Goal: Communication & Community: Answer question/provide support

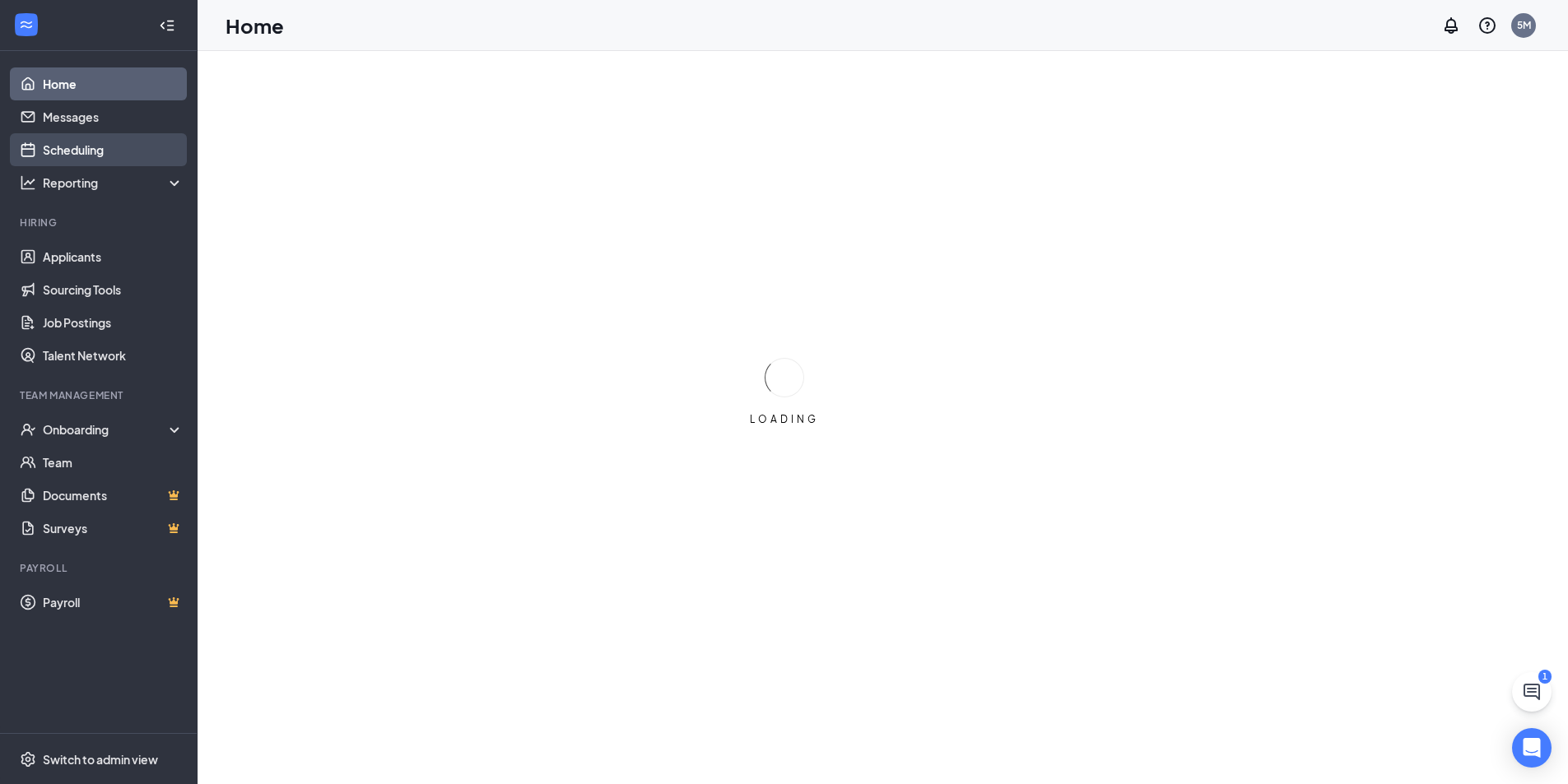
click at [106, 144] on link "Scheduling" at bounding box center [112, 150] width 140 height 33
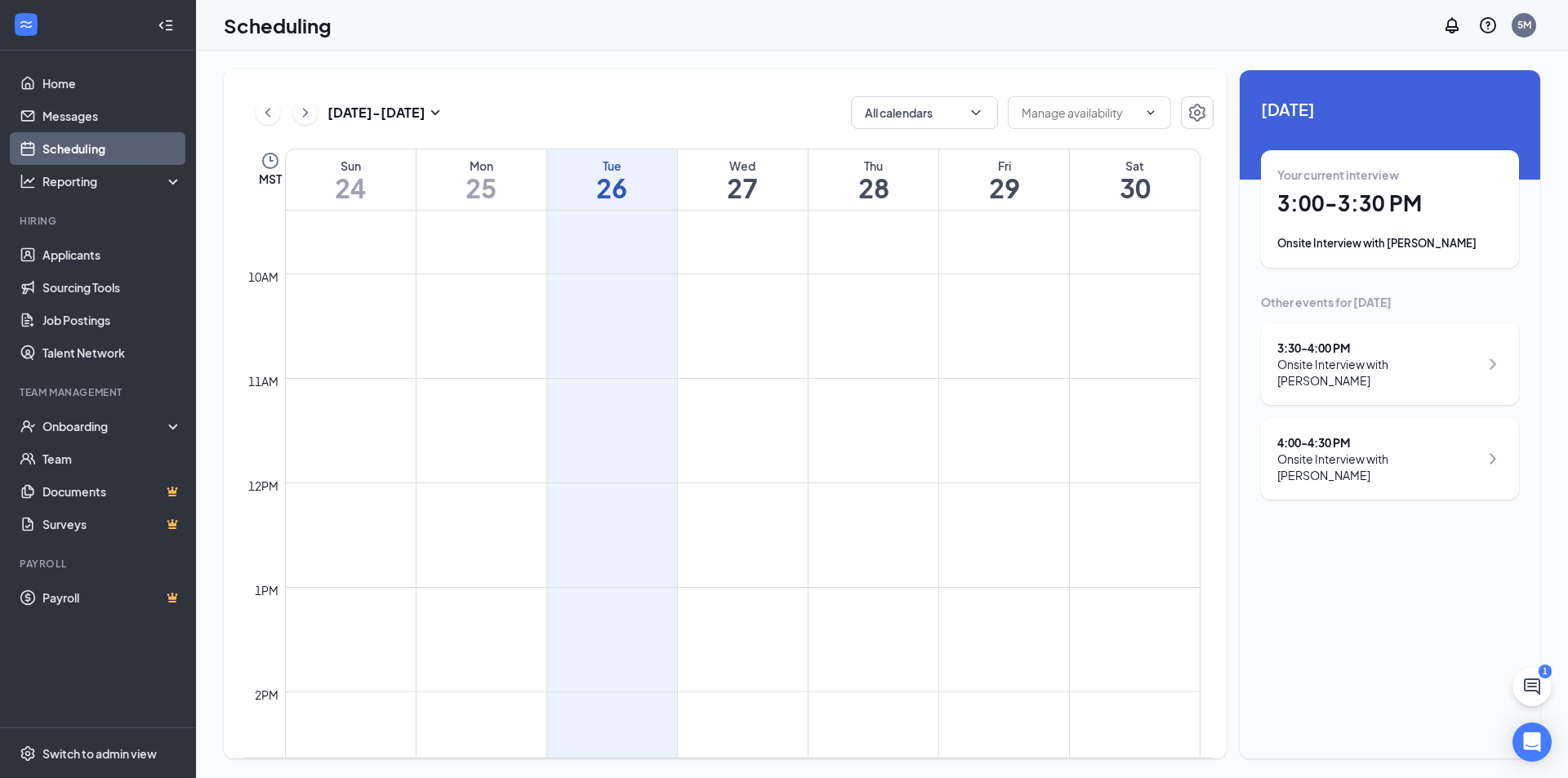
scroll to position [1210, 0]
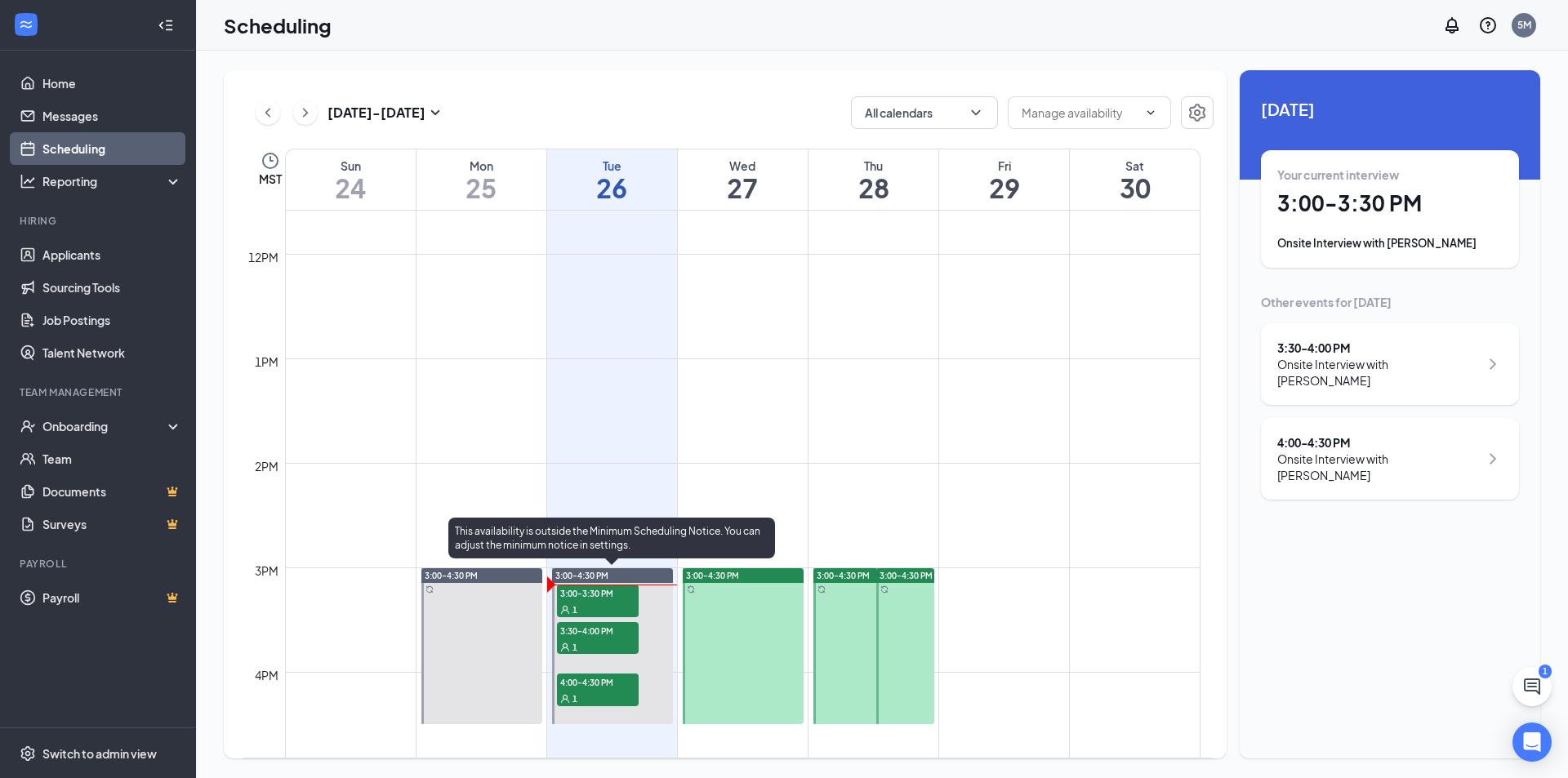
click at [613, 632] on span "3:30-4:00 PM" at bounding box center [597, 629] width 81 height 16
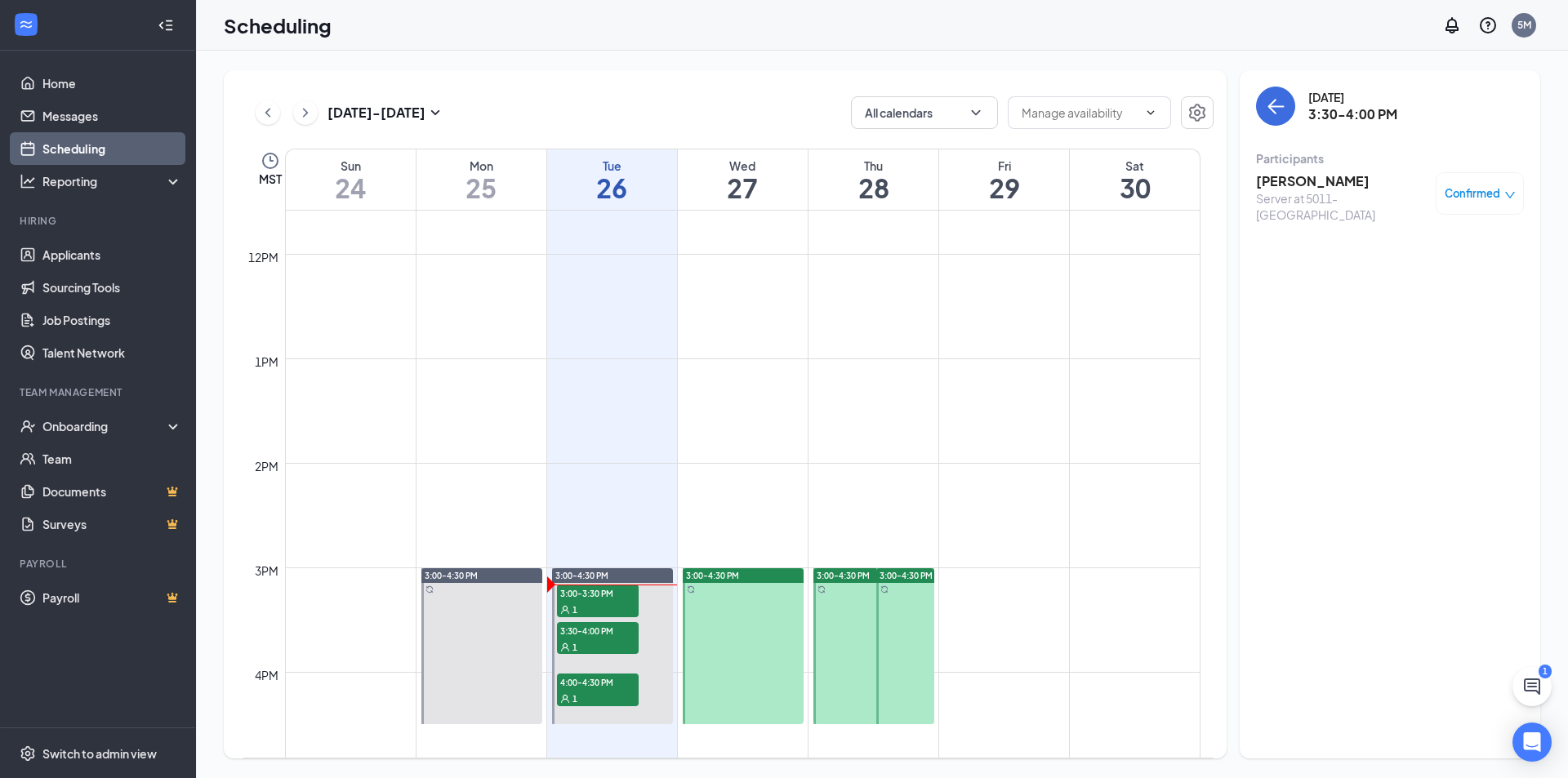
click at [1316, 183] on h3 "[PERSON_NAME]" at bounding box center [1342, 180] width 172 height 18
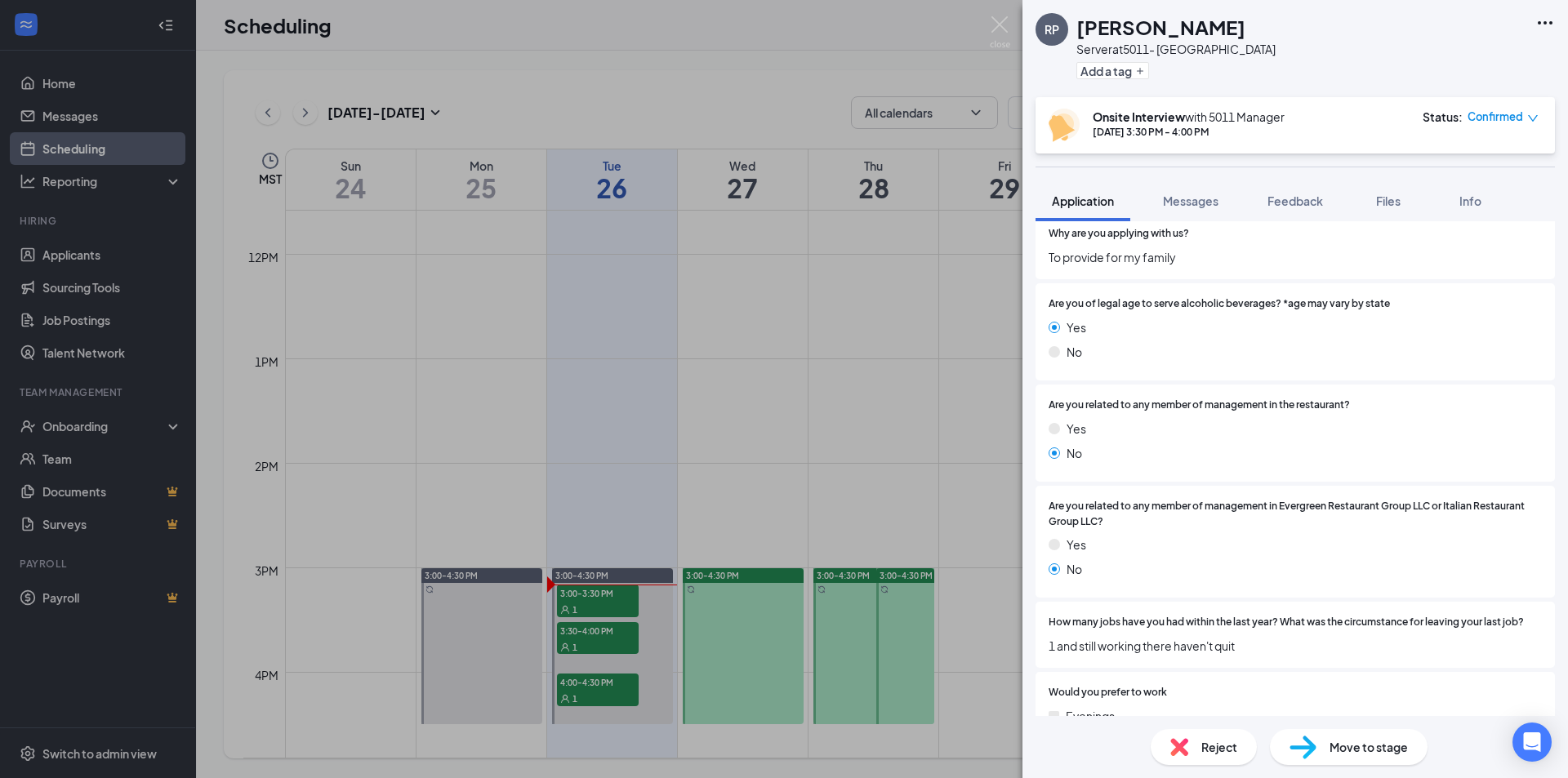
scroll to position [81, 0]
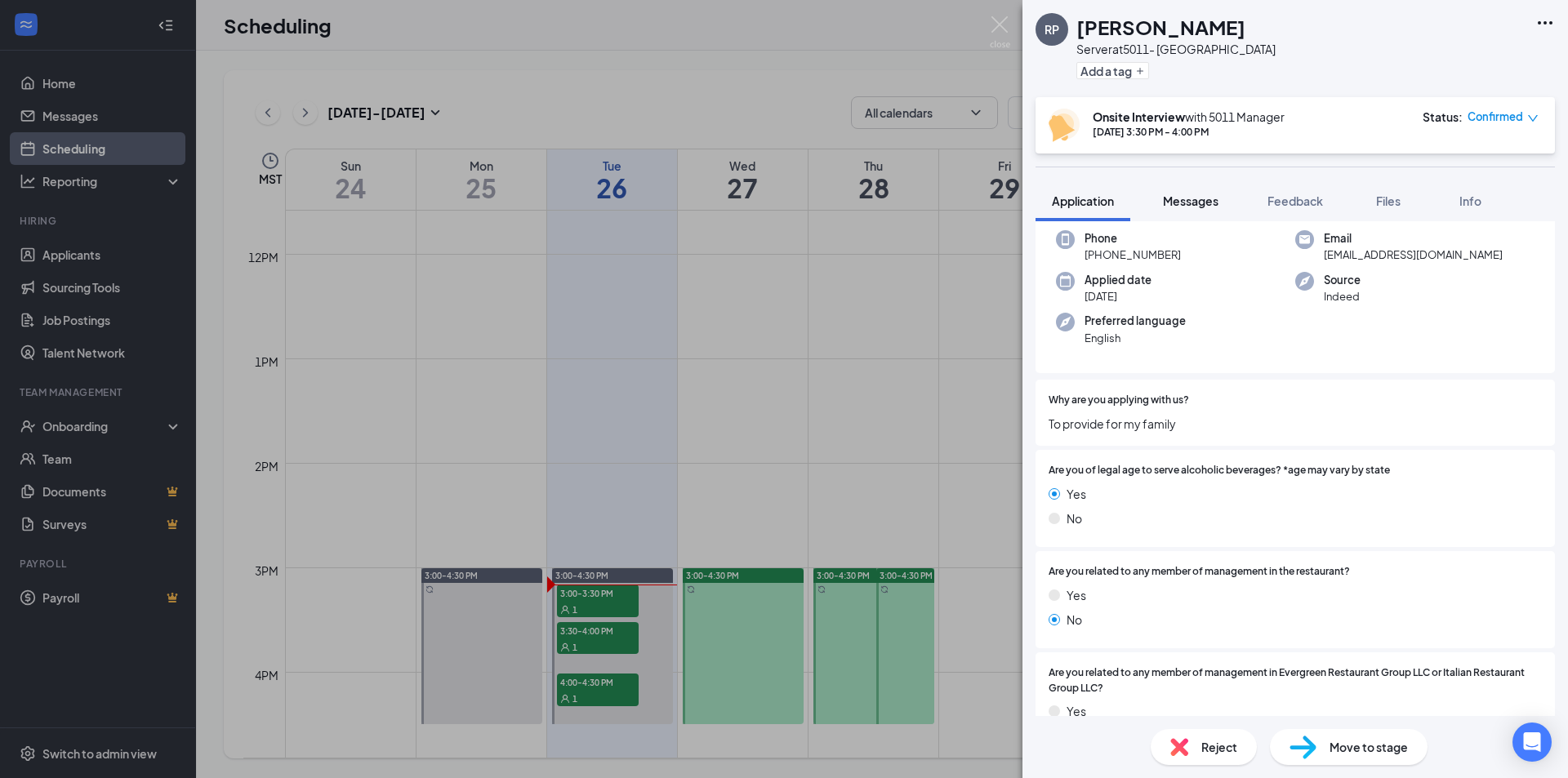
click at [1184, 207] on span "Messages" at bounding box center [1190, 201] width 55 height 15
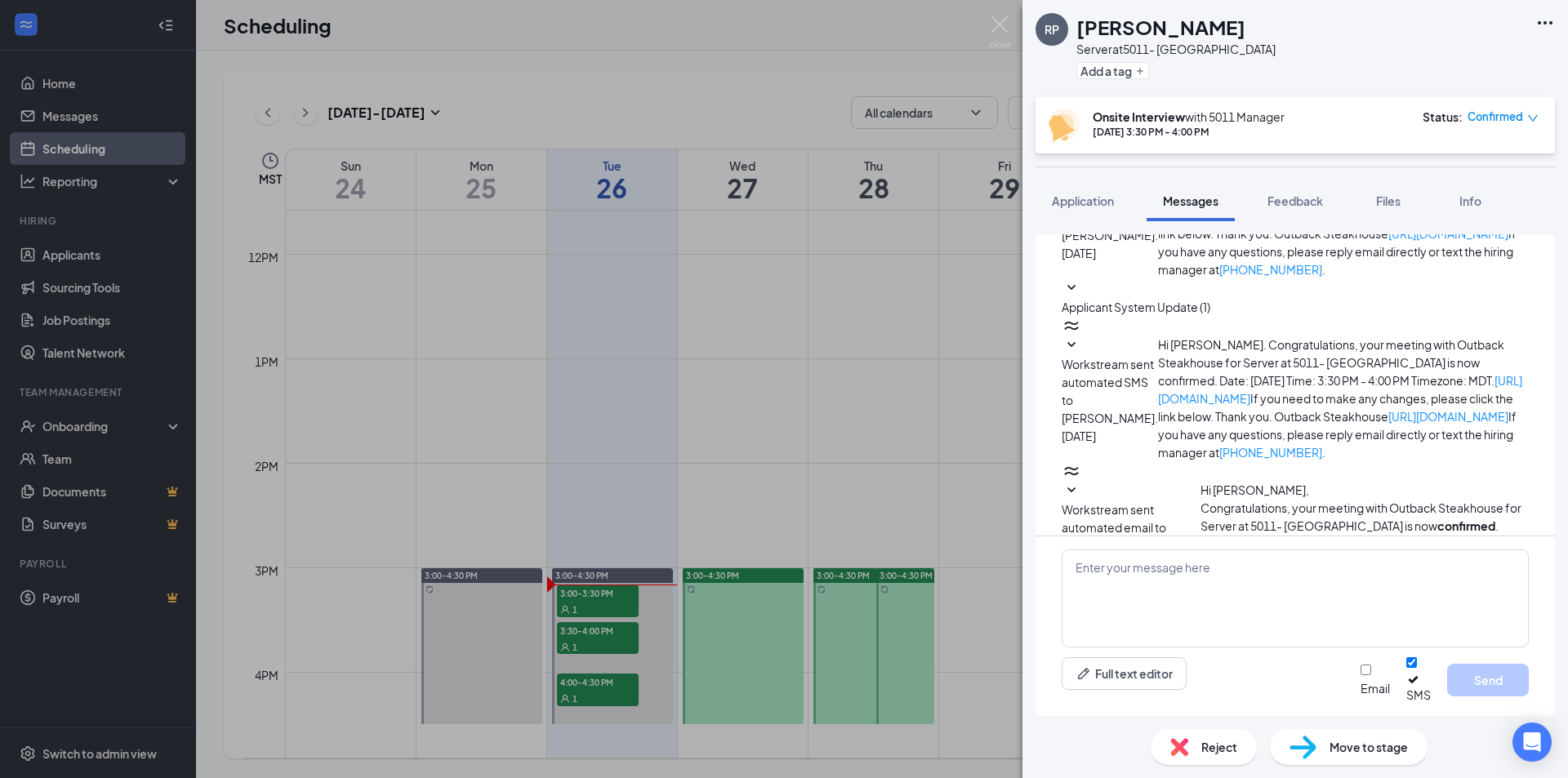
scroll to position [488, 0]
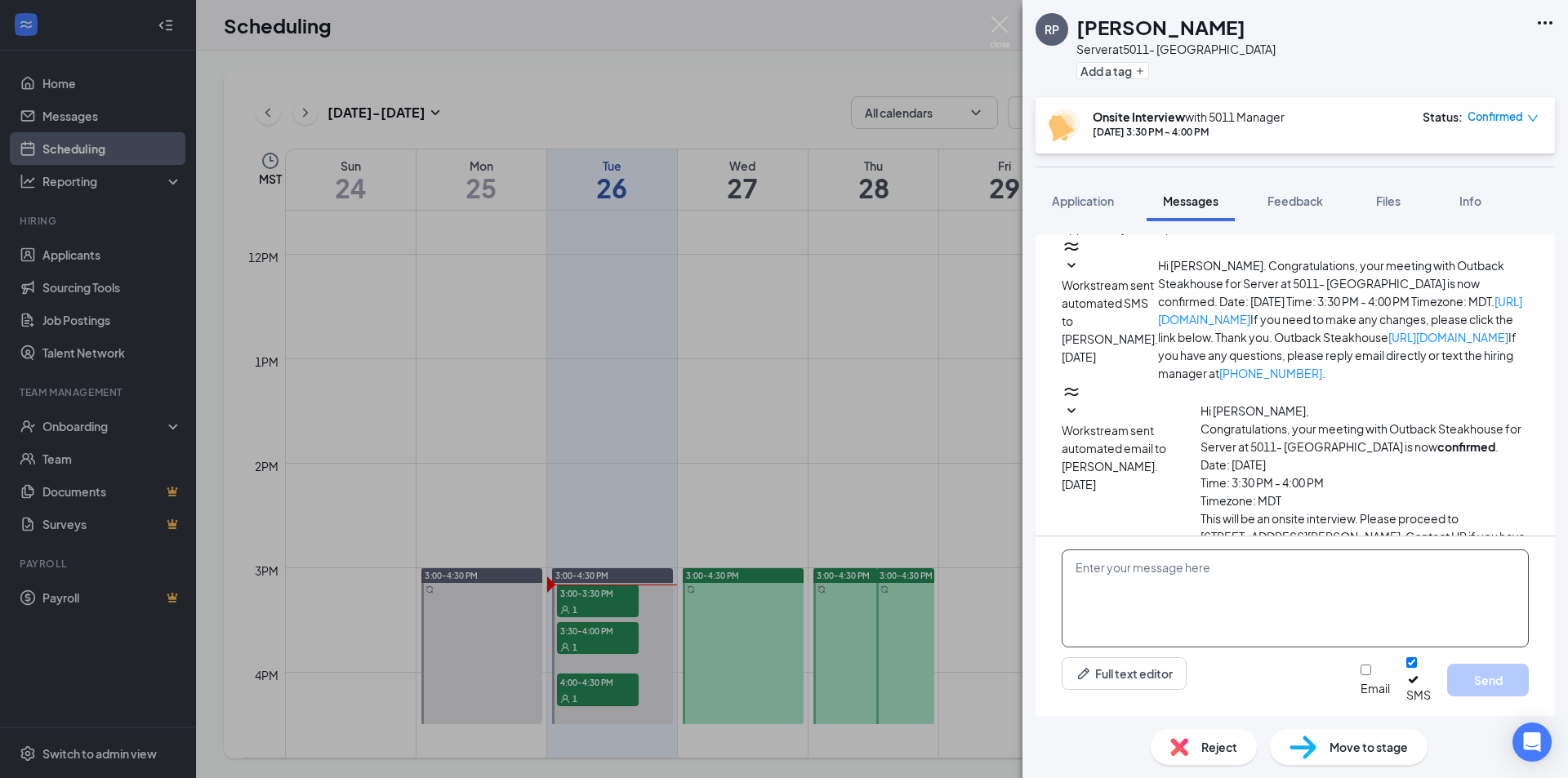
click at [1143, 594] on textarea at bounding box center [1295, 598] width 467 height 98
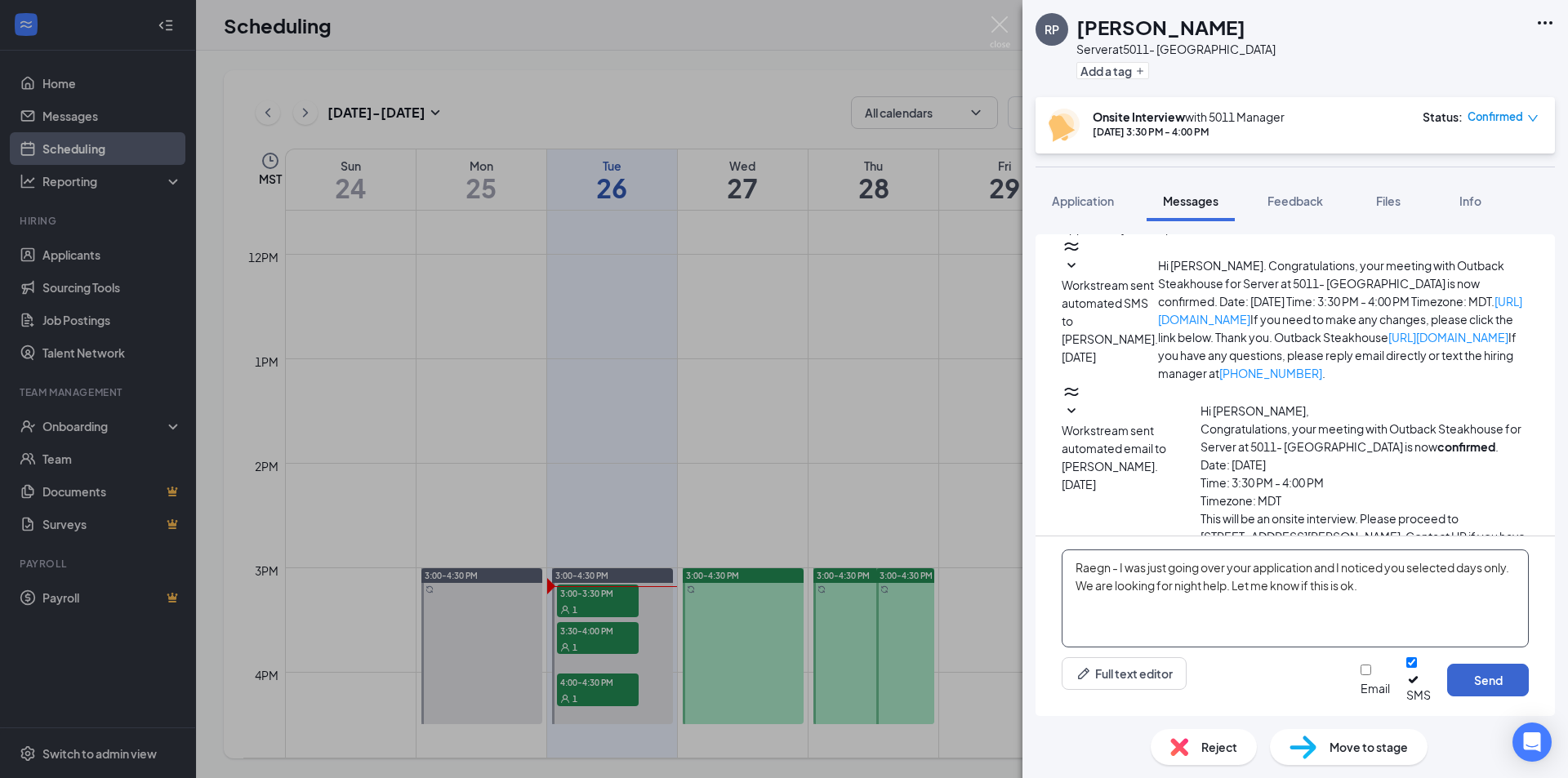
type textarea "Raegn - I was just going over your application and I noticed you selected days …"
click at [1480, 686] on button "Send" at bounding box center [1488, 680] width 81 height 33
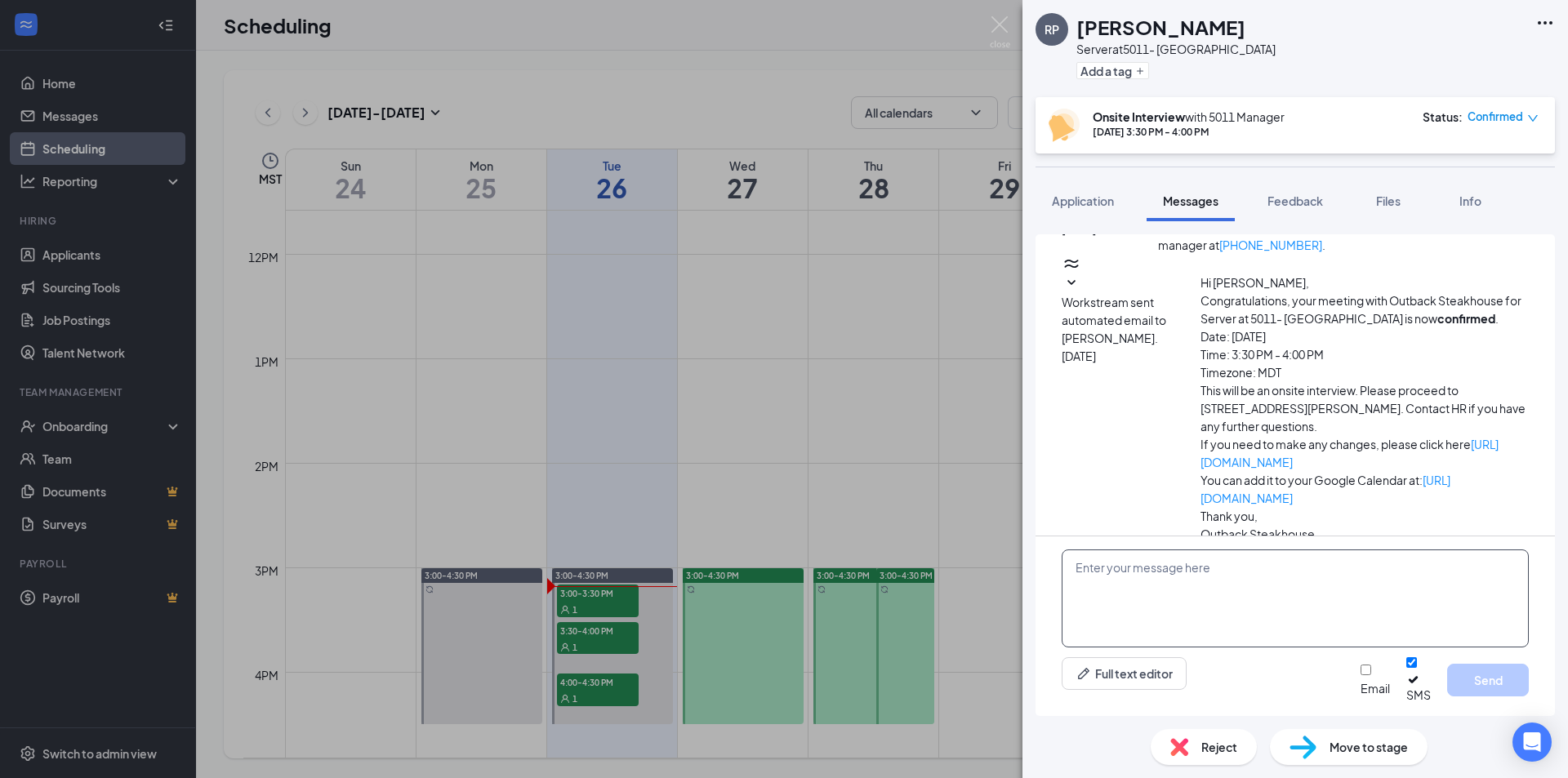
scroll to position [628, 0]
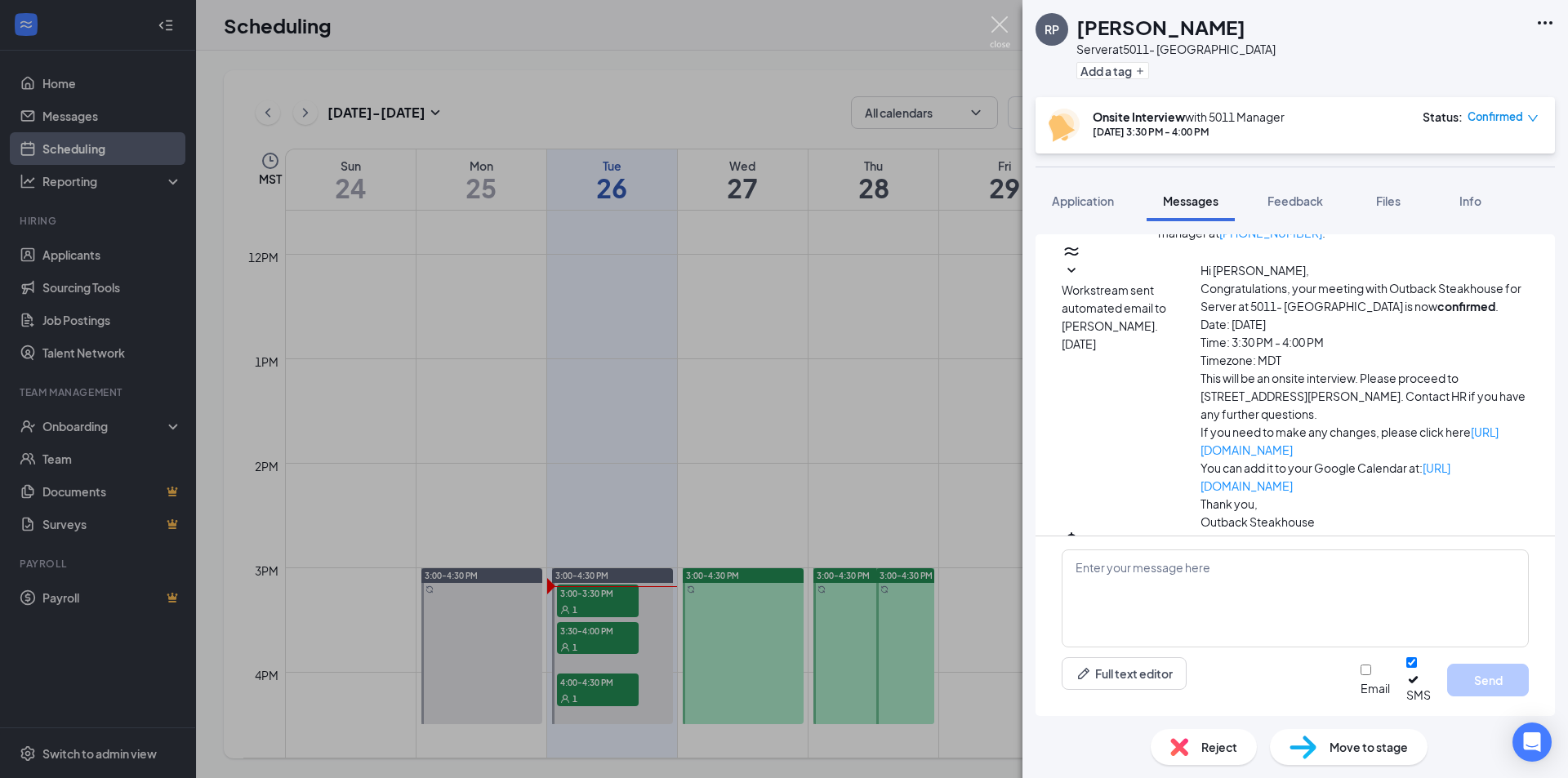
click at [1005, 28] on img at bounding box center [1000, 32] width 21 height 32
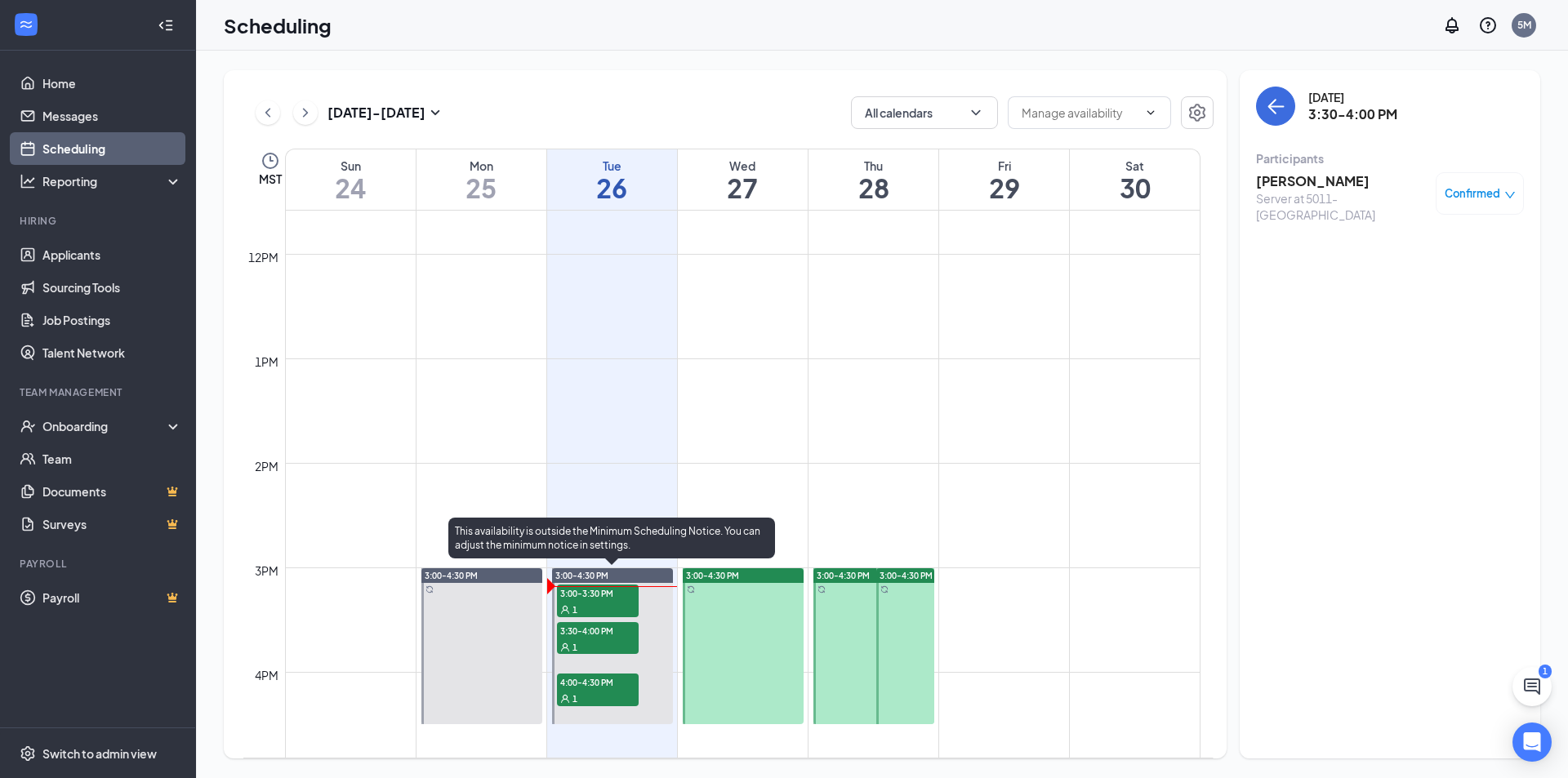
click at [616, 593] on span "3:00-3:30 PM" at bounding box center [597, 592] width 81 height 16
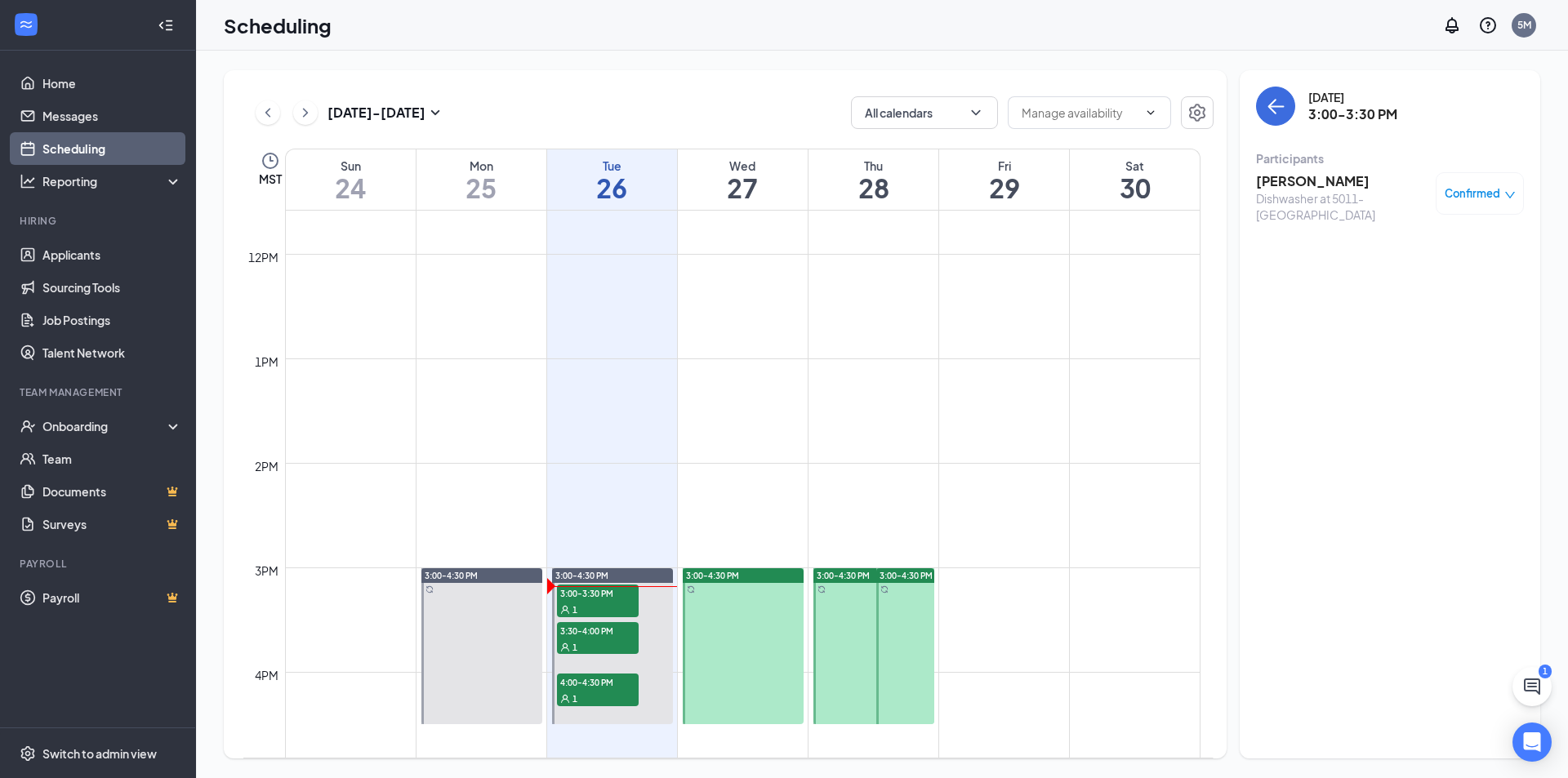
click at [1309, 181] on h3 "Harvey Morman" at bounding box center [1342, 180] width 172 height 18
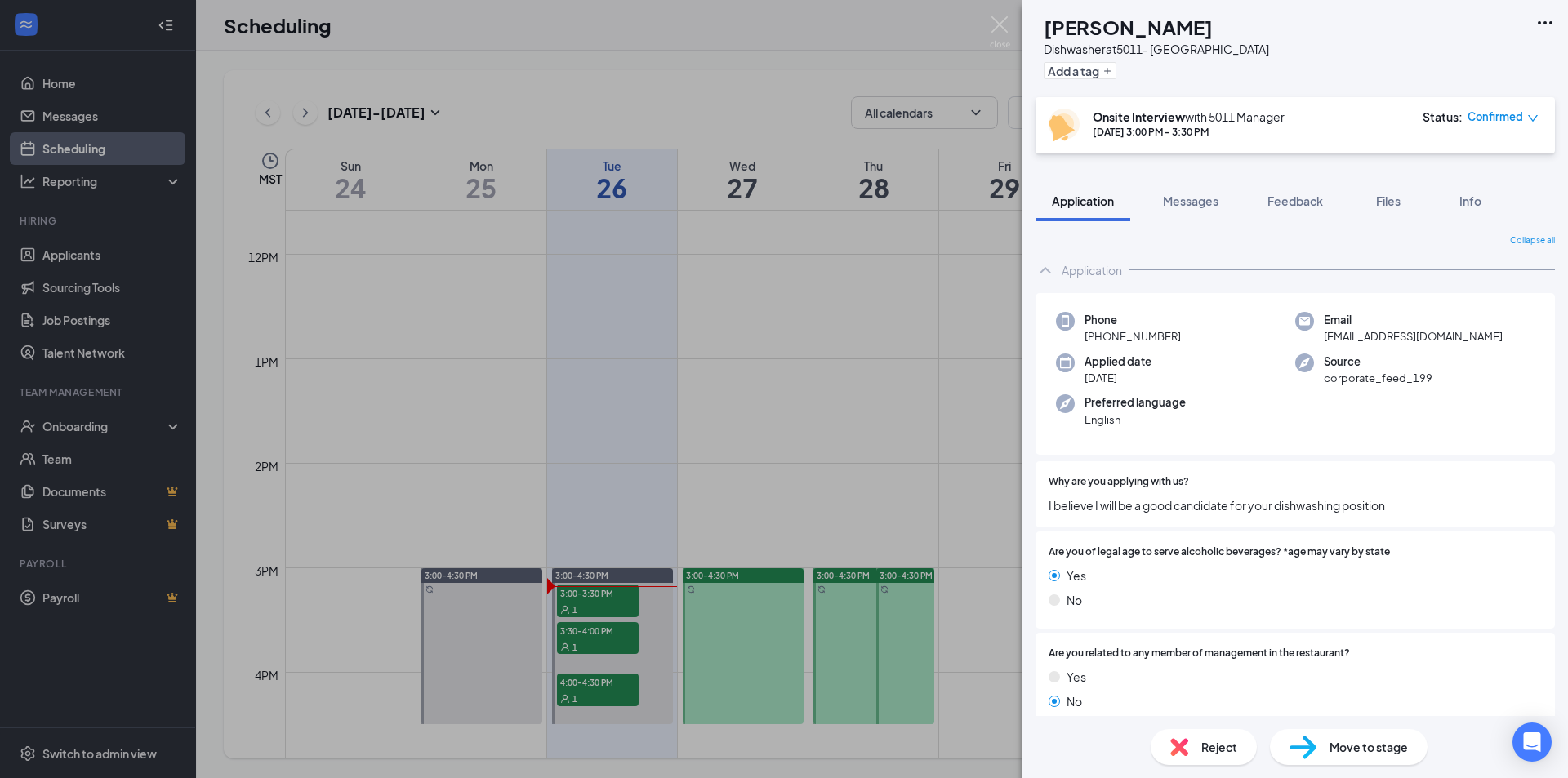
click at [1212, 752] on span "Reject" at bounding box center [1219, 746] width 36 height 18
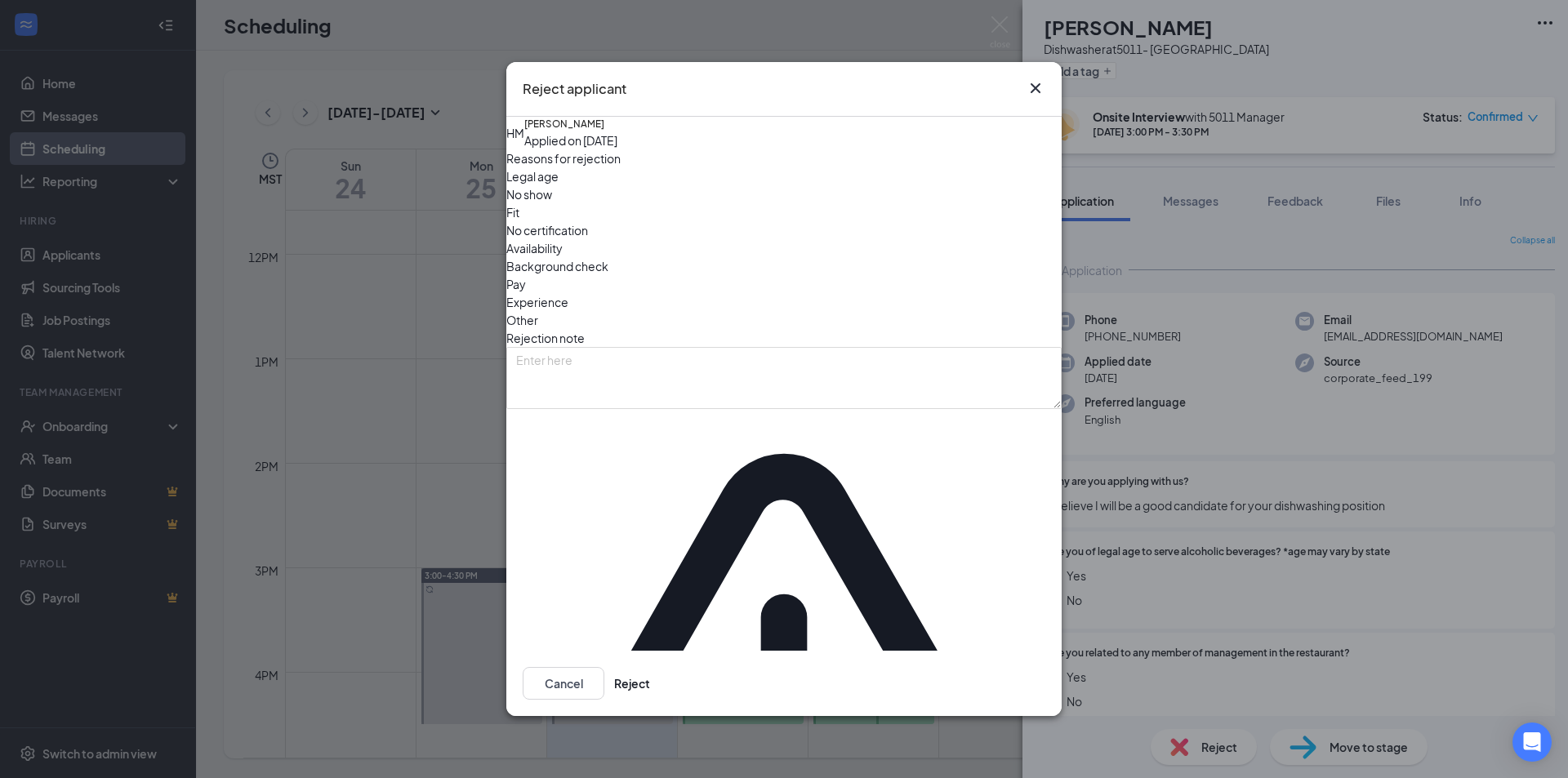
click at [552, 204] on span "No show" at bounding box center [529, 193] width 46 height 18
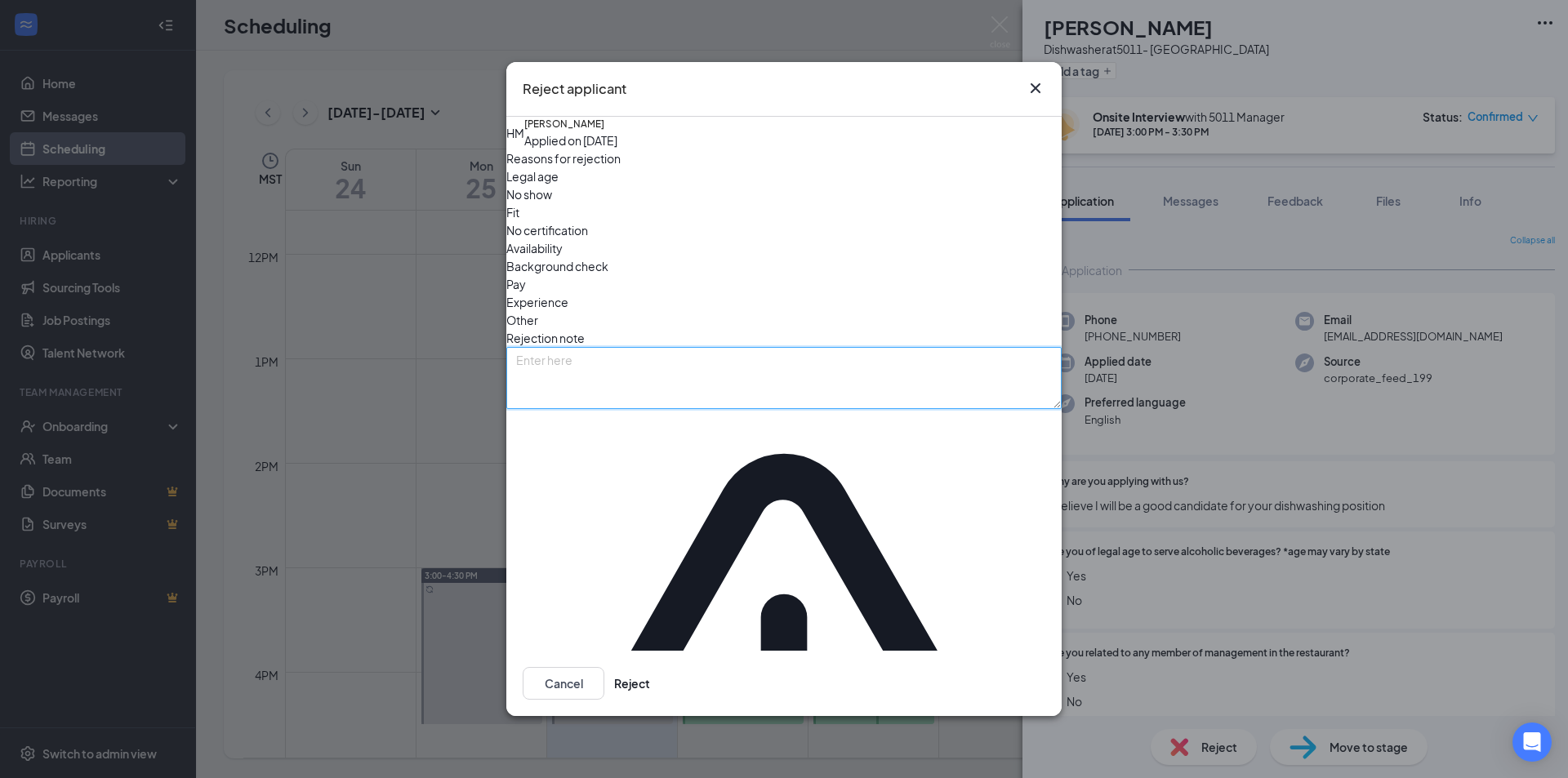
click at [623, 404] on textarea at bounding box center [784, 377] width 555 height 62
type textarea "No show"
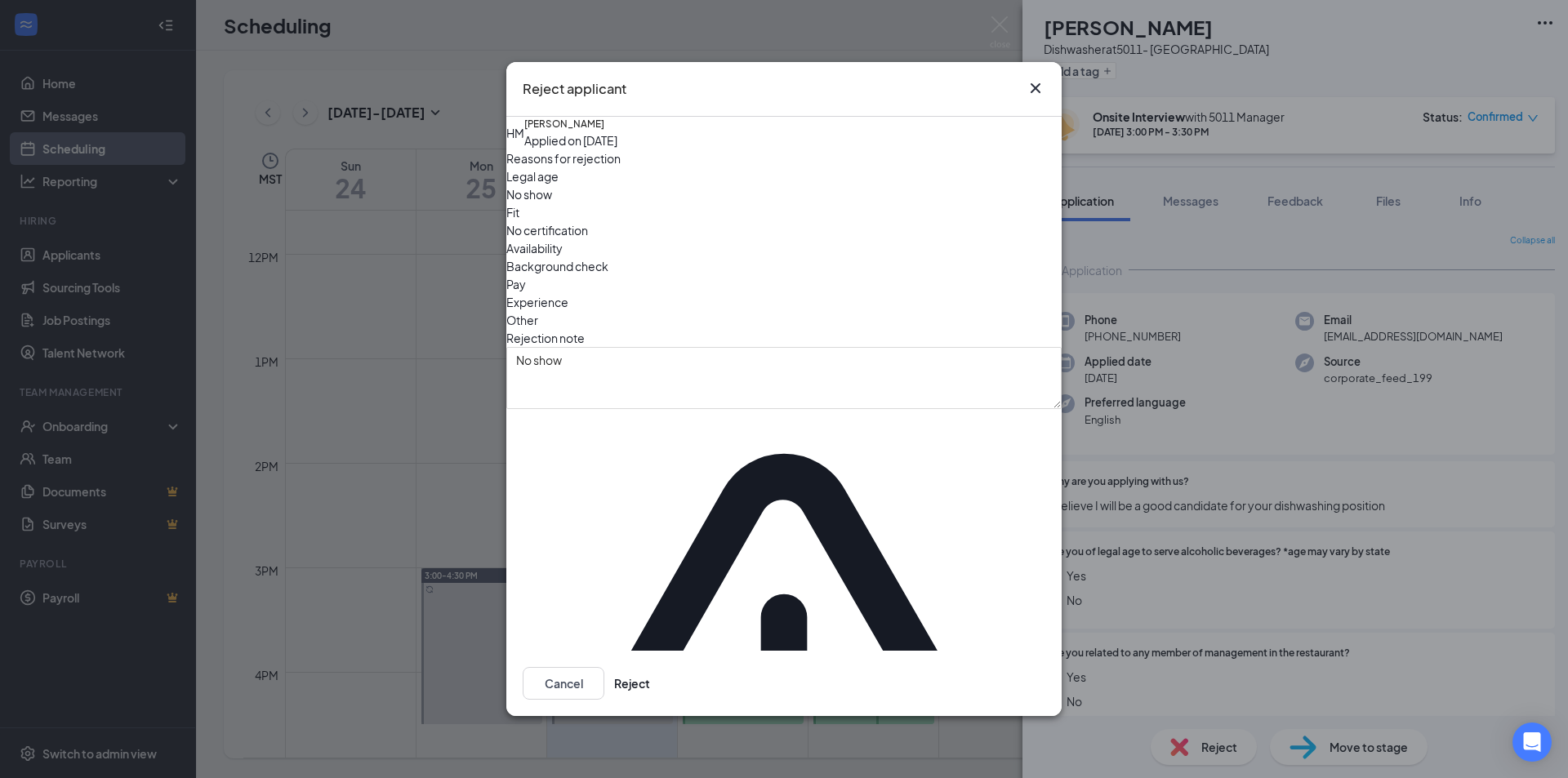
click at [650, 667] on button "Reject" at bounding box center [632, 683] width 36 height 33
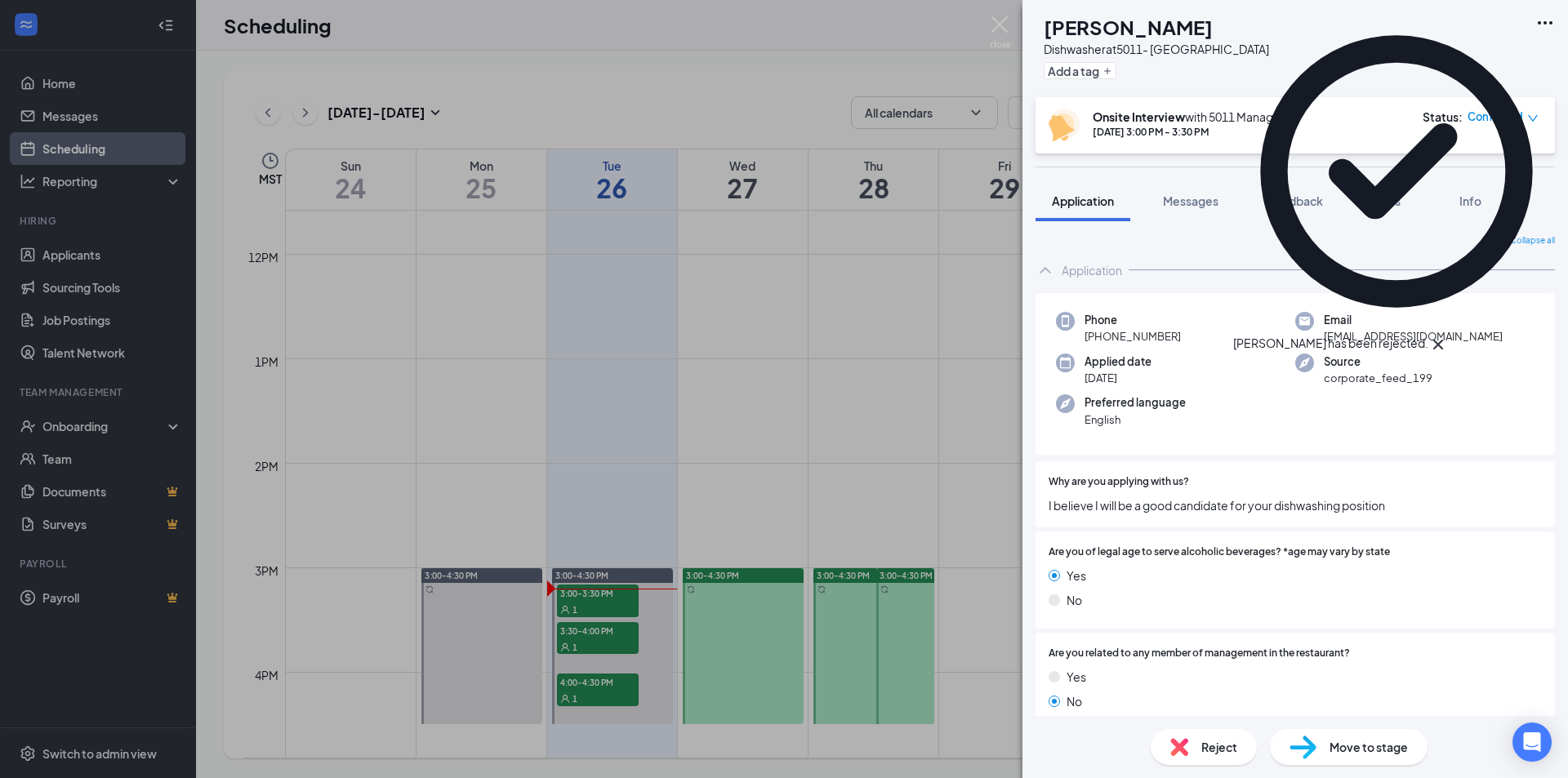
click at [1448, 334] on icon "Cross" at bounding box center [1438, 344] width 20 height 20
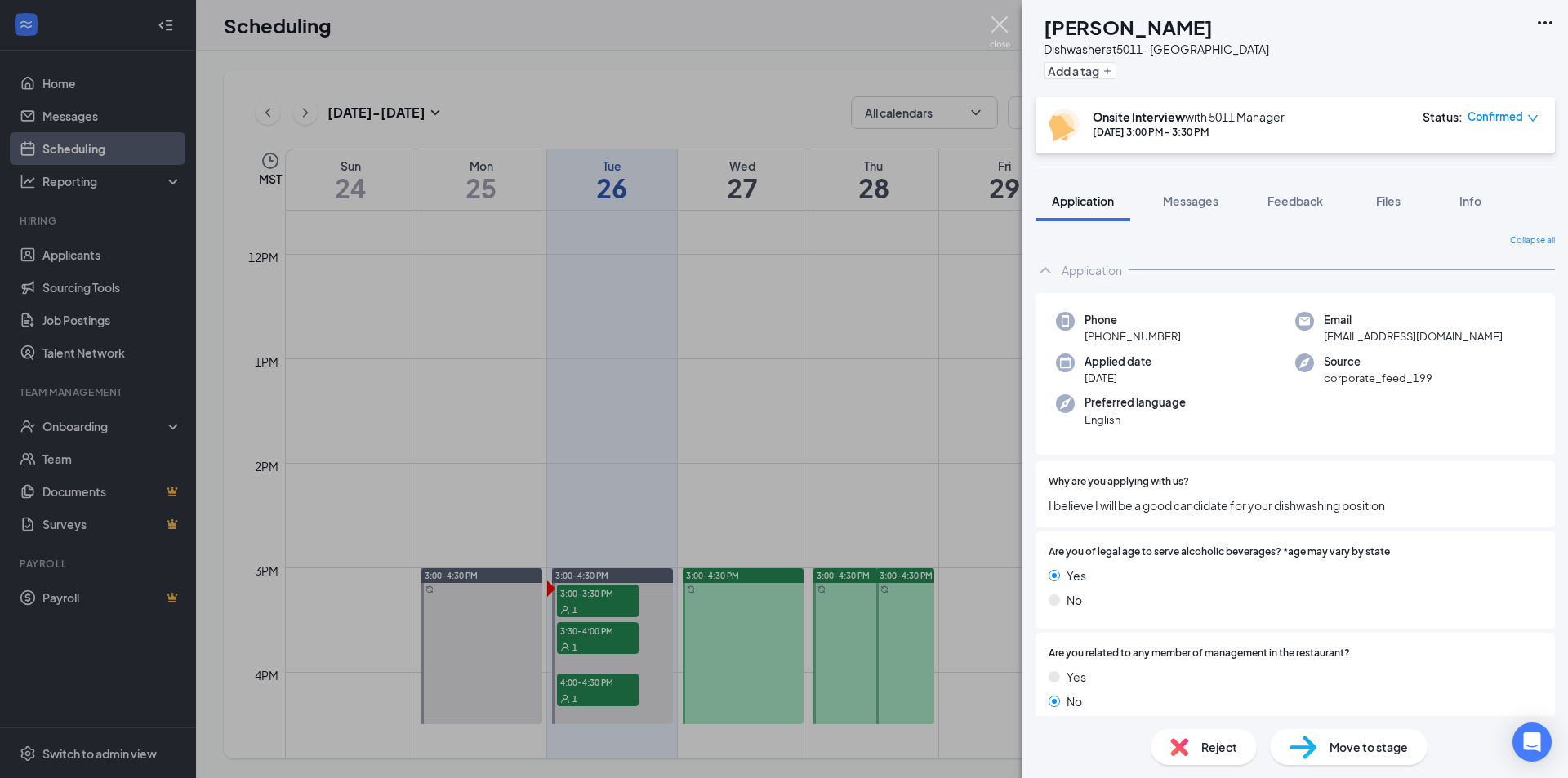
click at [1005, 29] on img at bounding box center [1000, 32] width 21 height 32
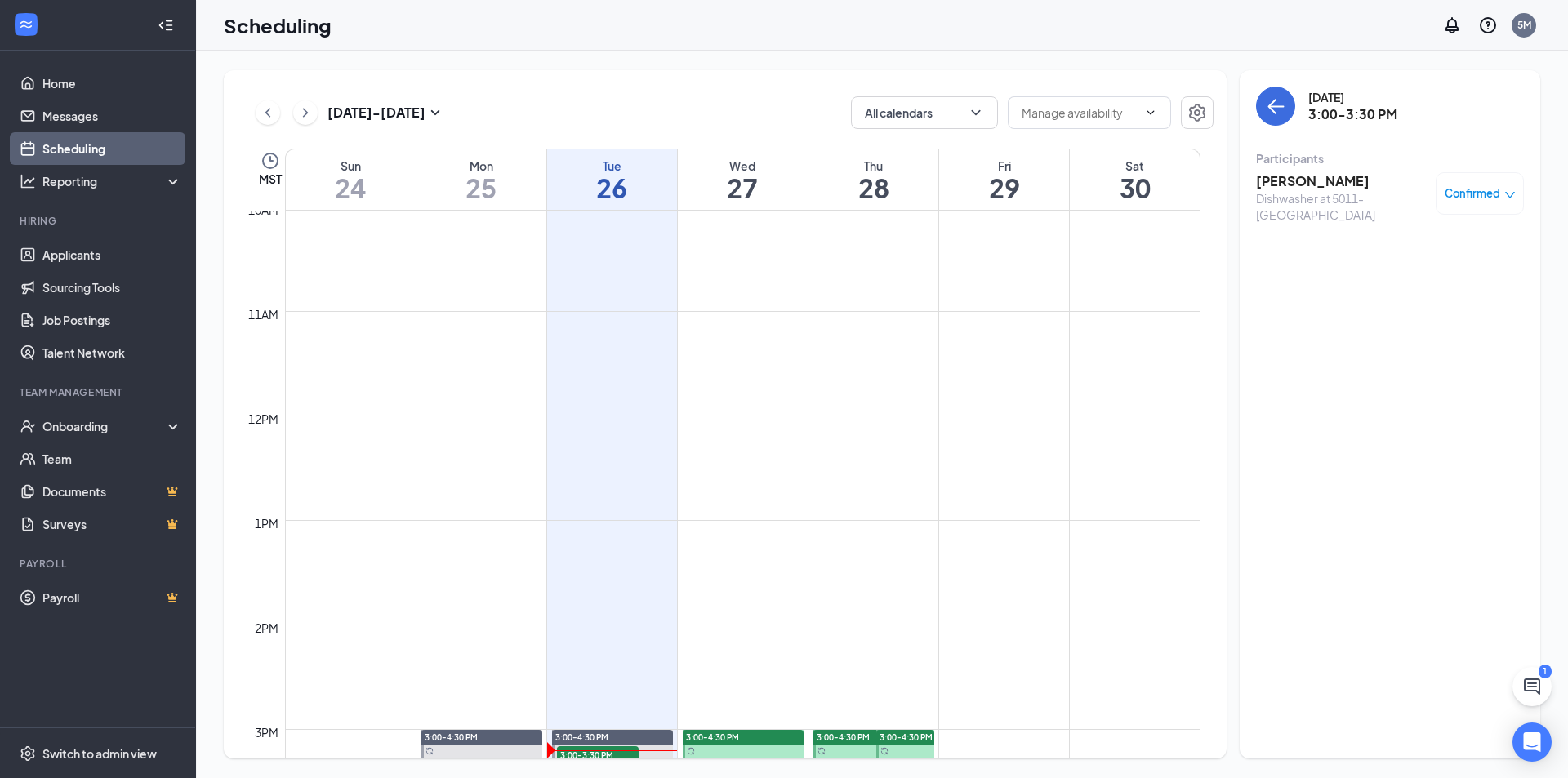
scroll to position [1210, 0]
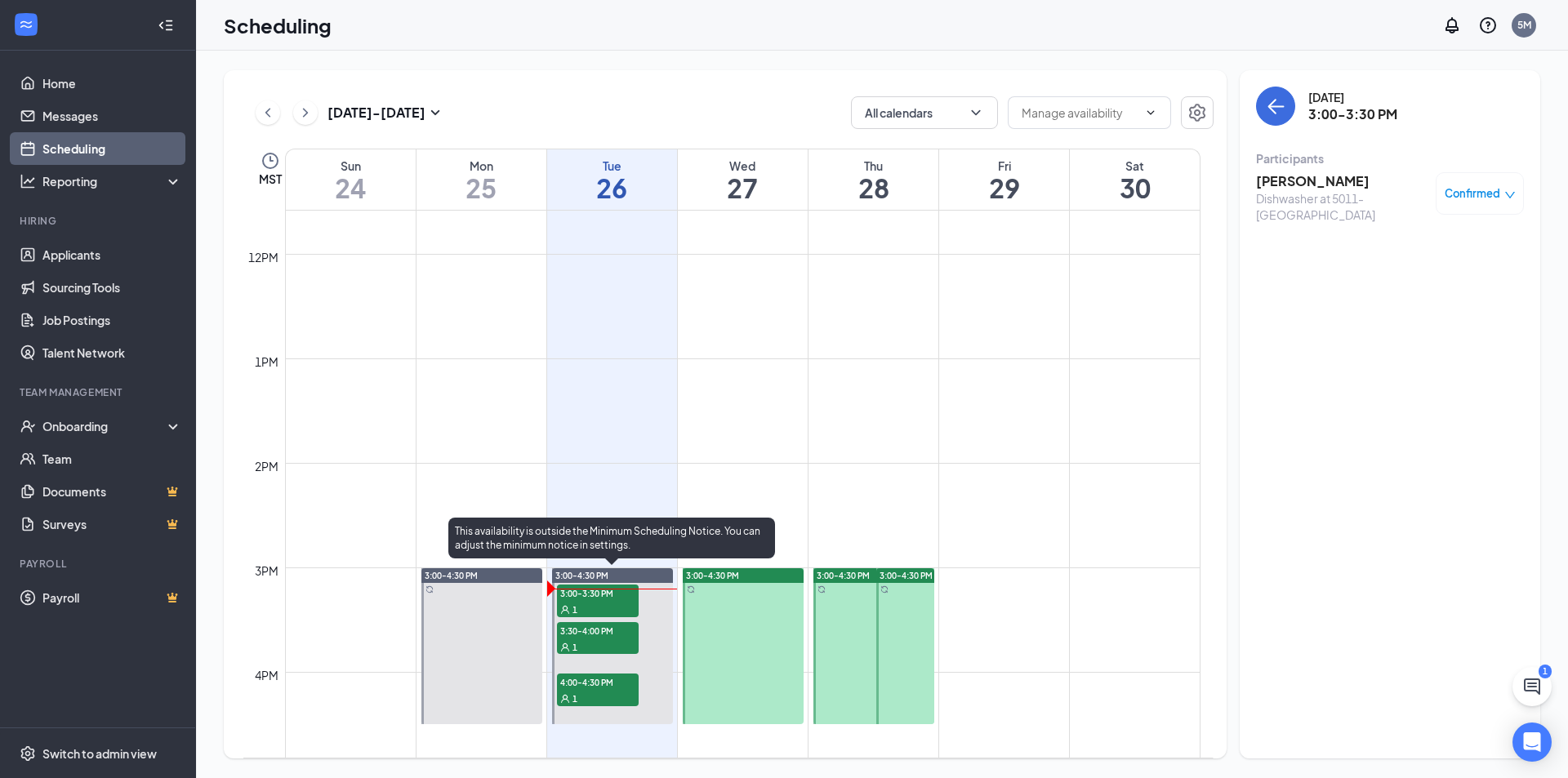
click at [608, 603] on div "1" at bounding box center [597, 608] width 81 height 16
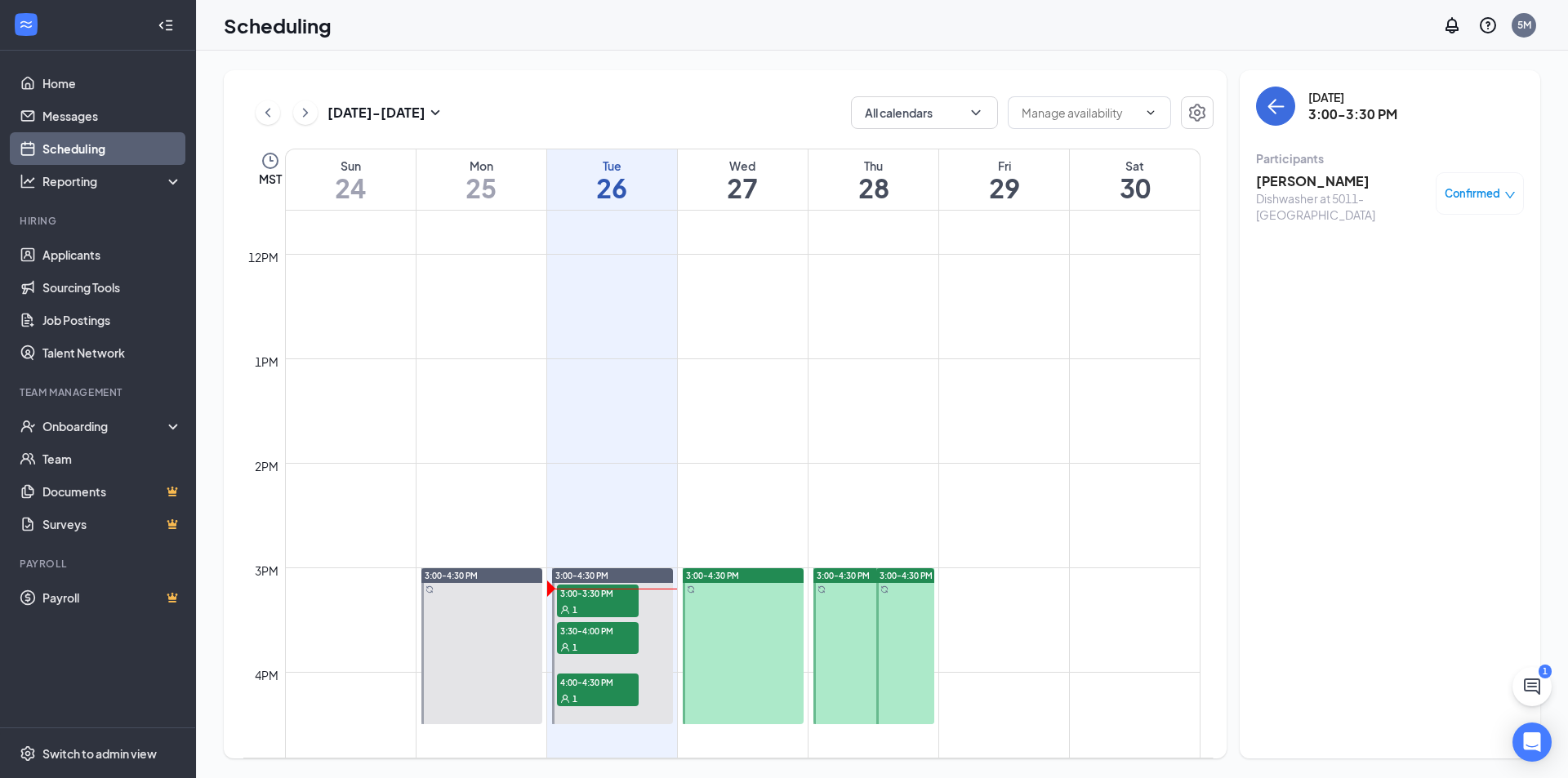
click at [1502, 191] on div "Confirmed" at bounding box center [1480, 192] width 71 height 16
click at [1418, 302] on span "Mark as no-show" at bounding box center [1432, 302] width 91 height 18
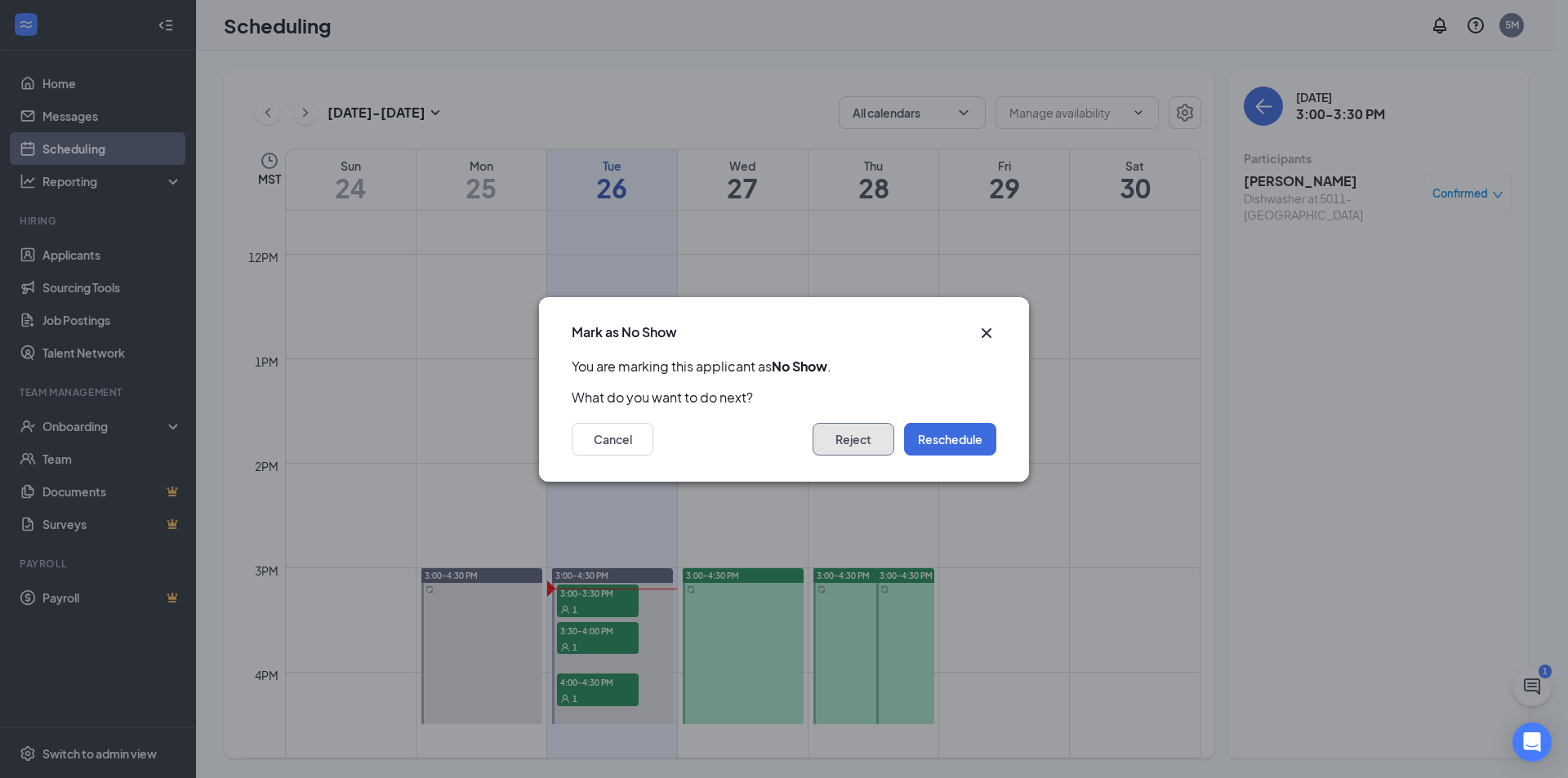
click at [866, 435] on button "Reject" at bounding box center [853, 439] width 81 height 33
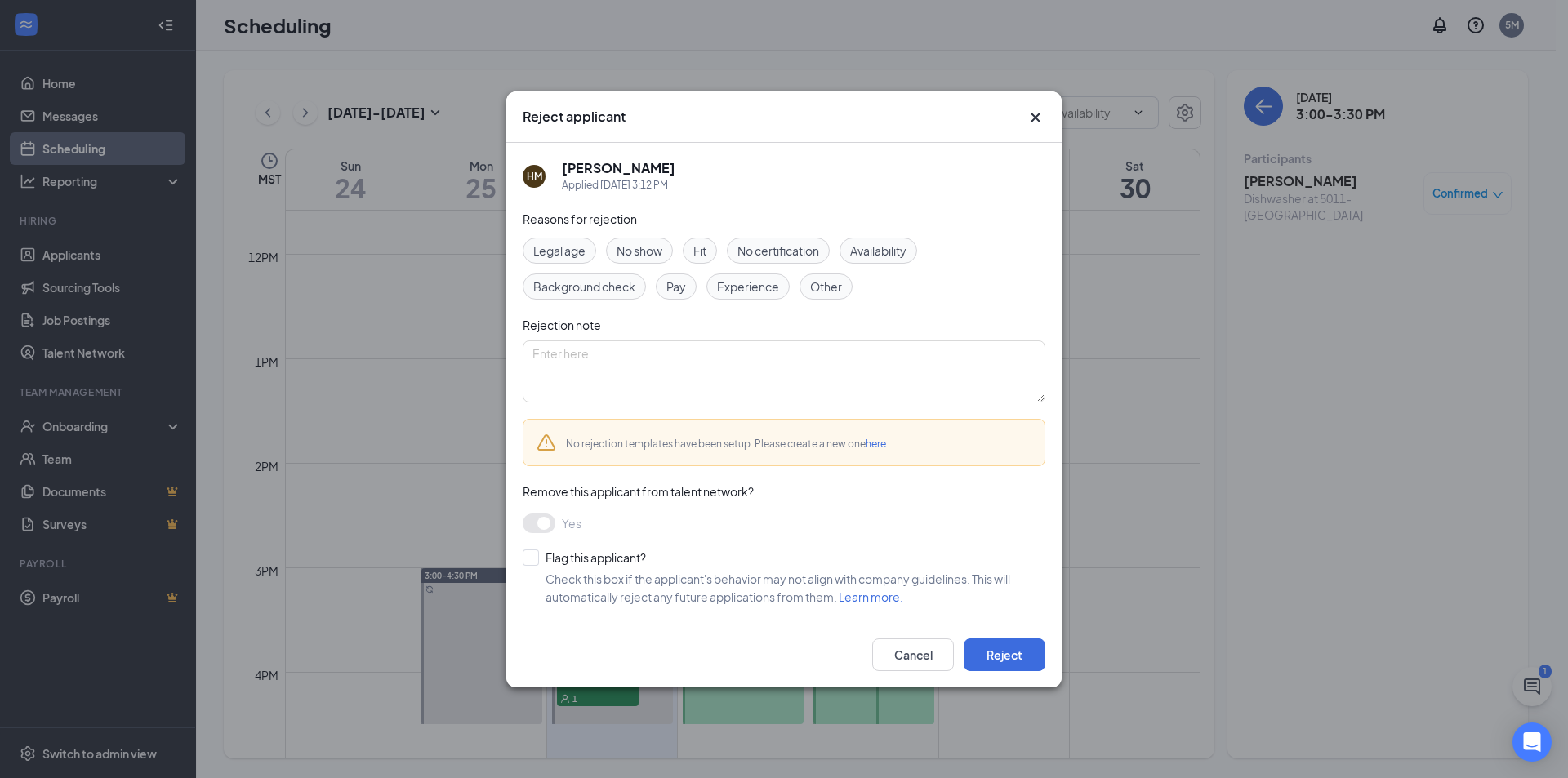
click at [637, 245] on span "No show" at bounding box center [639, 250] width 46 height 18
click at [1021, 661] on button "Reject" at bounding box center [1004, 655] width 81 height 33
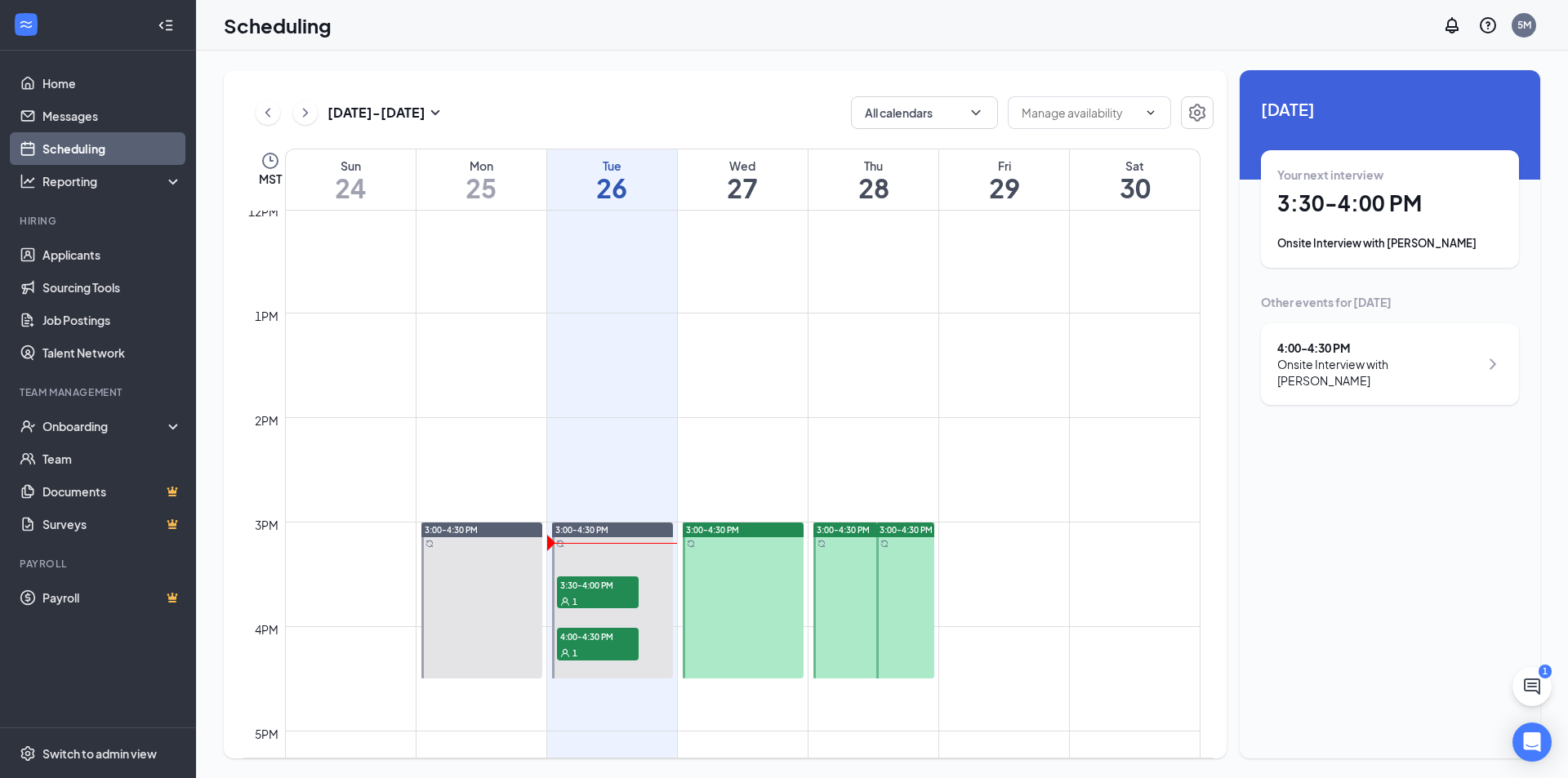
scroll to position [1293, 0]
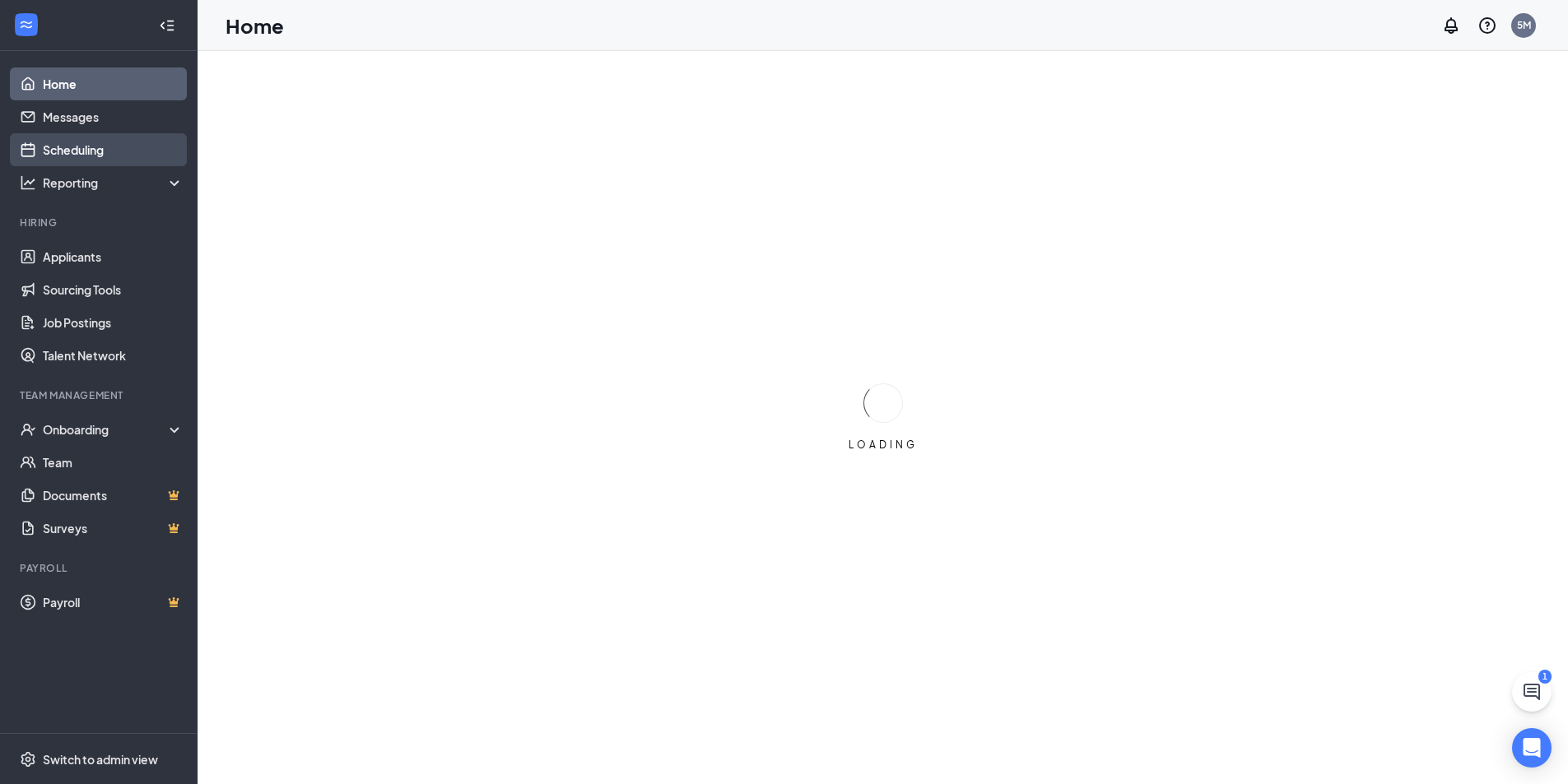
click at [95, 144] on link "Scheduling" at bounding box center [112, 150] width 140 height 33
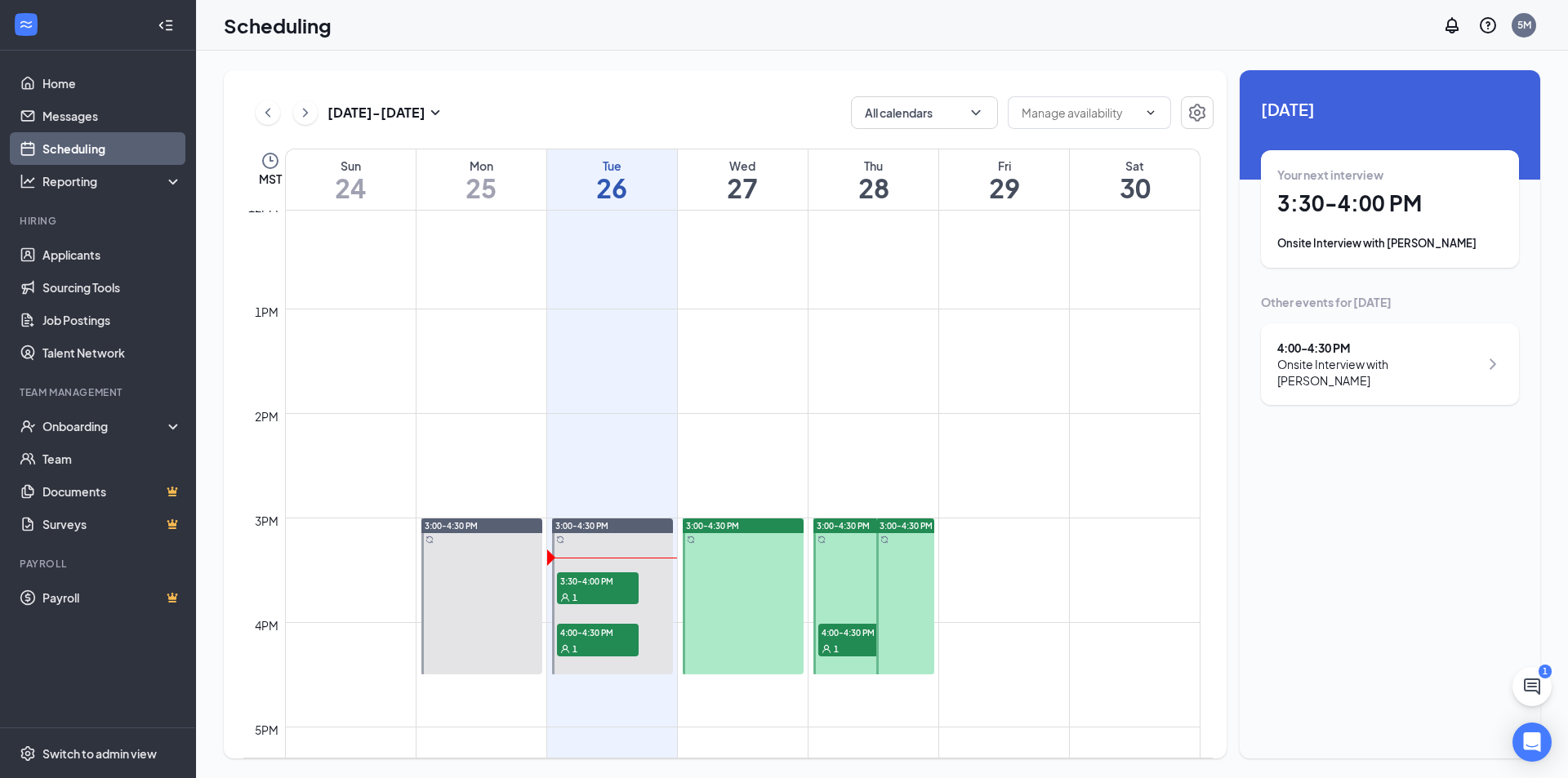
scroll to position [1293, 0]
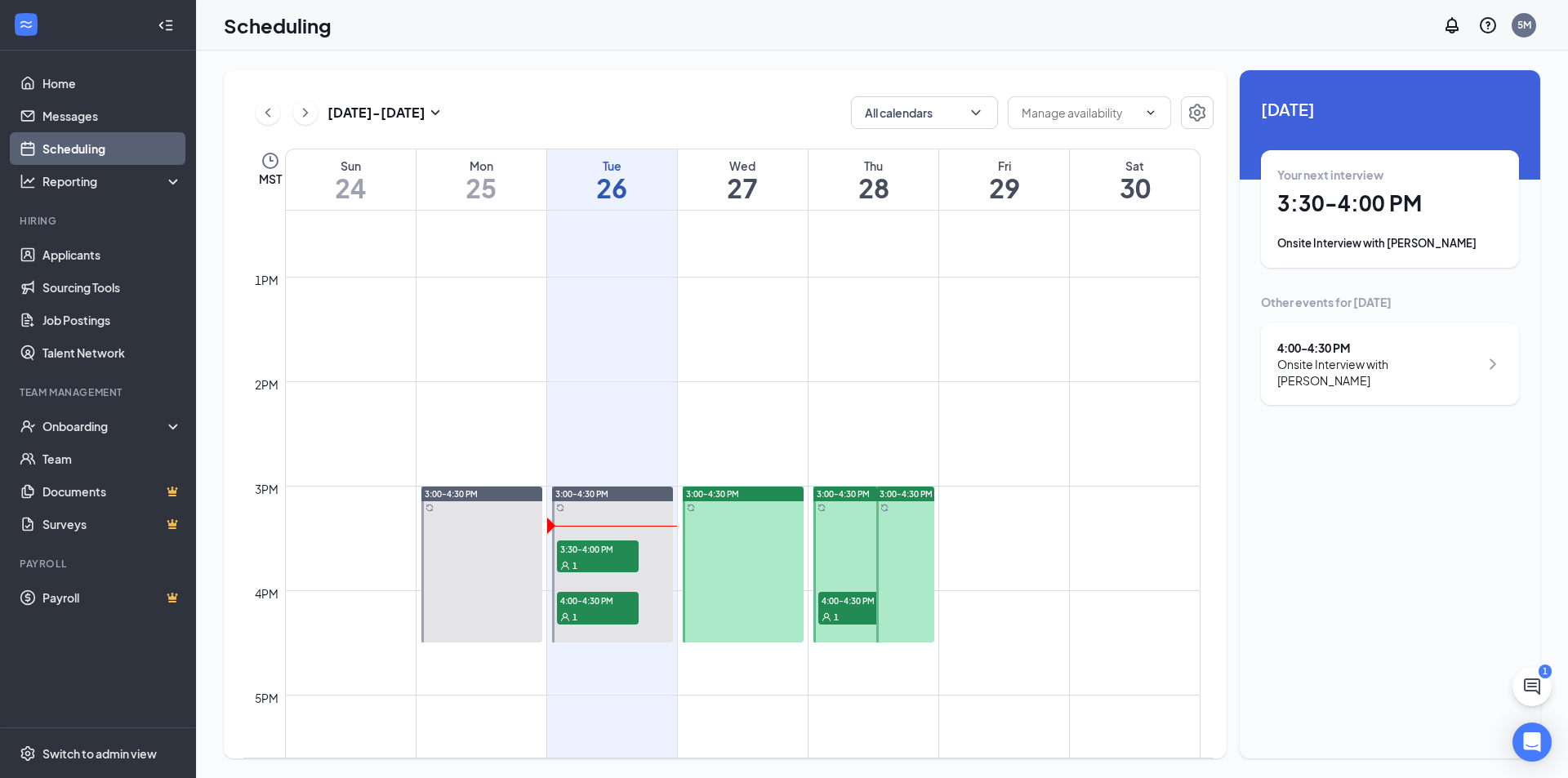
click at [854, 613] on div "1" at bounding box center [859, 615] width 81 height 16
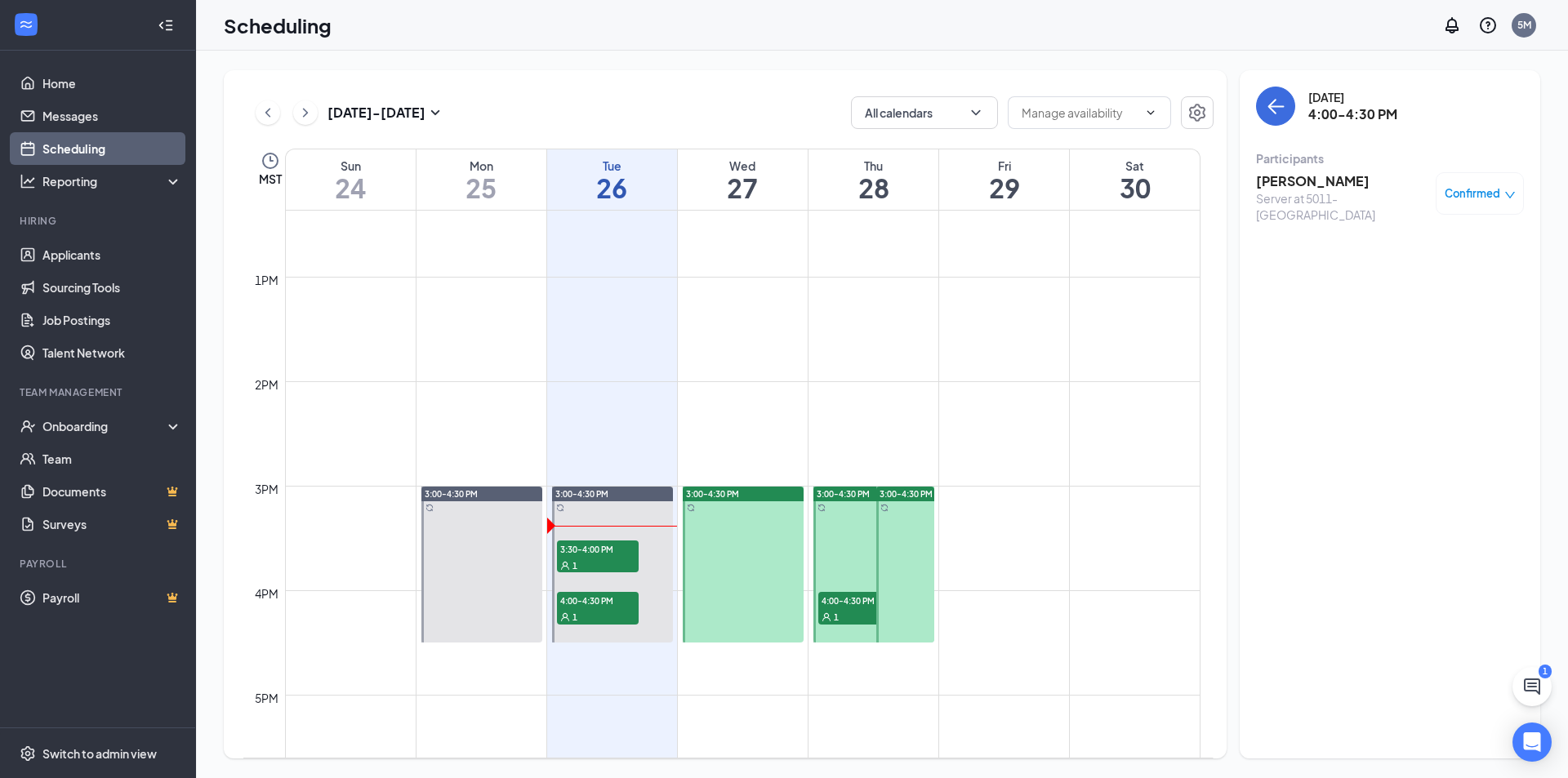
click at [1302, 186] on h3 "Denise Martinez" at bounding box center [1342, 180] width 172 height 18
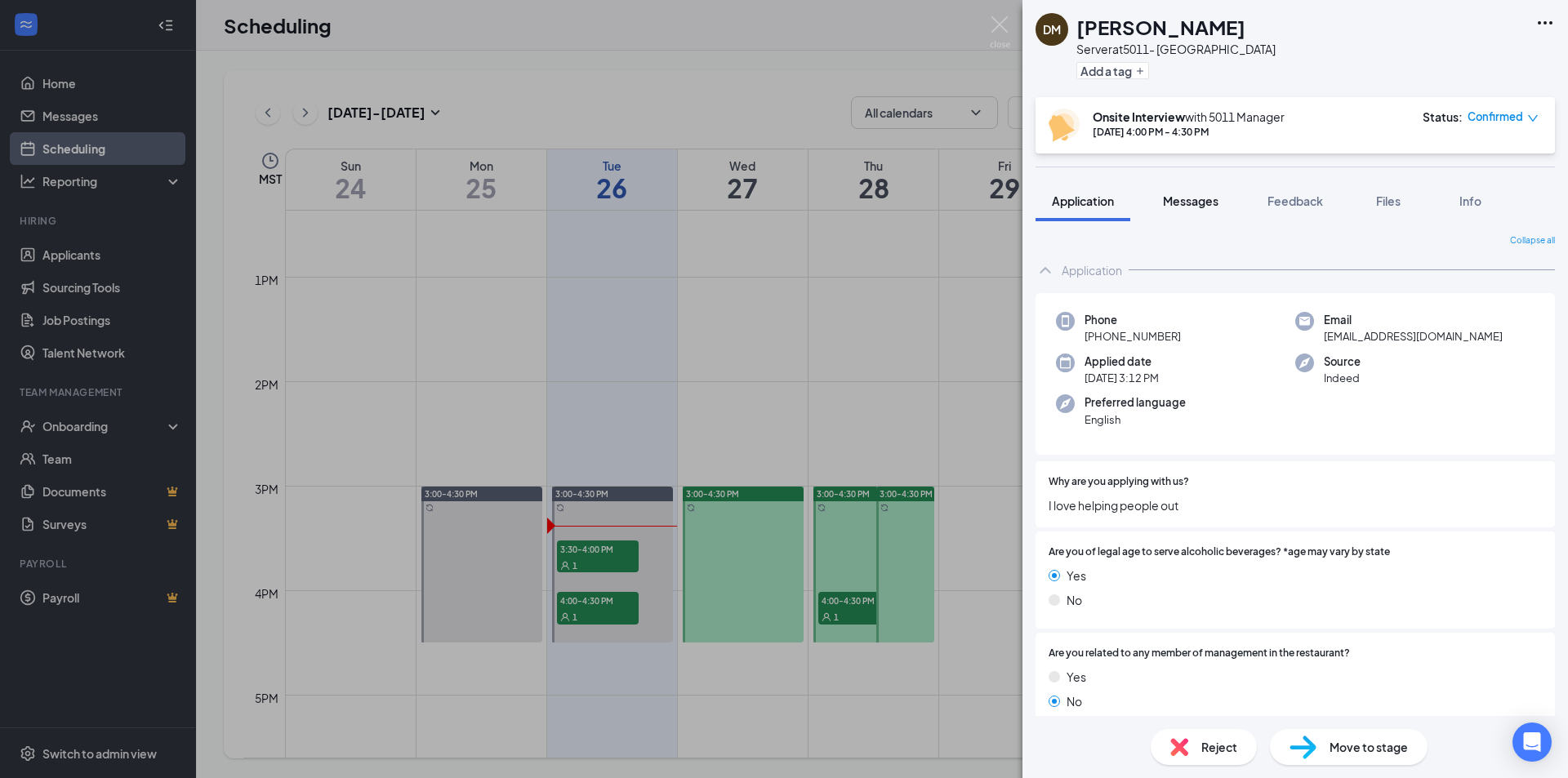
click at [1156, 196] on button "Messages" at bounding box center [1190, 201] width 88 height 41
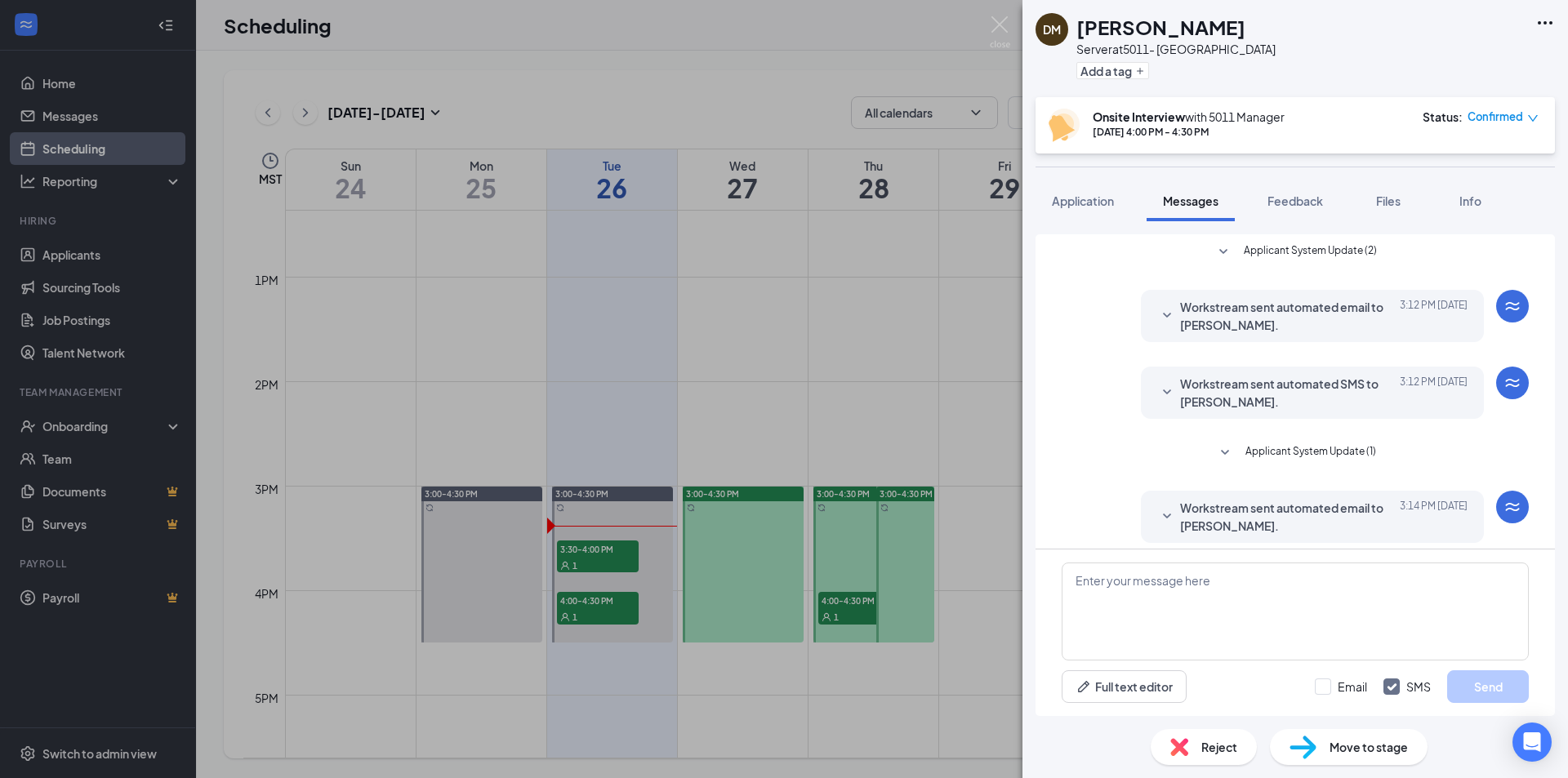
scroll to position [88, 0]
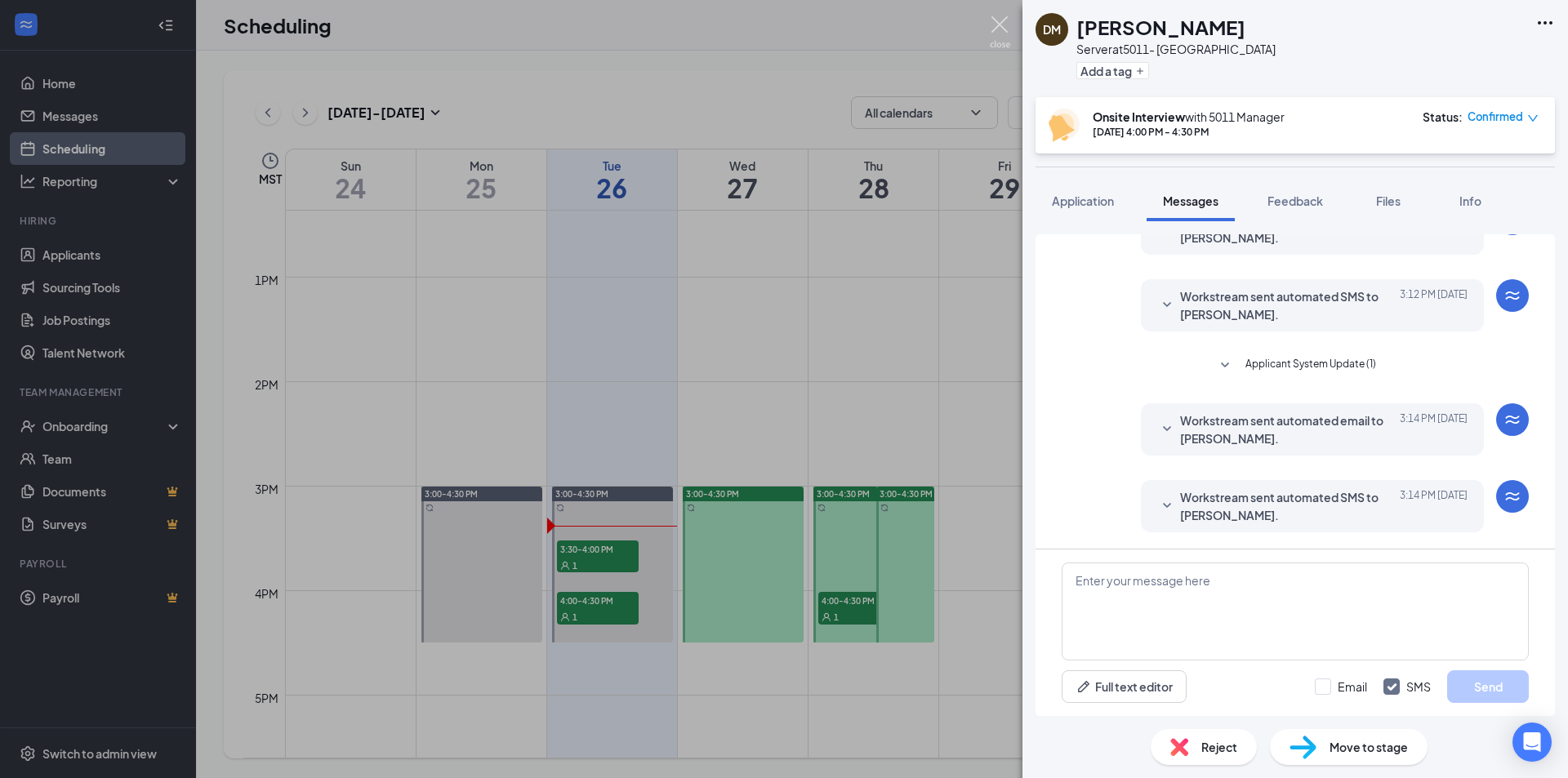
click at [1005, 22] on img at bounding box center [1000, 32] width 21 height 32
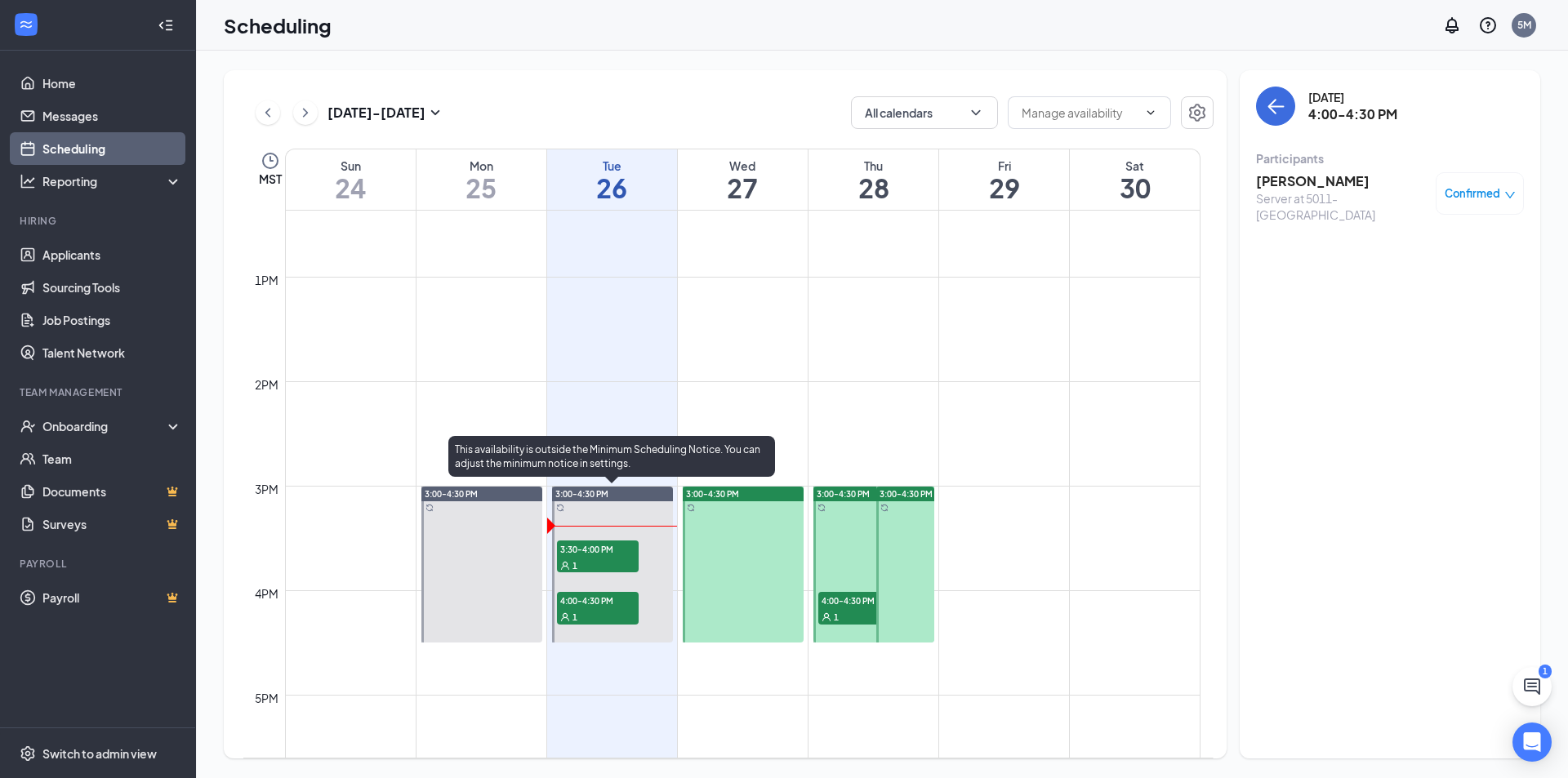
click at [612, 548] on span "3:30-4:00 PM" at bounding box center [597, 548] width 81 height 16
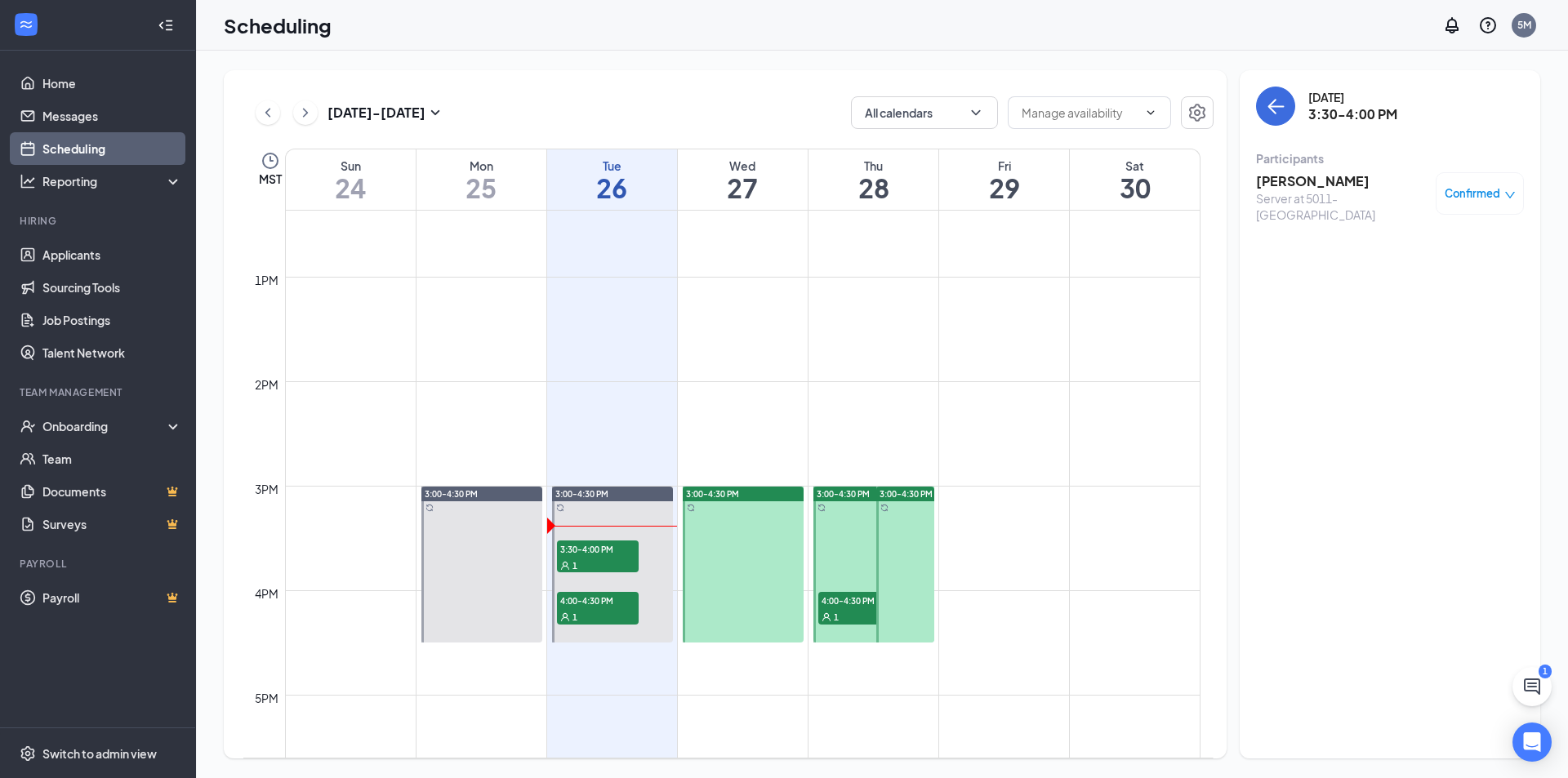
click at [1283, 182] on h3 "[PERSON_NAME]" at bounding box center [1342, 180] width 172 height 18
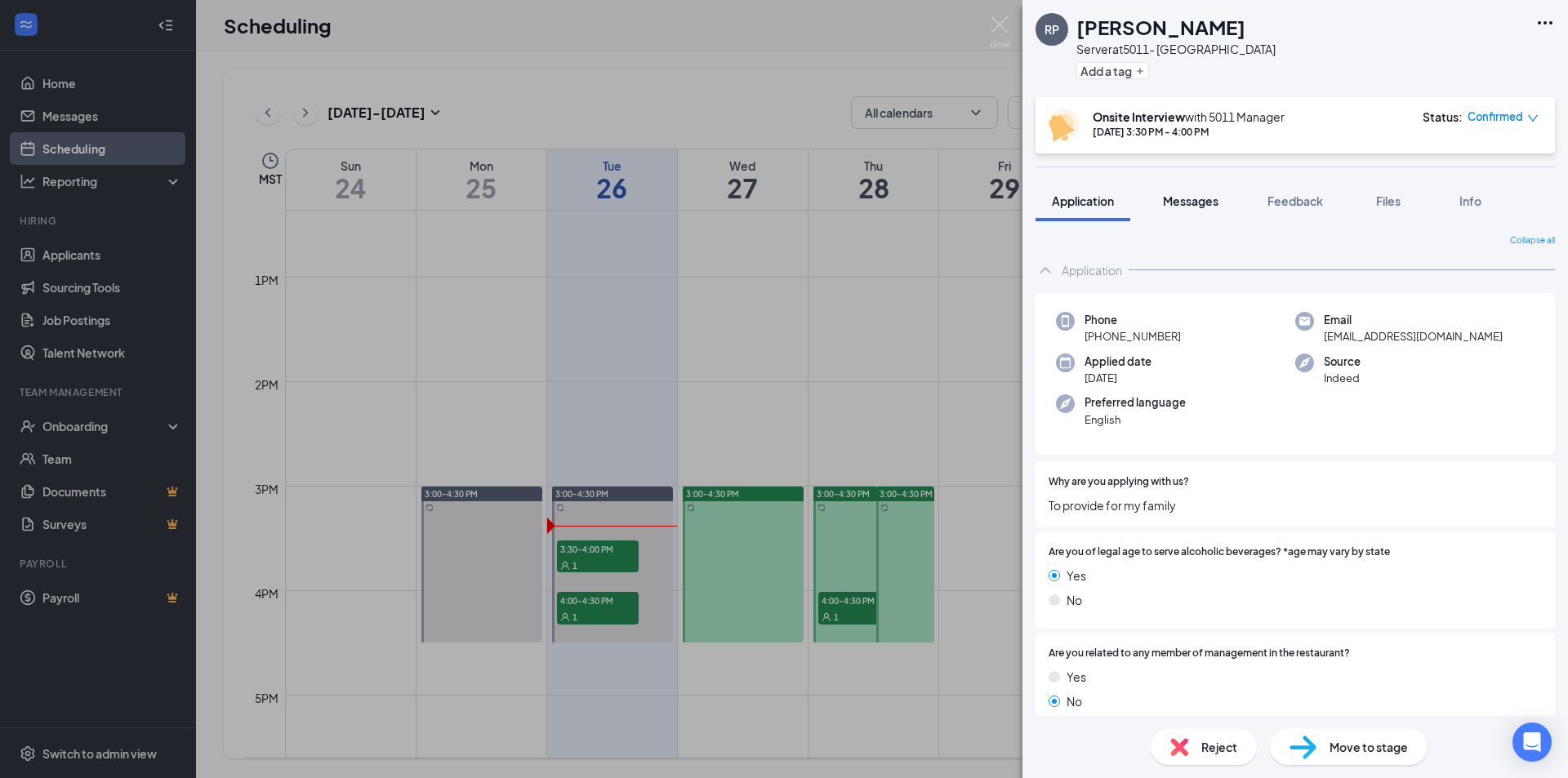
click at [1210, 203] on span "Messages" at bounding box center [1190, 201] width 55 height 15
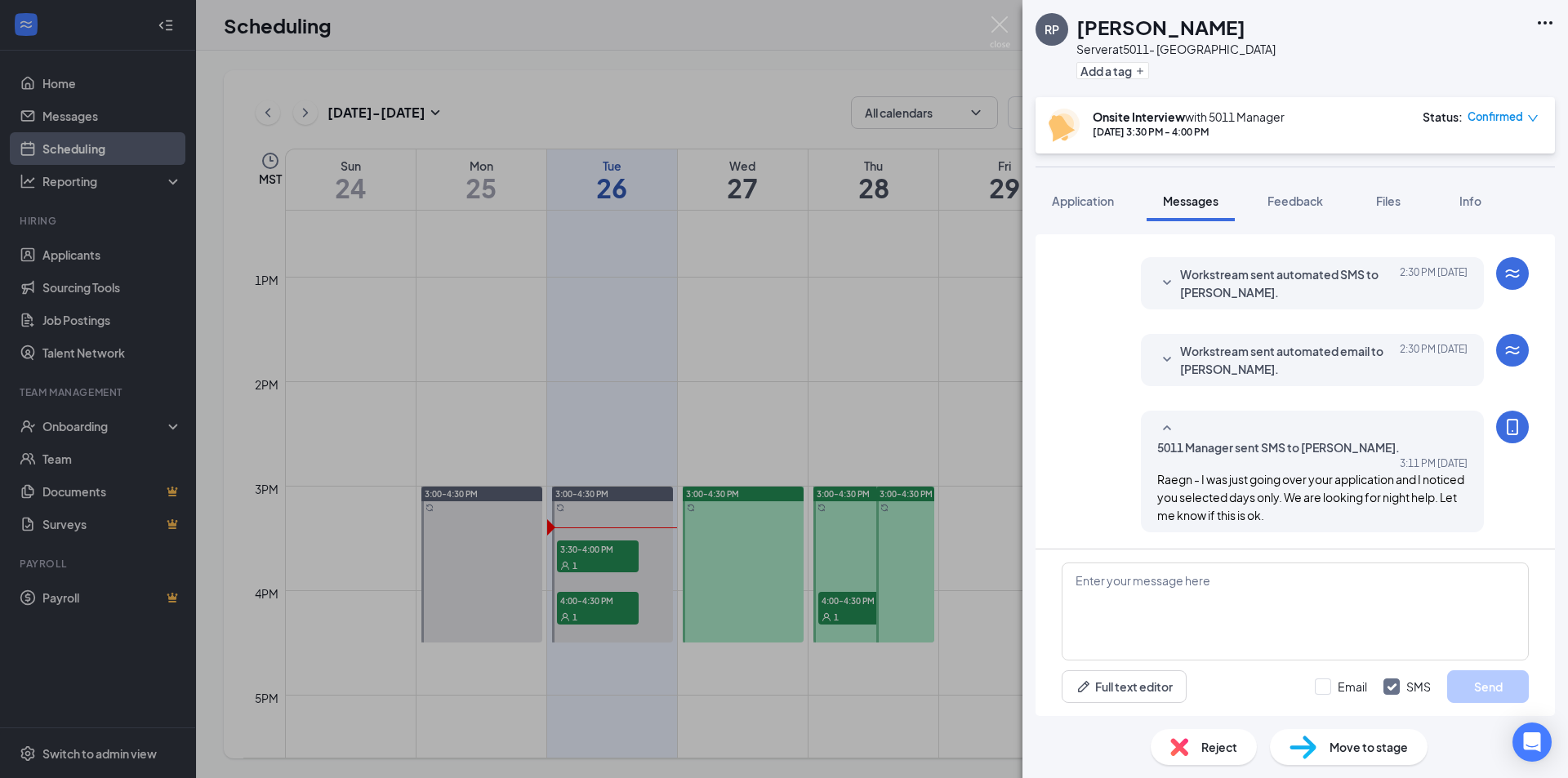
scroll to position [551, 0]
drag, startPoint x: 1189, startPoint y: 480, endPoint x: 1365, endPoint y: 517, distance: 179.8
click at [1365, 517] on div "Raegn - I was just going over your application and I noticed you selected days …" at bounding box center [1313, 497] width 310 height 54
copy span "I was just going over your application and I noticed you selected days only. We…"
click at [844, 613] on div "RP Raegn Palmer Server at 5011- Cheyenne Add a tag Onsite Interview with 5011 M…" at bounding box center [784, 389] width 1568 height 778
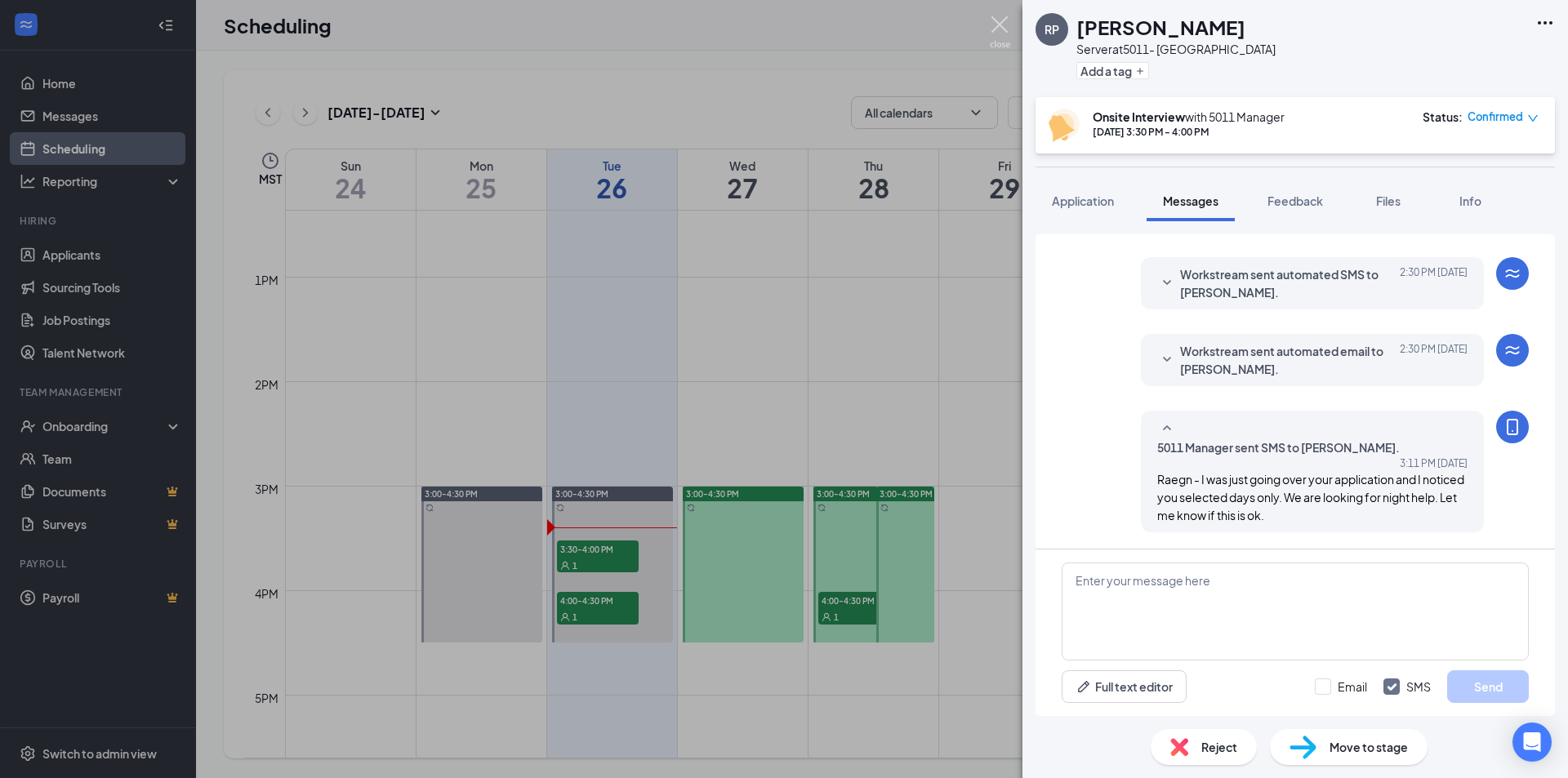
click at [992, 17] on img at bounding box center [1000, 32] width 21 height 32
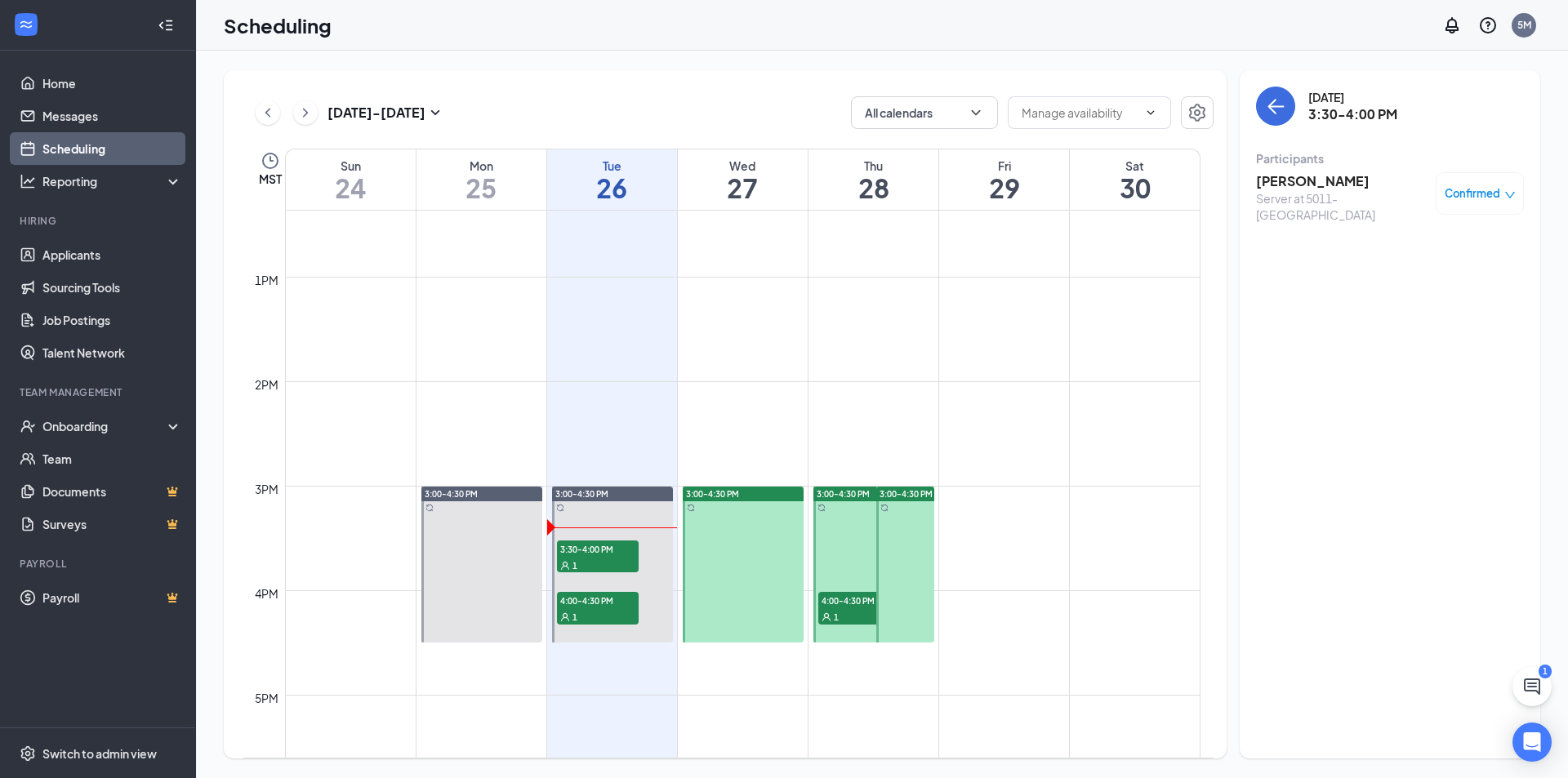
click at [827, 607] on span "4:00-4:30 PM" at bounding box center [859, 600] width 81 height 16
click at [1291, 188] on h3 "[PERSON_NAME]" at bounding box center [1342, 180] width 172 height 18
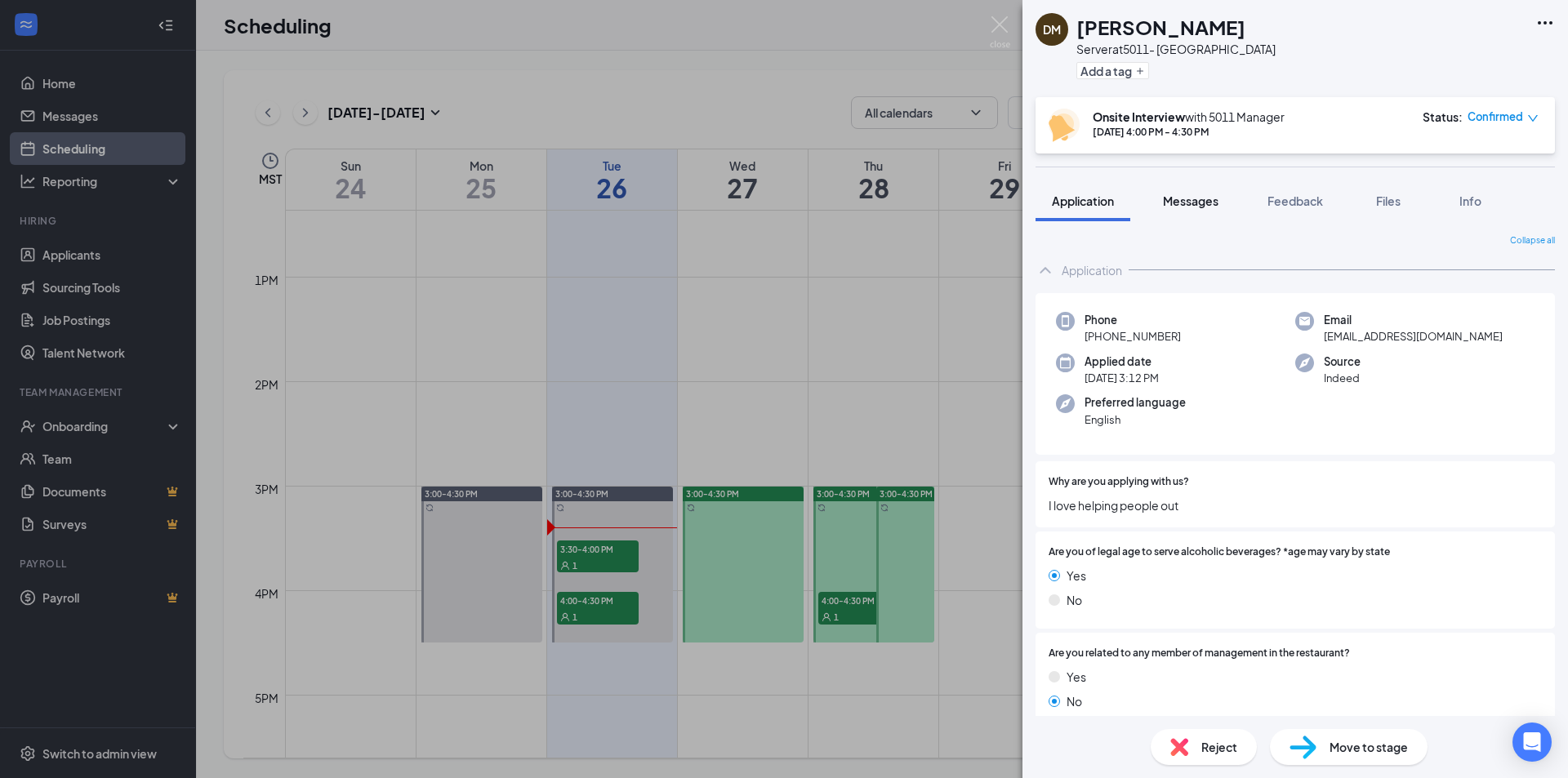
click at [1182, 193] on span "Messages" at bounding box center [1190, 201] width 55 height 15
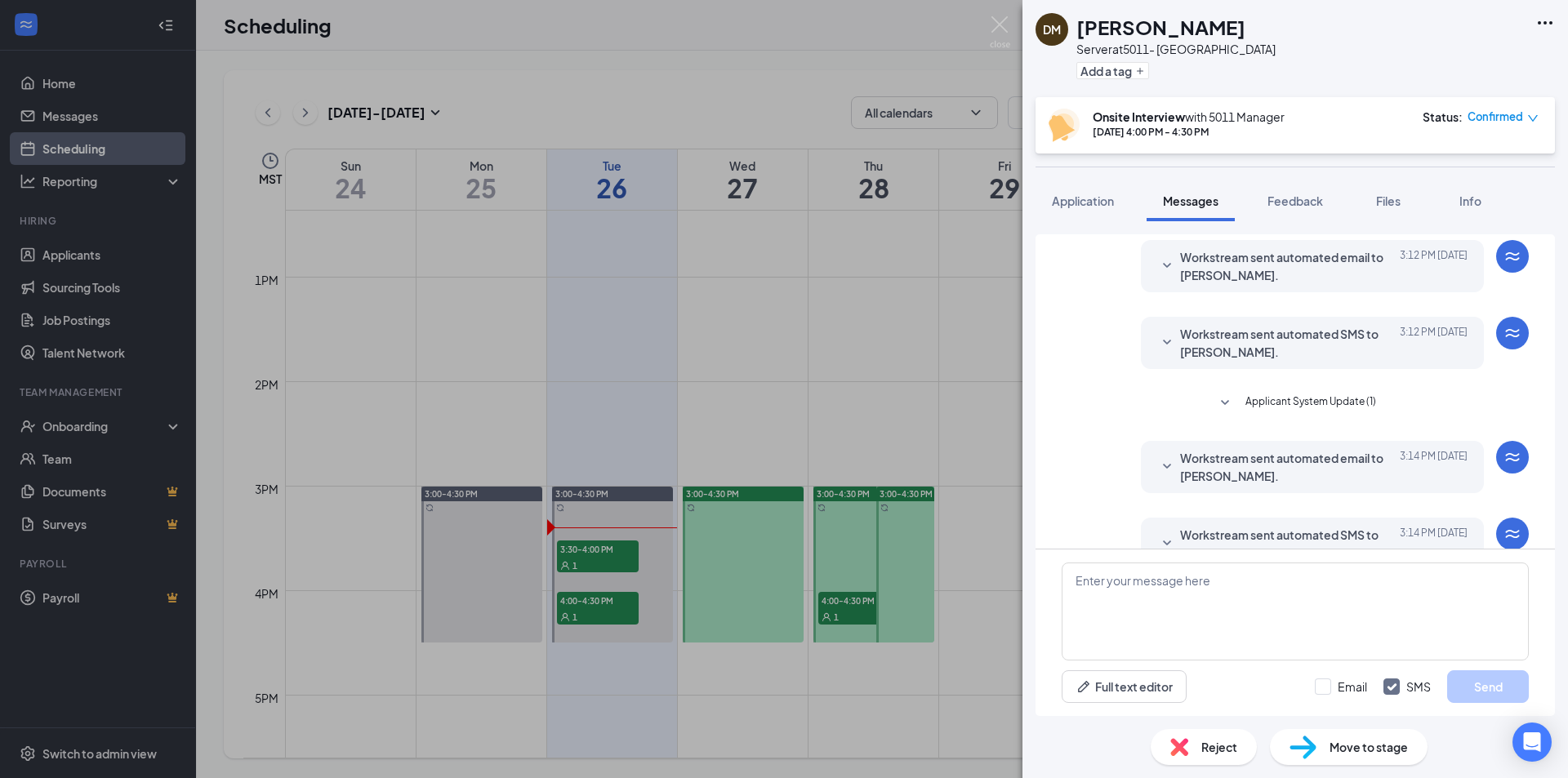
scroll to position [88, 0]
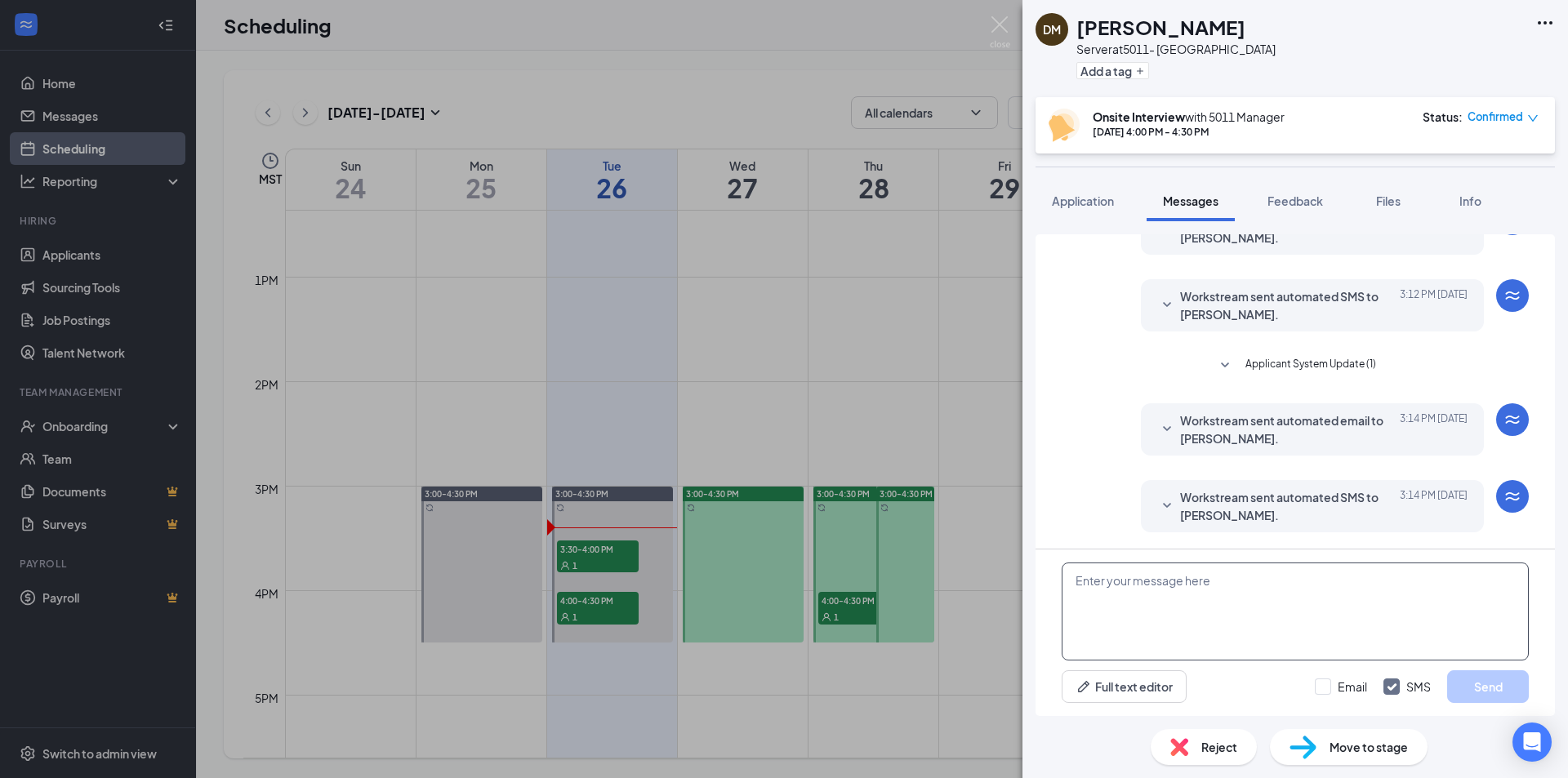
click at [1190, 585] on textarea at bounding box center [1295, 611] width 467 height 98
paste textarea "I was just going over your application and I noticed you selected days only. We…"
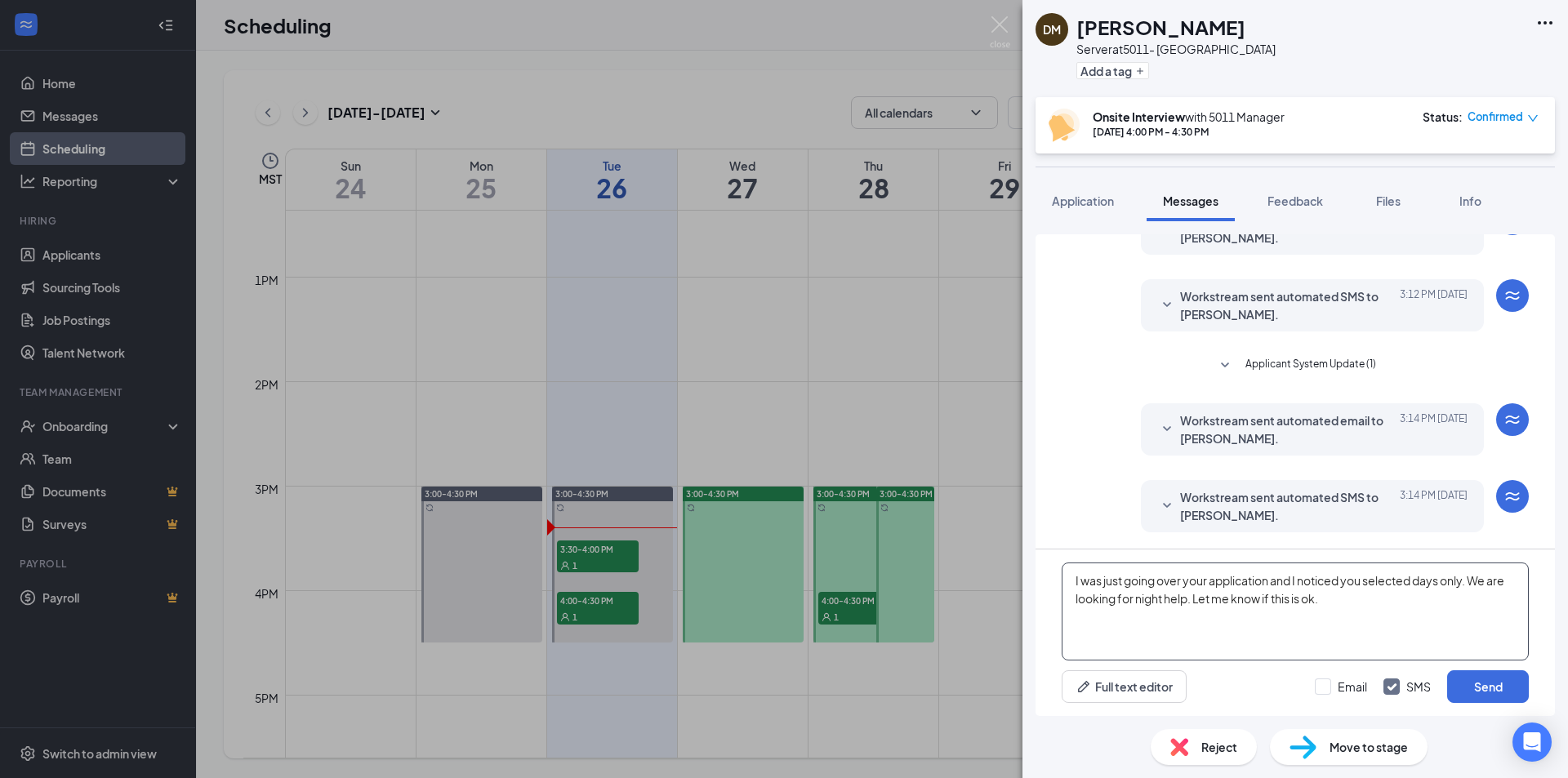
click at [1077, 583] on textarea "I was just going over your application and I noticed you selected days only. We…" at bounding box center [1295, 611] width 467 height 98
type textarea "Denise -I was just going over your application and I noticed you selected days …"
click at [1497, 697] on button "Send" at bounding box center [1488, 686] width 81 height 33
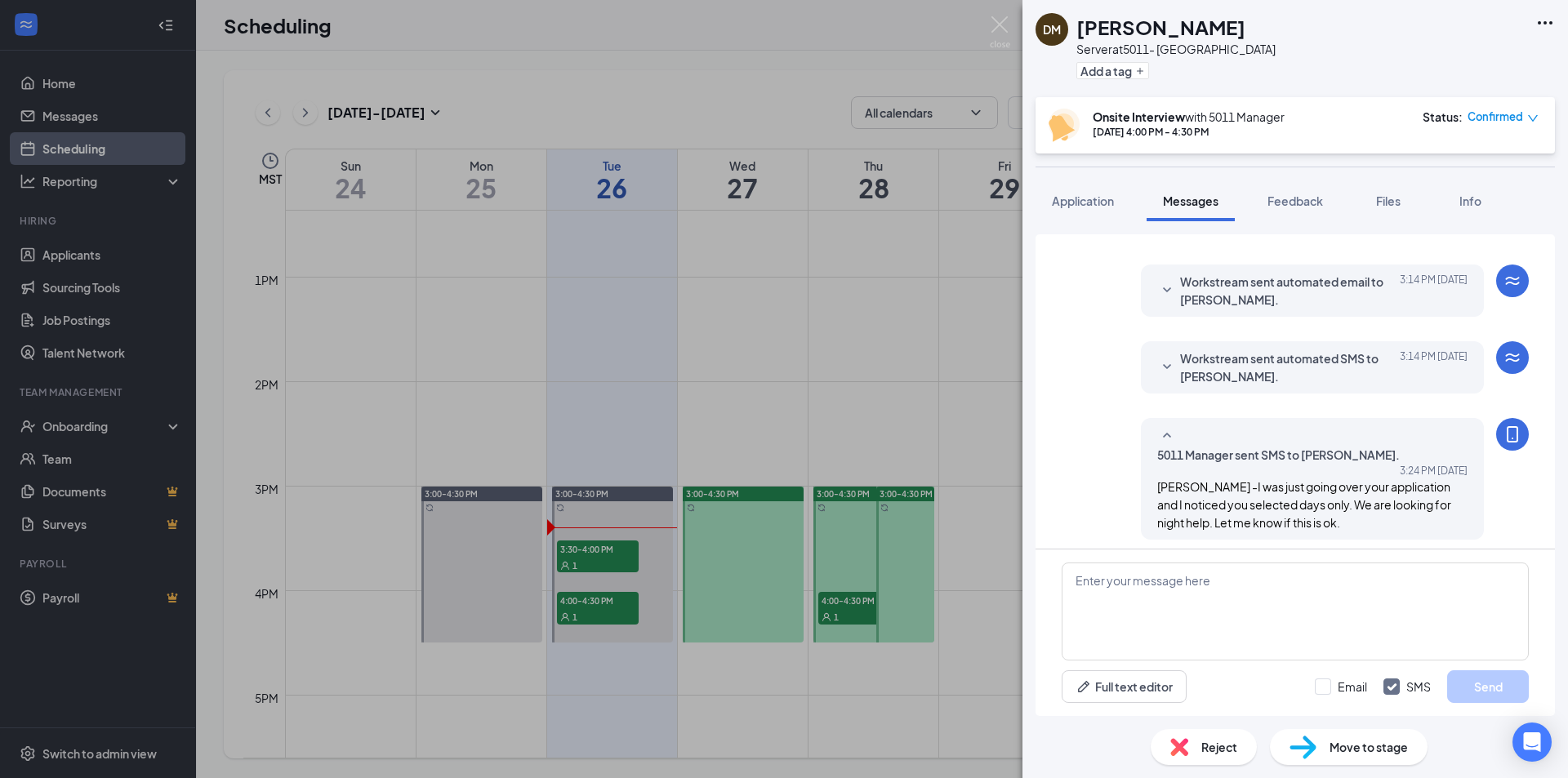
scroll to position [228, 0]
click at [1005, 14] on div "DM Denise Martinez Server at 5011- Cheyenne Add a tag Onsite Interview with 501…" at bounding box center [784, 389] width 1568 height 778
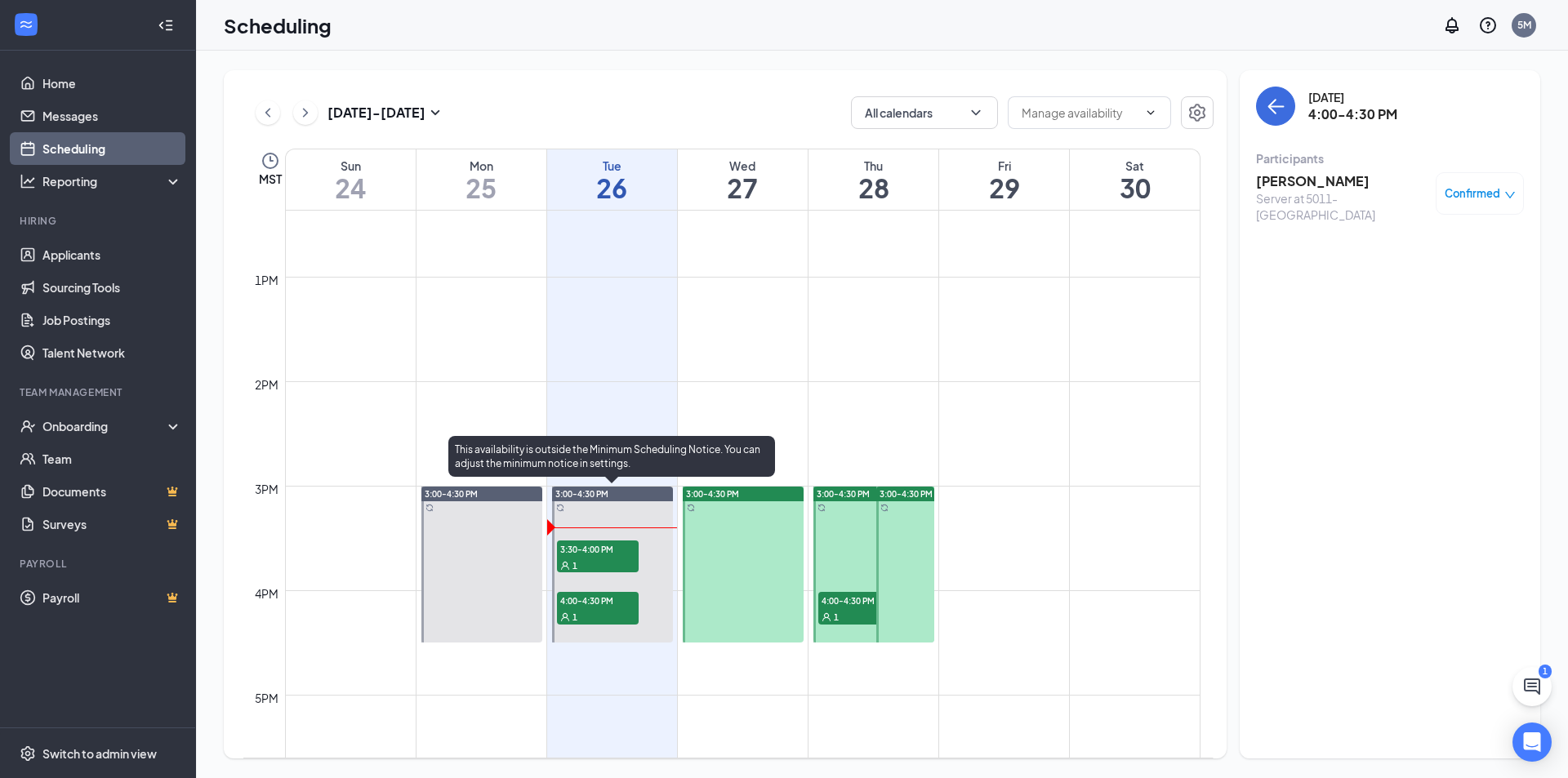
click at [598, 606] on span "4:00-4:30 PM" at bounding box center [597, 600] width 81 height 16
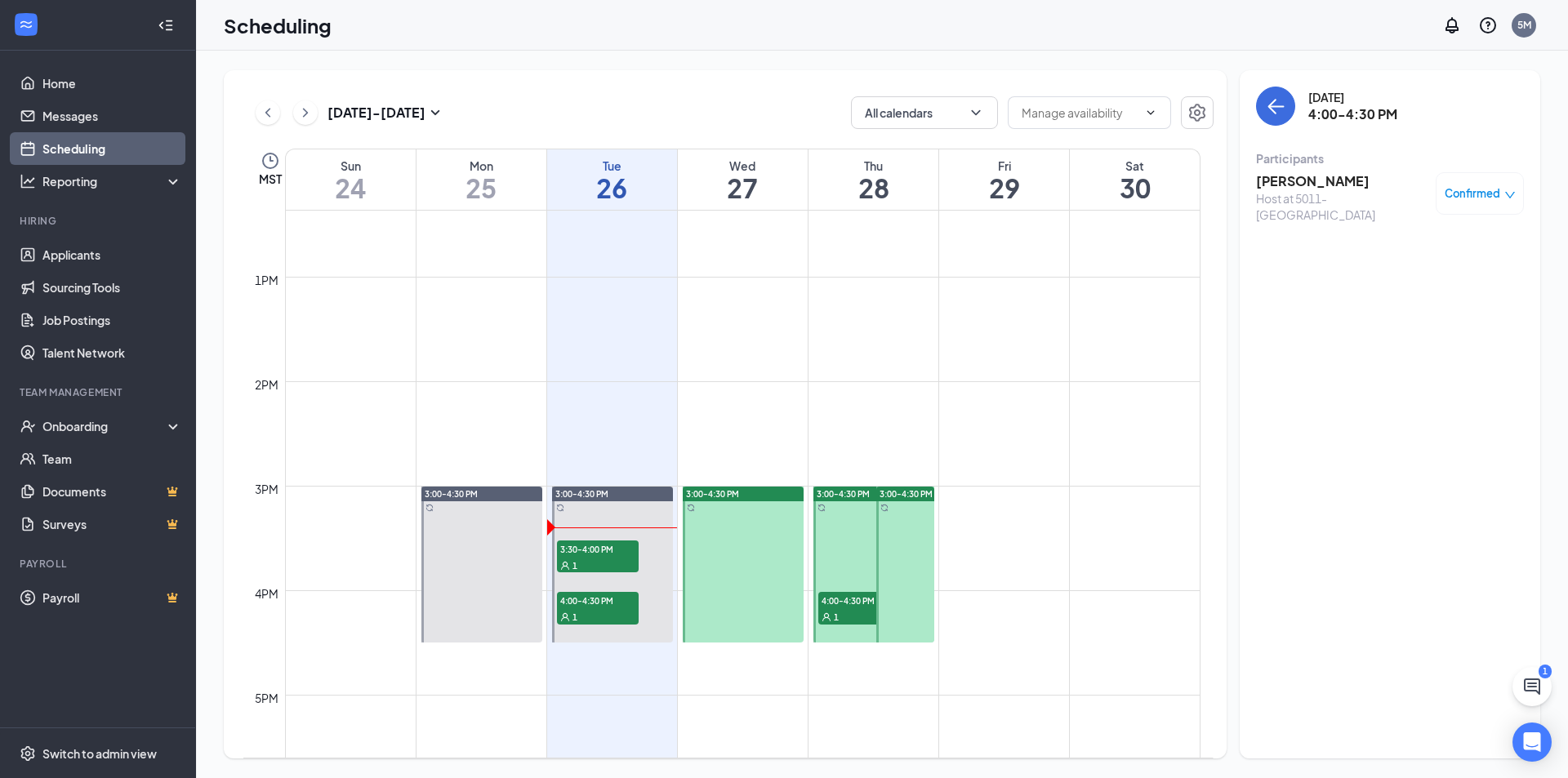
click at [1301, 182] on h3 "Samantha Alexander" at bounding box center [1342, 180] width 172 height 18
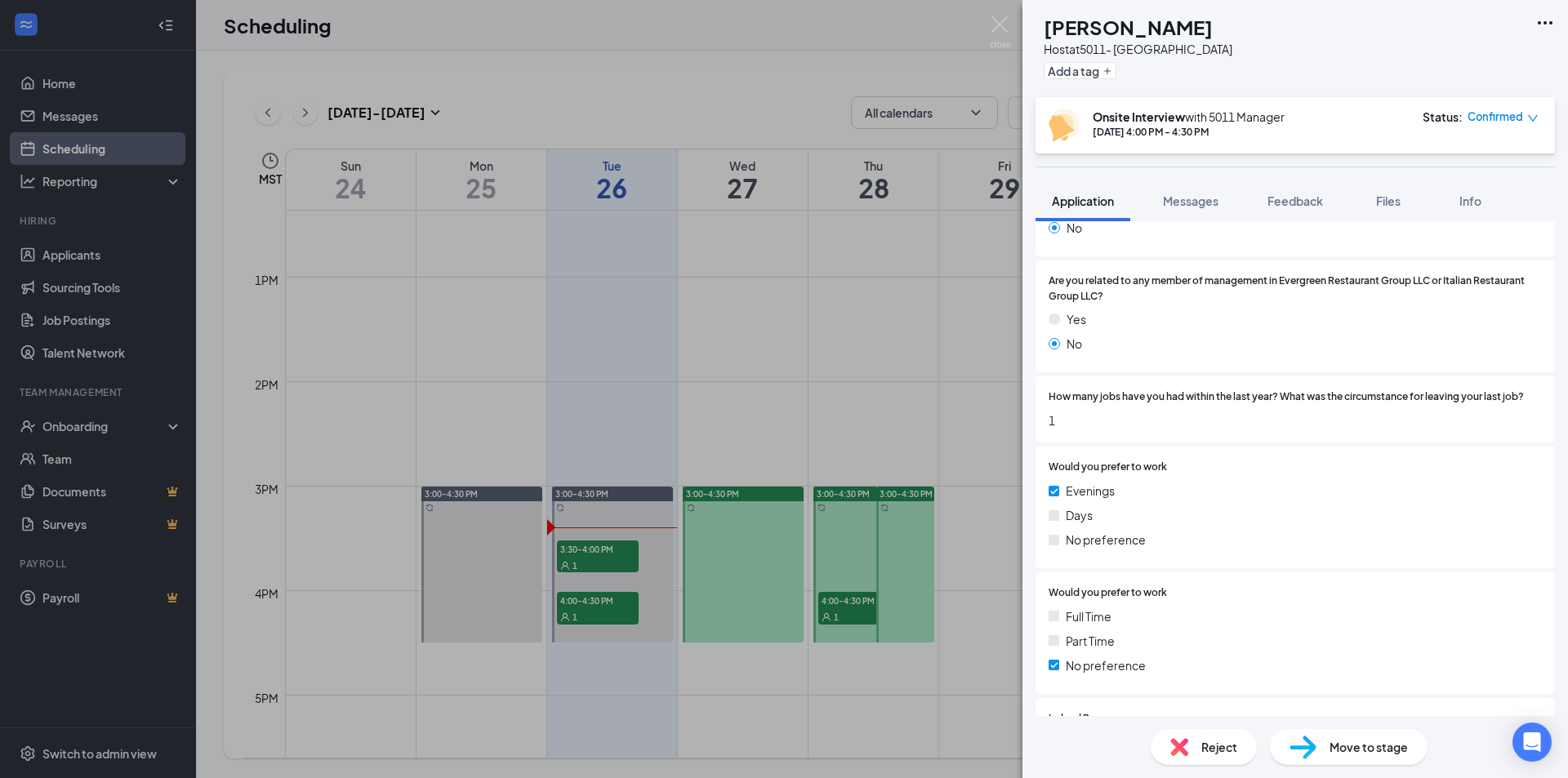
scroll to position [489, 0]
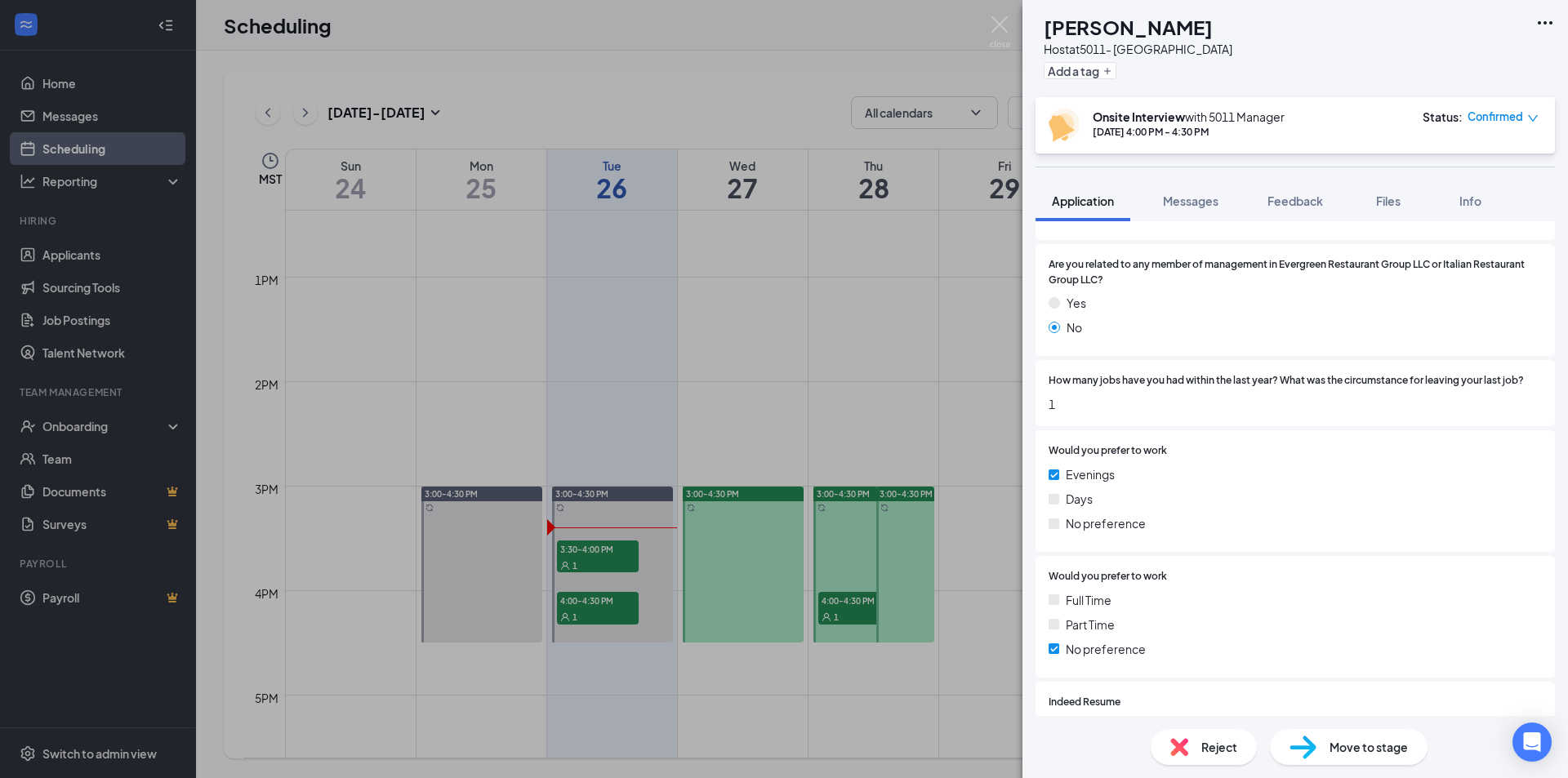
click at [996, 30] on img at bounding box center [1000, 32] width 21 height 32
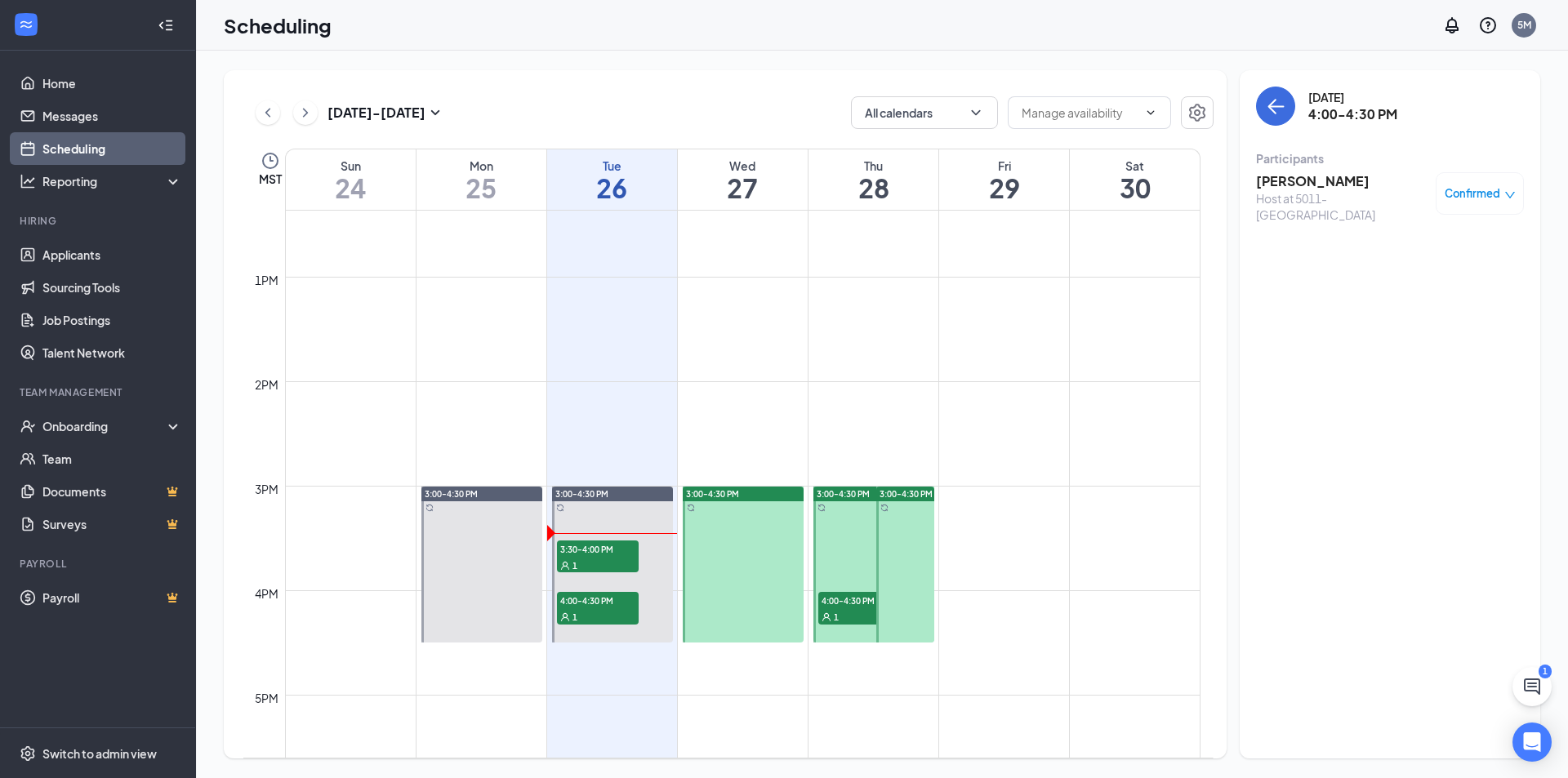
click at [853, 602] on span "4:00-4:30 PM" at bounding box center [859, 600] width 81 height 16
click at [1290, 178] on h3 "[PERSON_NAME]" at bounding box center [1342, 180] width 172 height 18
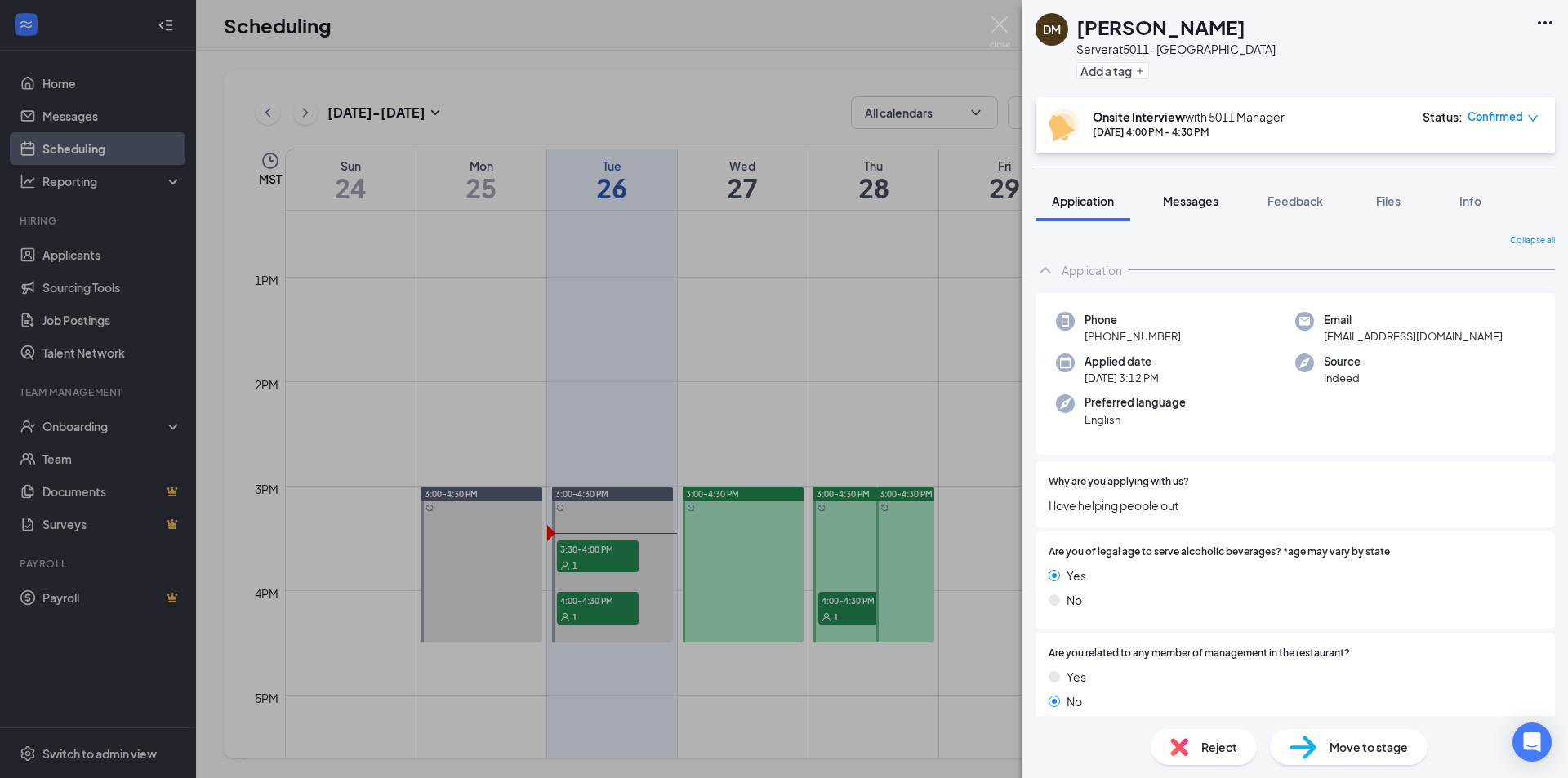
click at [1205, 205] on span "Messages" at bounding box center [1190, 201] width 55 height 15
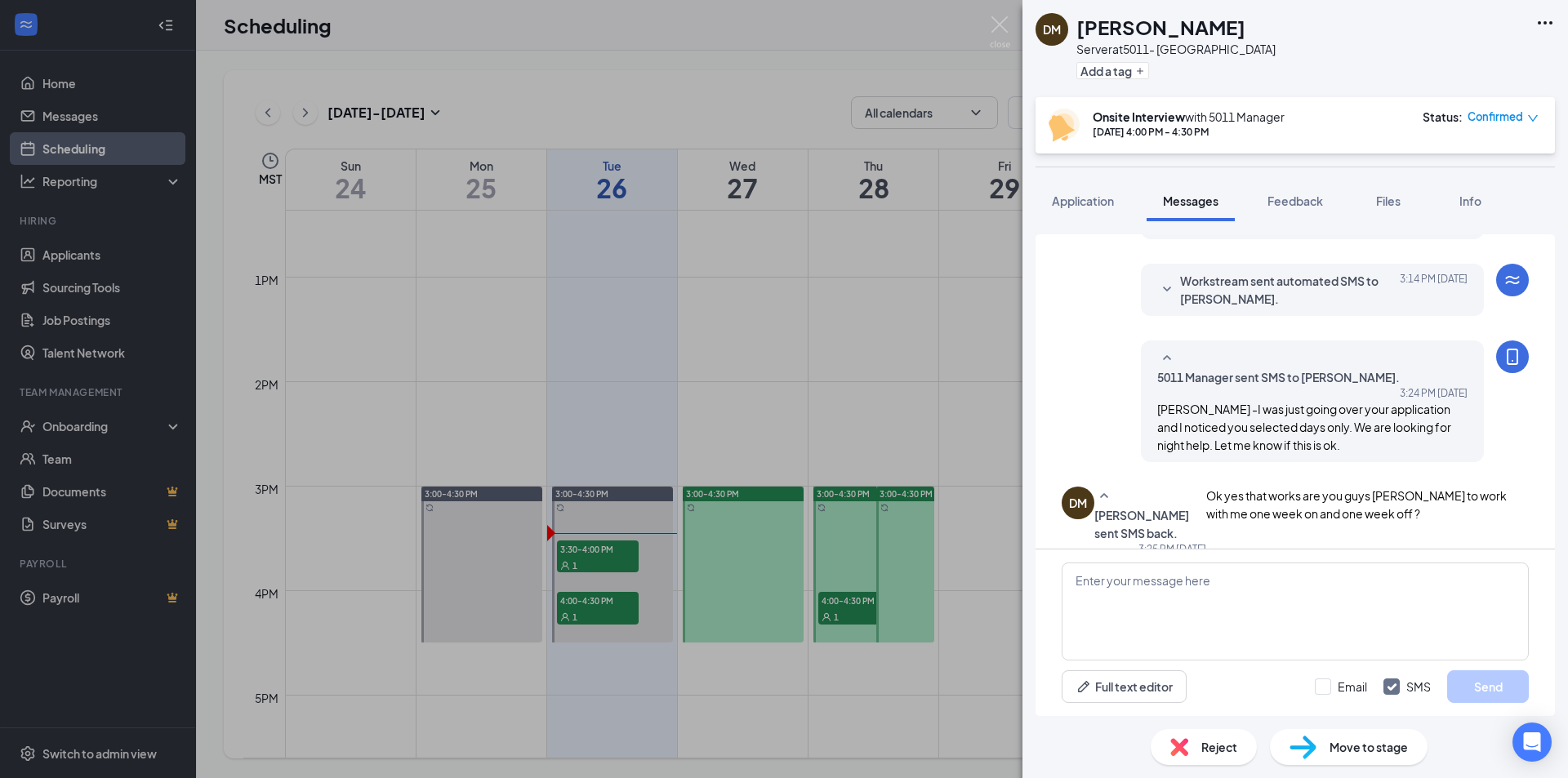
scroll to position [334, 0]
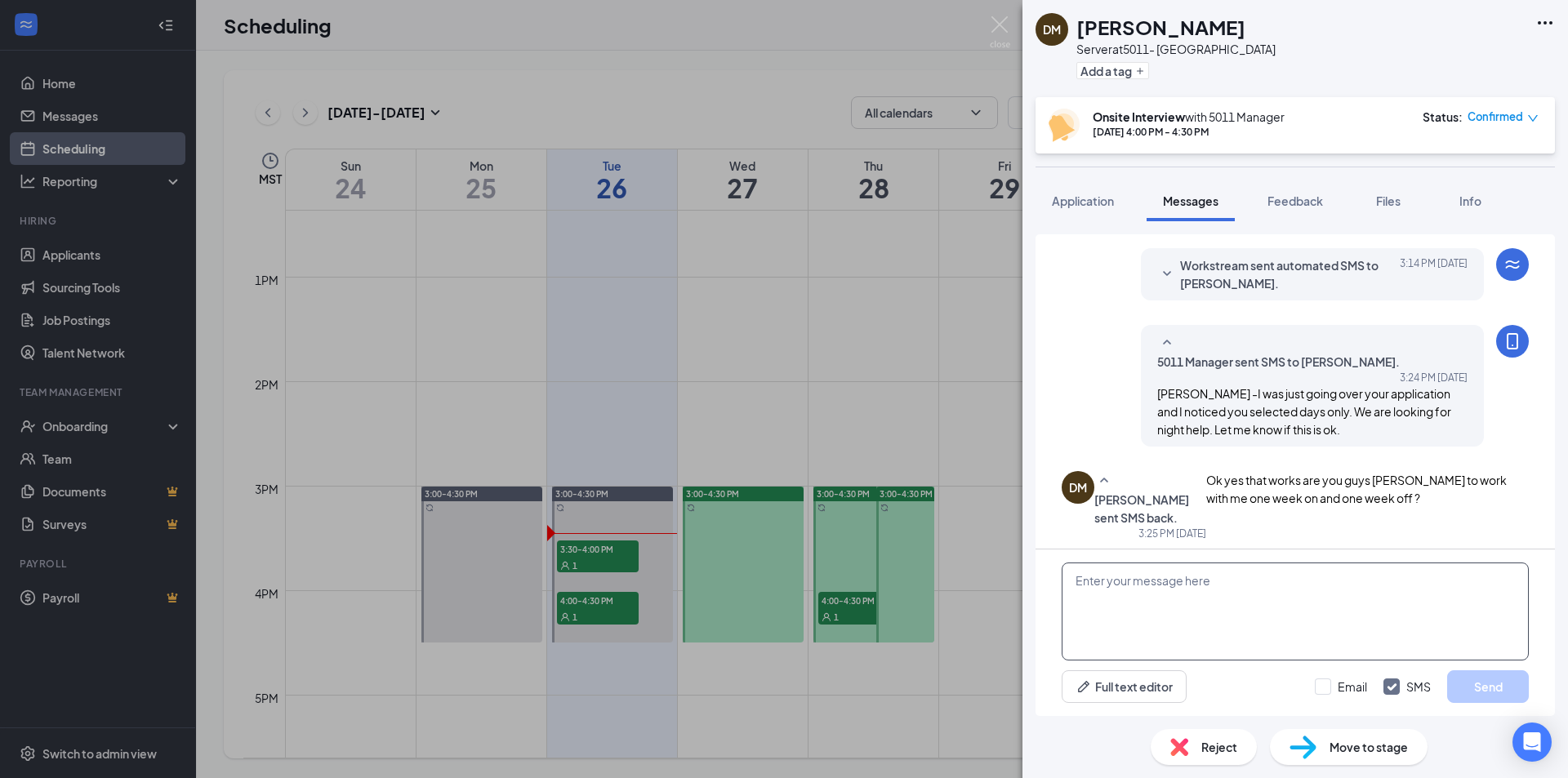
click at [1204, 584] on textarea at bounding box center [1295, 611] width 467 height 98
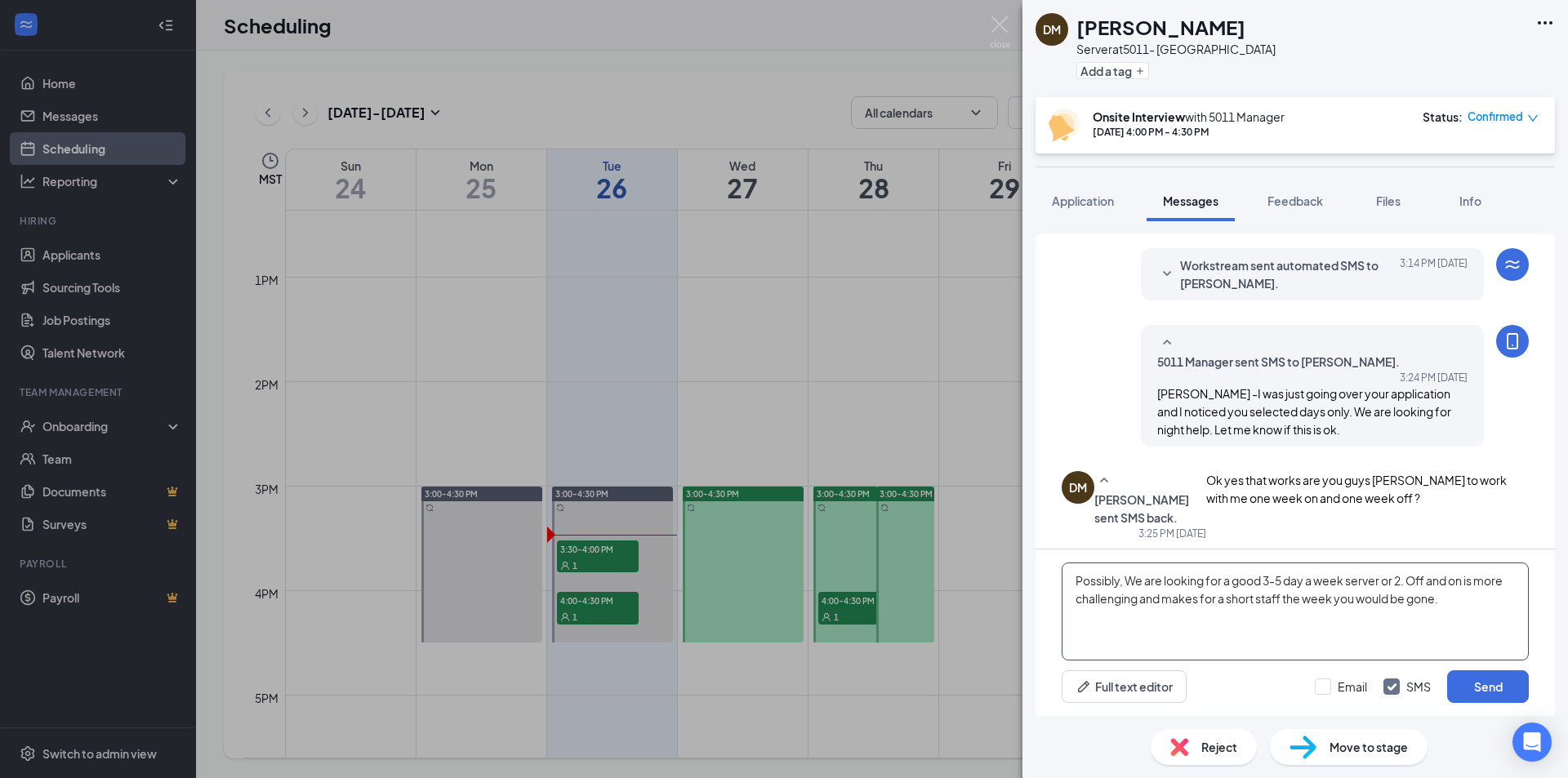
click at [1456, 601] on textarea "Possibly, We are looking for a good 3-5 day a week server or 2. Off and on is m…" at bounding box center [1295, 611] width 467 height 98
type textarea "Possibly, We are looking for a good 3-5 day a week server or 2. Off and on is m…"
click at [1490, 681] on button "Send" at bounding box center [1488, 686] width 81 height 33
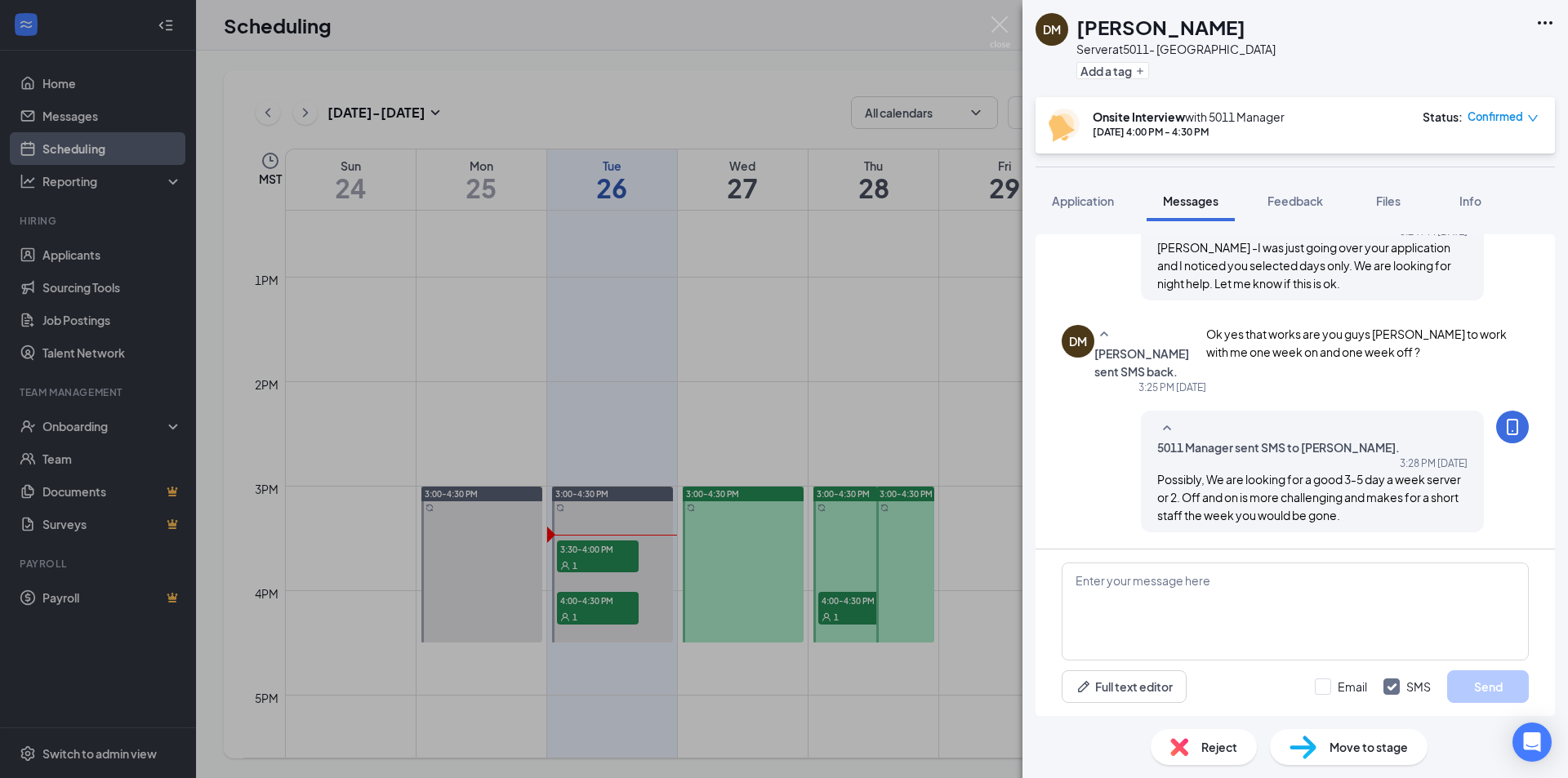
scroll to position [474, 0]
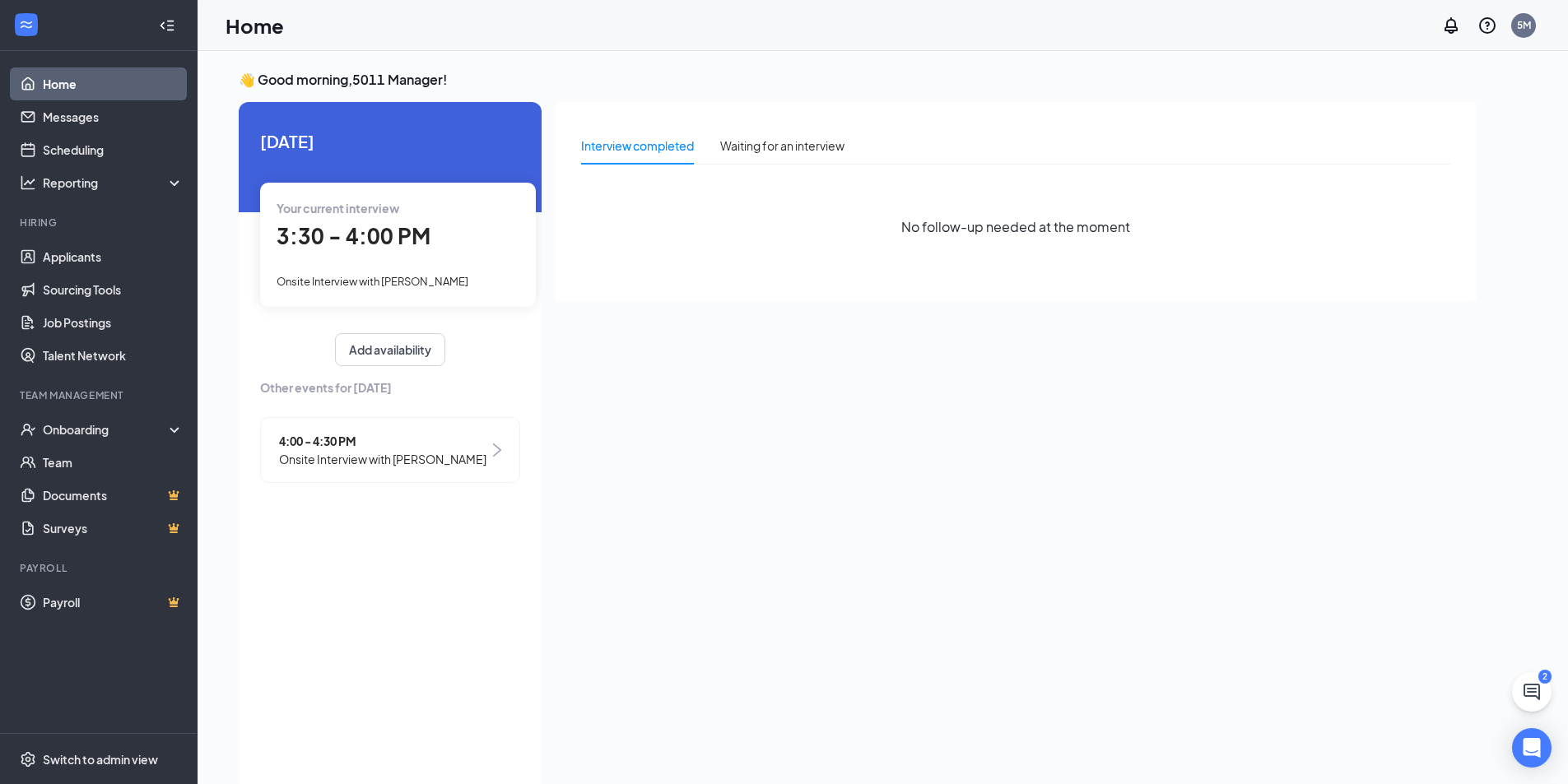
click at [396, 242] on span "3:30 - 4:00 PM" at bounding box center [353, 235] width 154 height 27
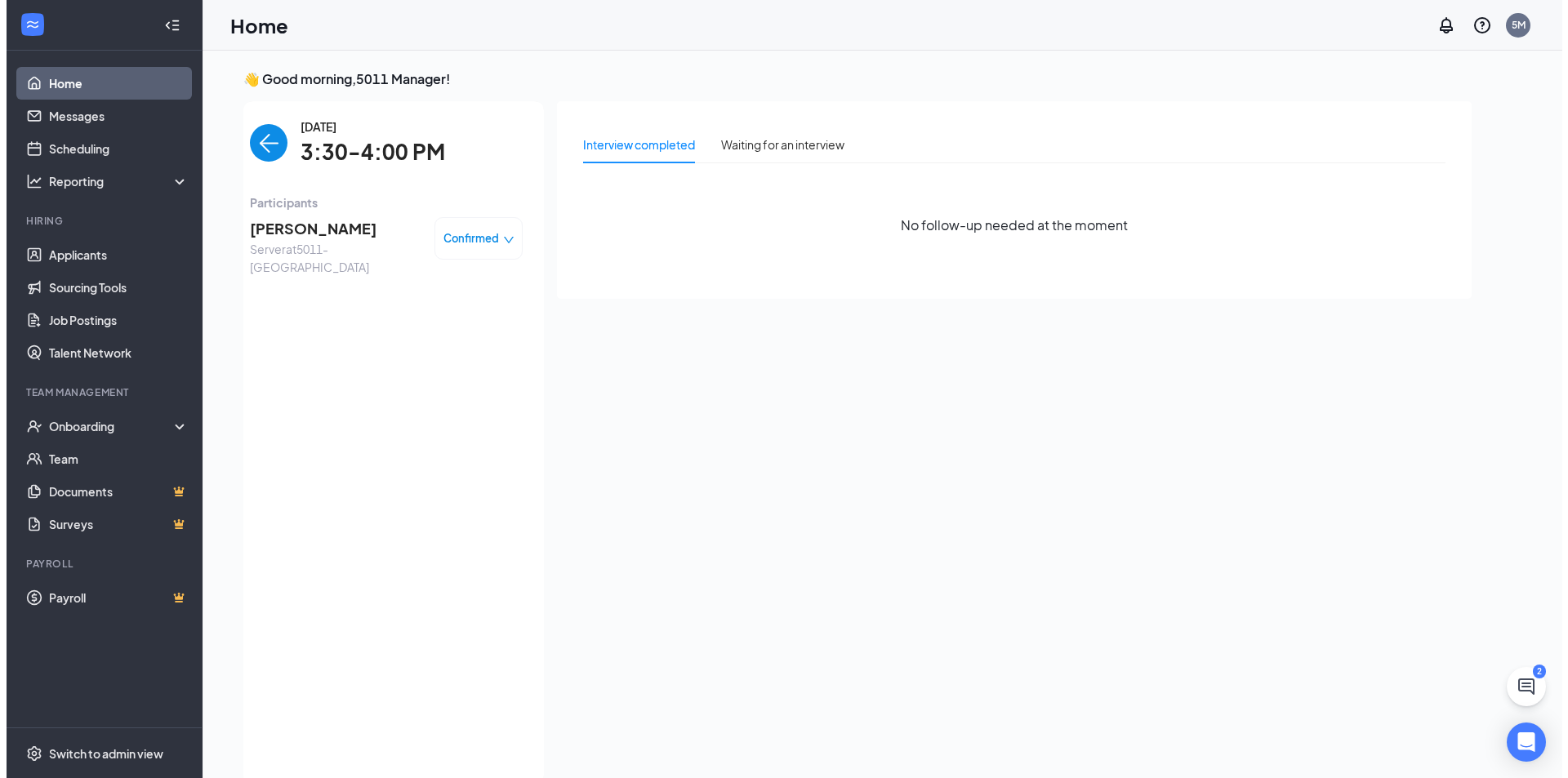
scroll to position [7, 0]
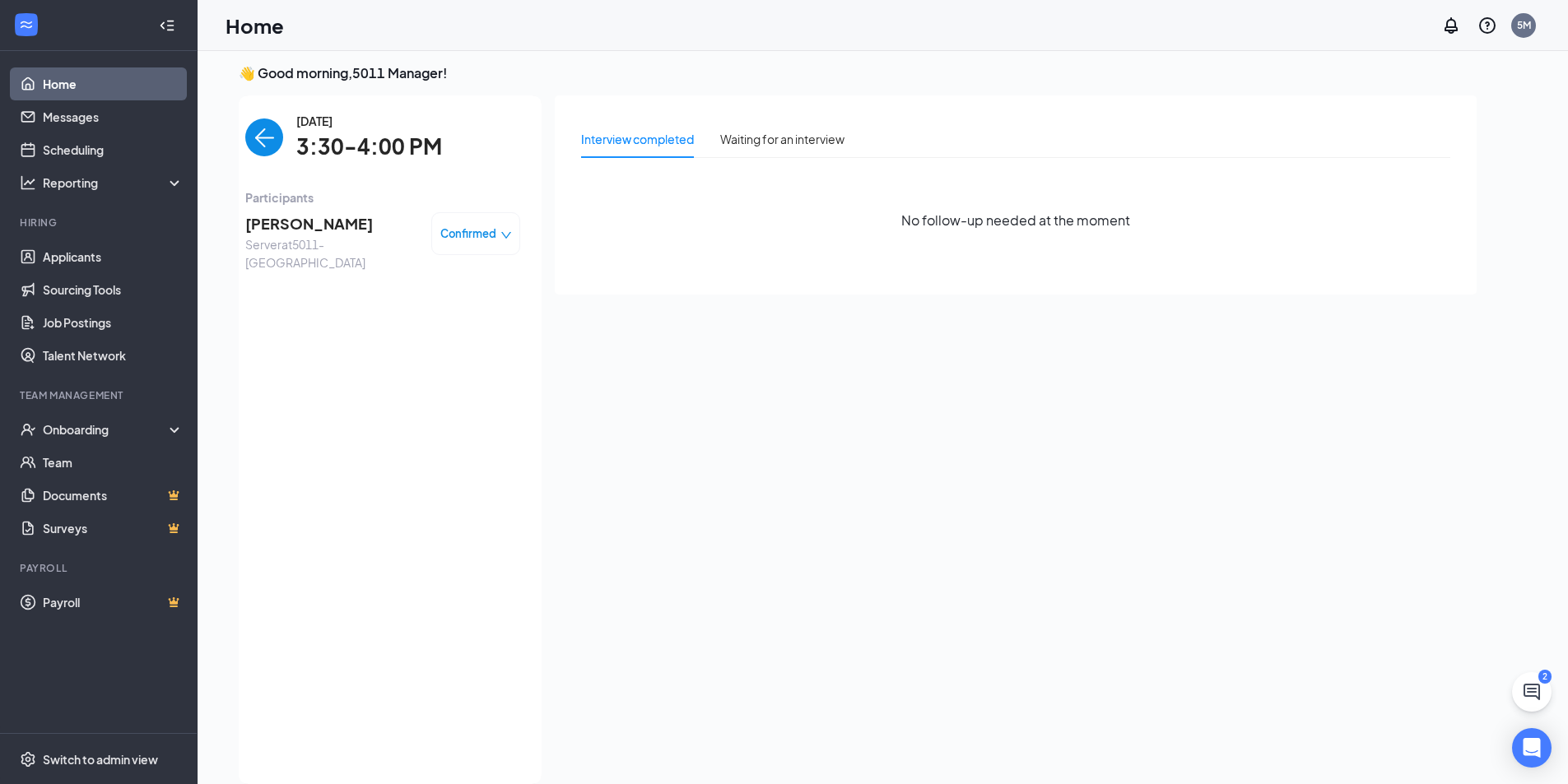
click at [285, 226] on span "[PERSON_NAME]" at bounding box center [331, 224] width 173 height 23
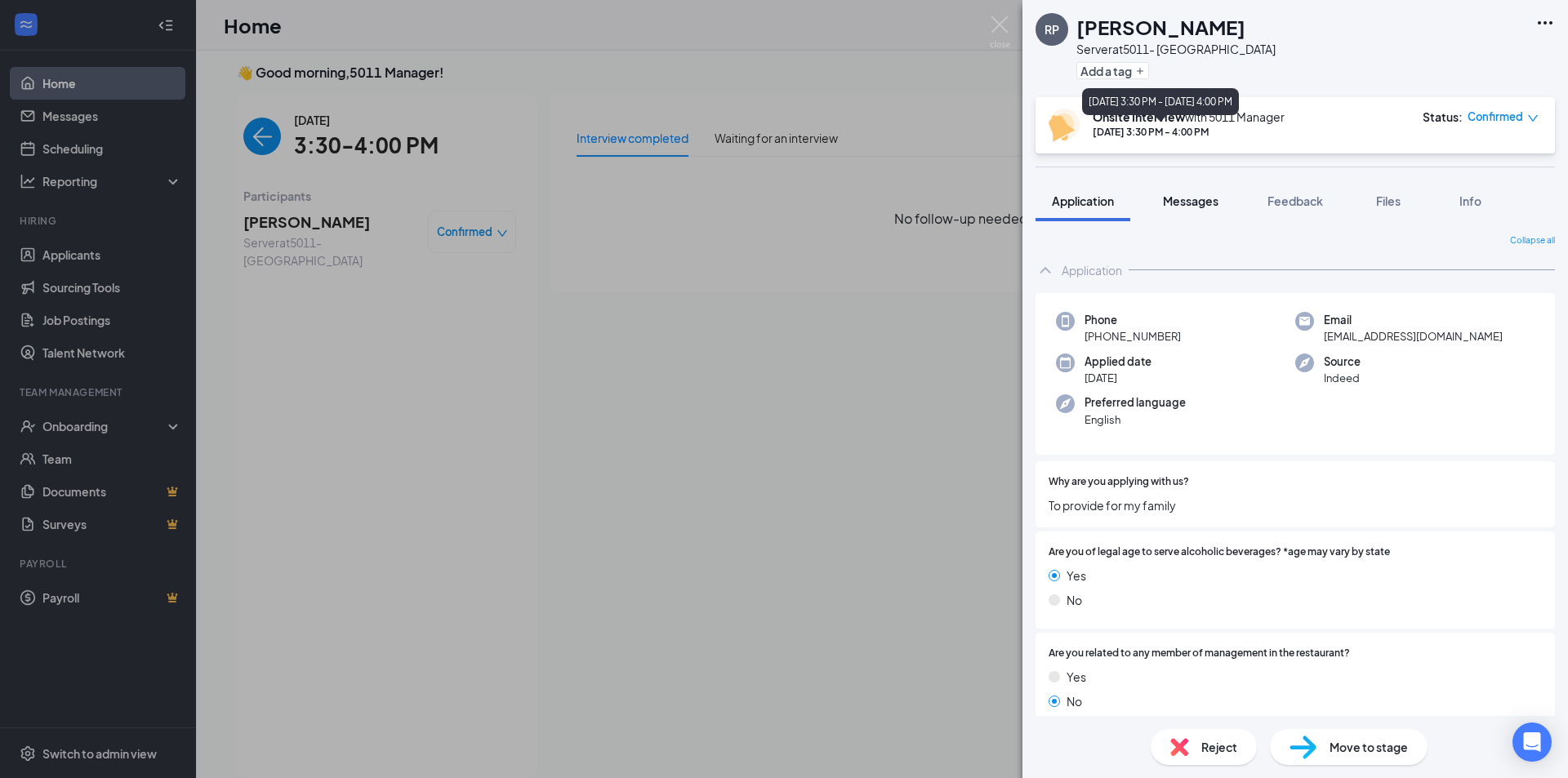
click at [1197, 191] on button "Messages" at bounding box center [1190, 201] width 88 height 41
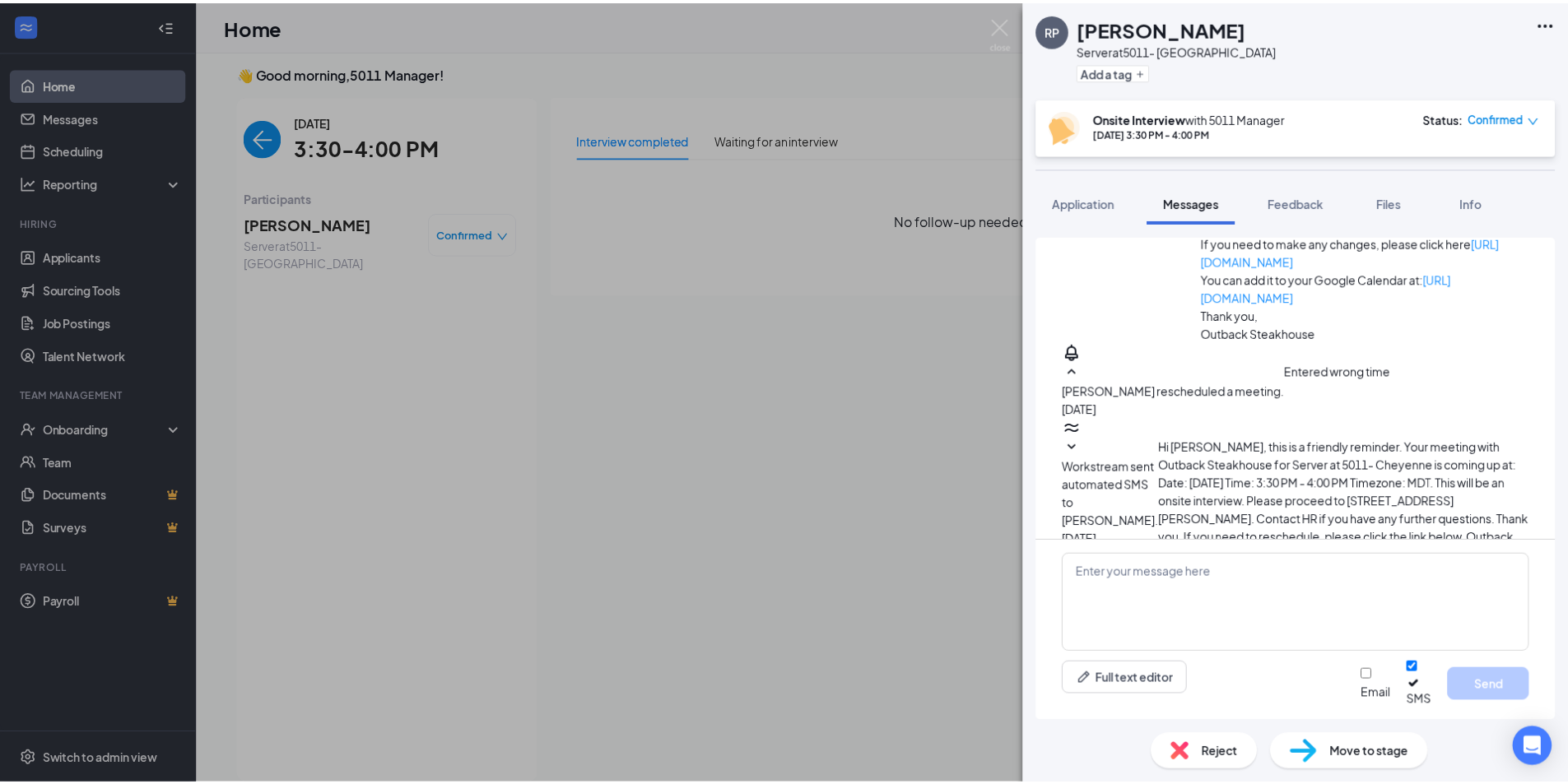
scroll to position [555, 0]
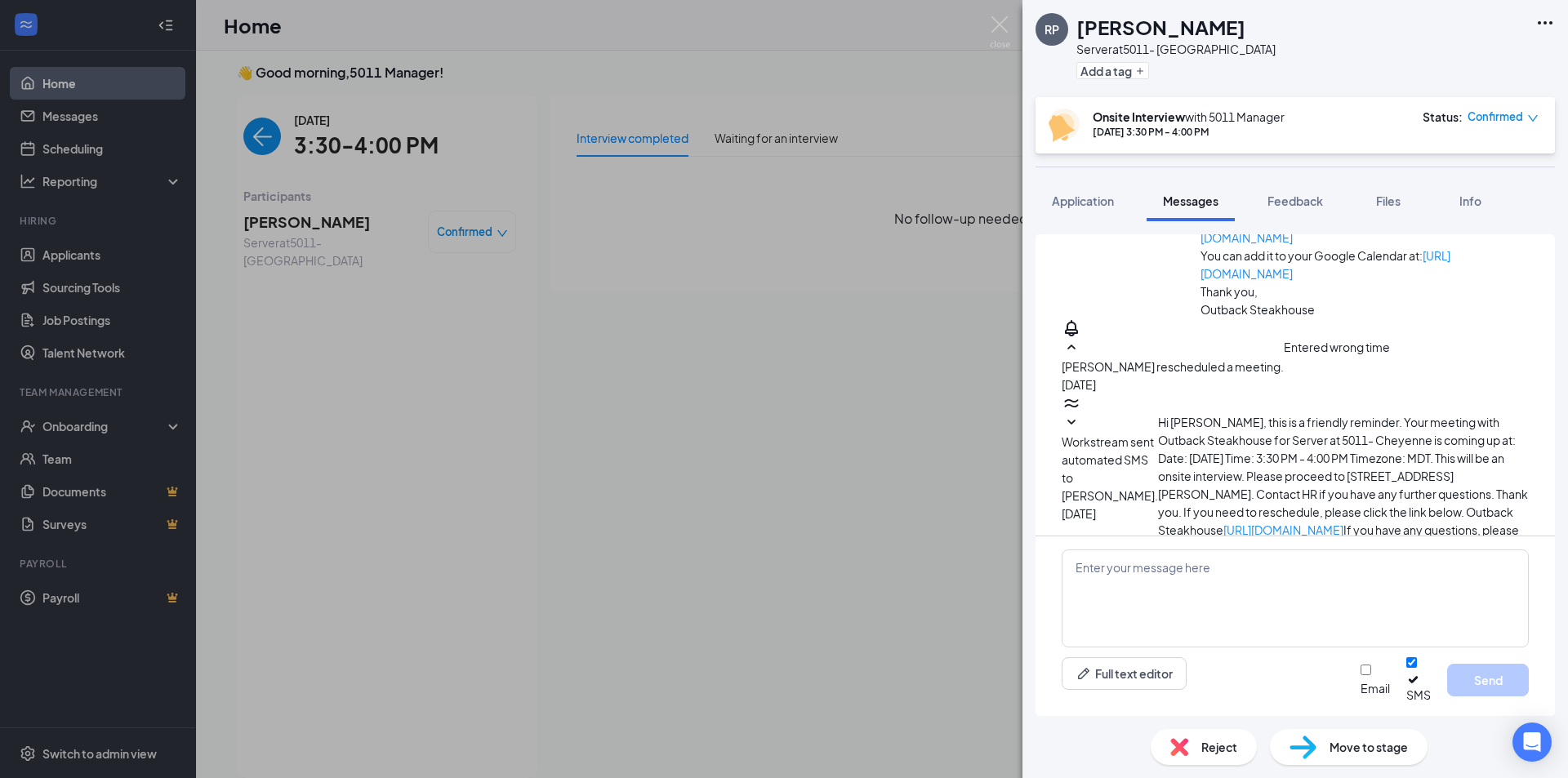
click at [1219, 745] on span "Reject" at bounding box center [1219, 746] width 36 height 18
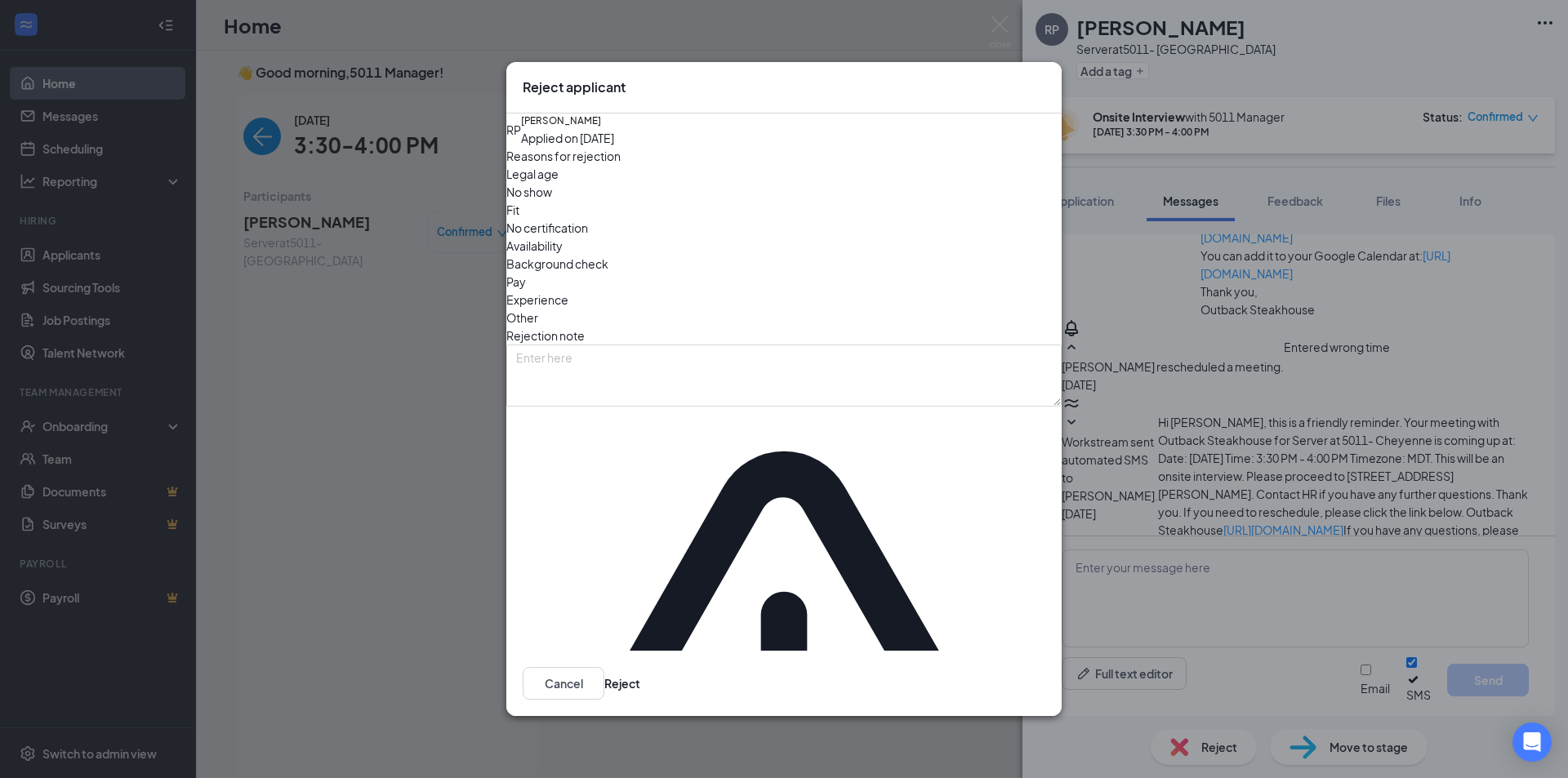
click at [552, 201] on span "No show" at bounding box center [529, 191] width 46 height 18
click at [671, 406] on textarea at bounding box center [784, 375] width 555 height 62
type textarea "No show"
click at [640, 667] on button "Reject" at bounding box center [622, 683] width 36 height 33
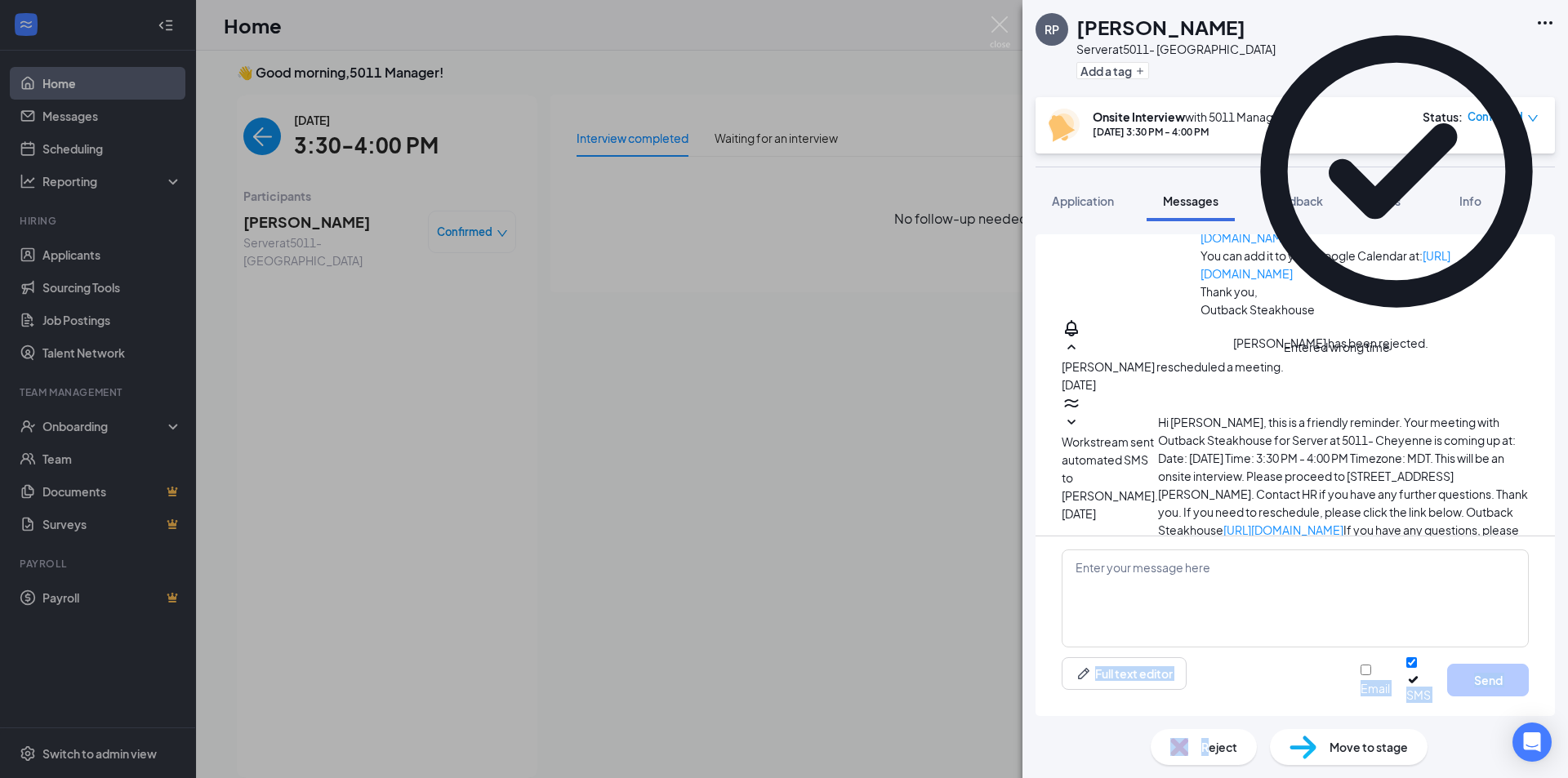
drag, startPoint x: 1206, startPoint y: 750, endPoint x: 767, endPoint y: 414, distance: 552.8
click at [769, 427] on div "RP Raegn Palmer Server at 5011- Cheyenne Add a tag Onsite Interview with 5011 M…" at bounding box center [784, 389] width 1568 height 778
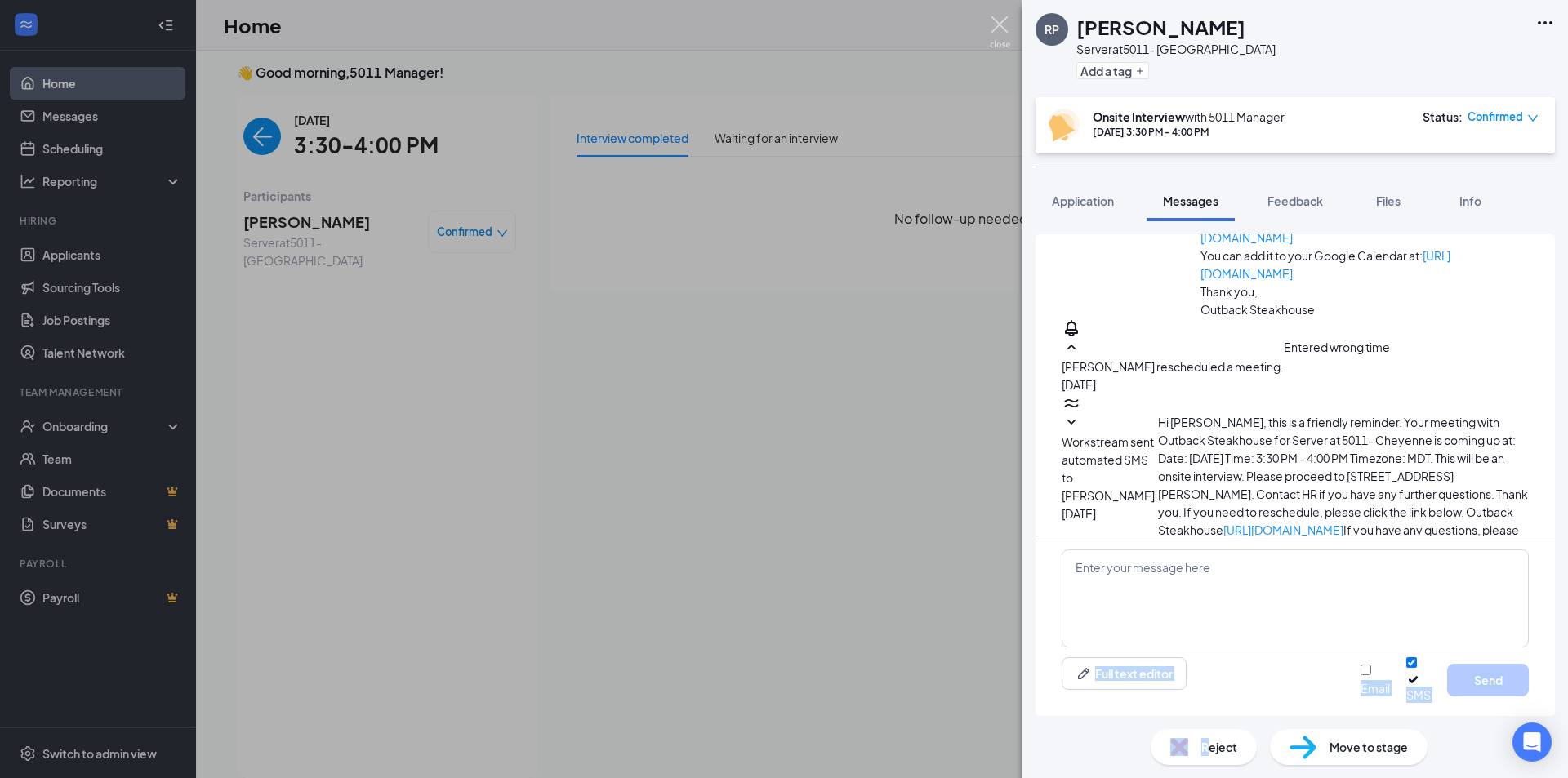
click at [997, 25] on img at bounding box center [1000, 32] width 21 height 32
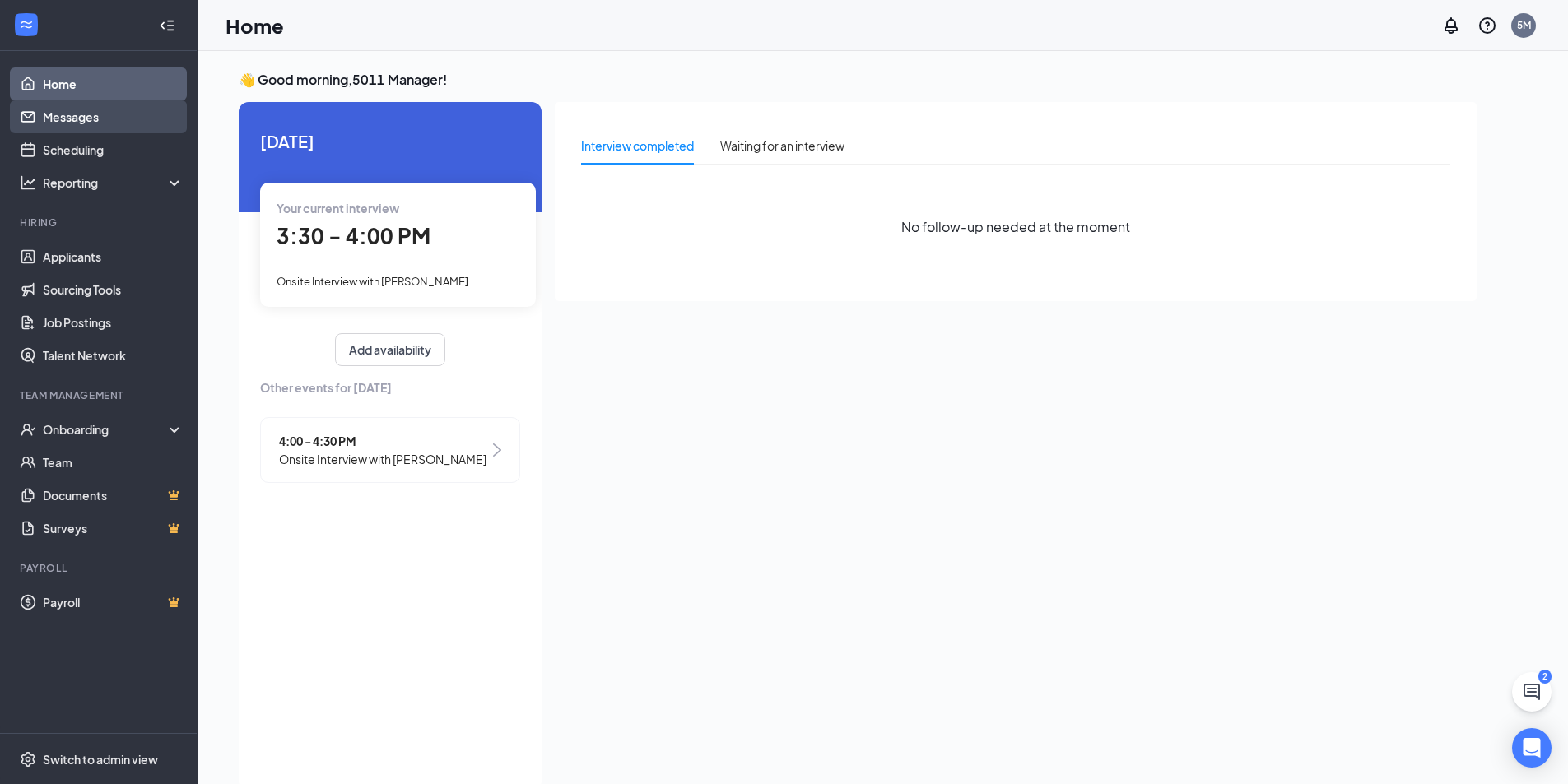
click at [86, 120] on link "Messages" at bounding box center [112, 117] width 140 height 33
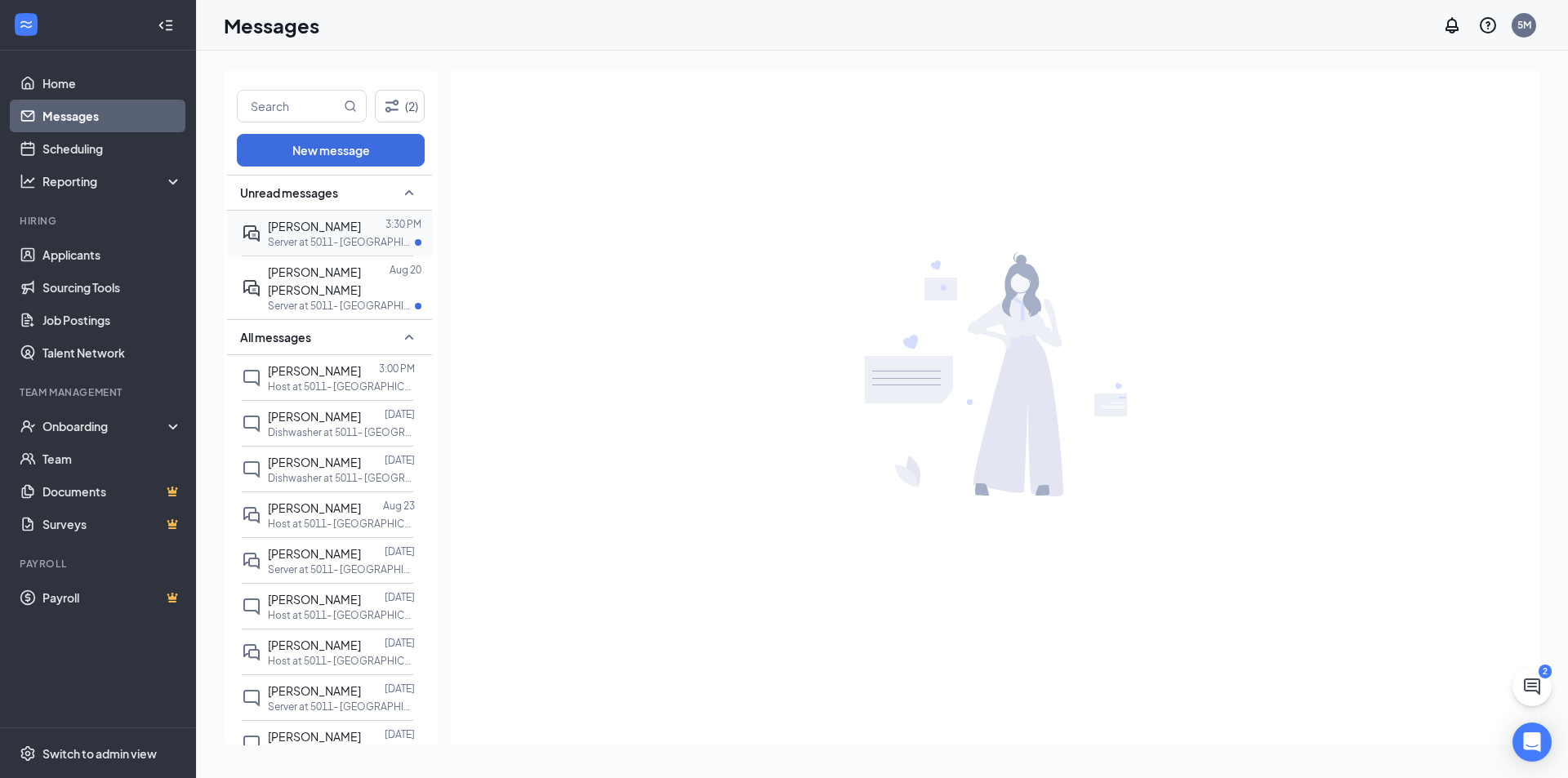
click at [279, 231] on span "[PERSON_NAME]" at bounding box center [315, 226] width 93 height 15
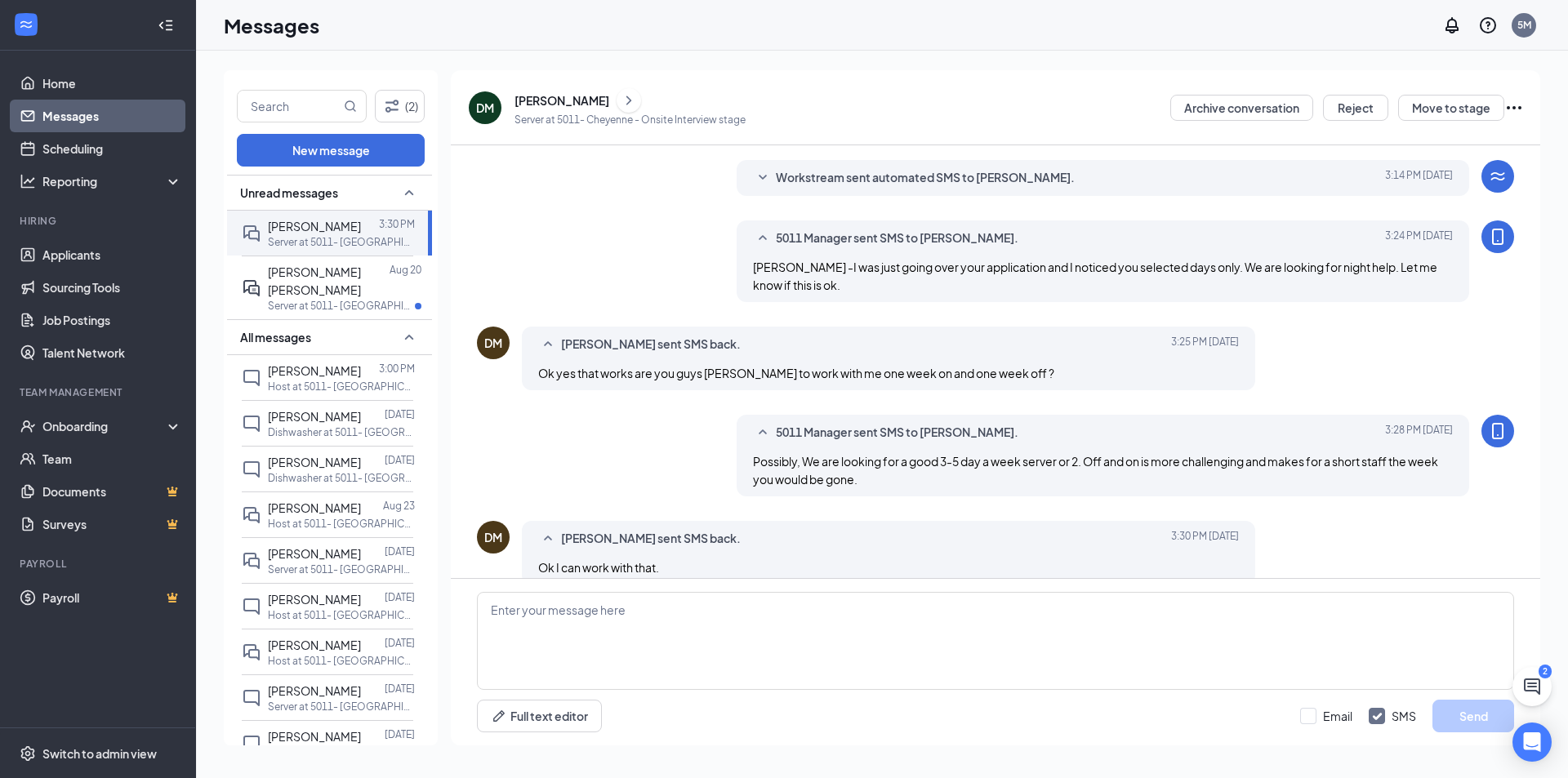
scroll to position [345, 0]
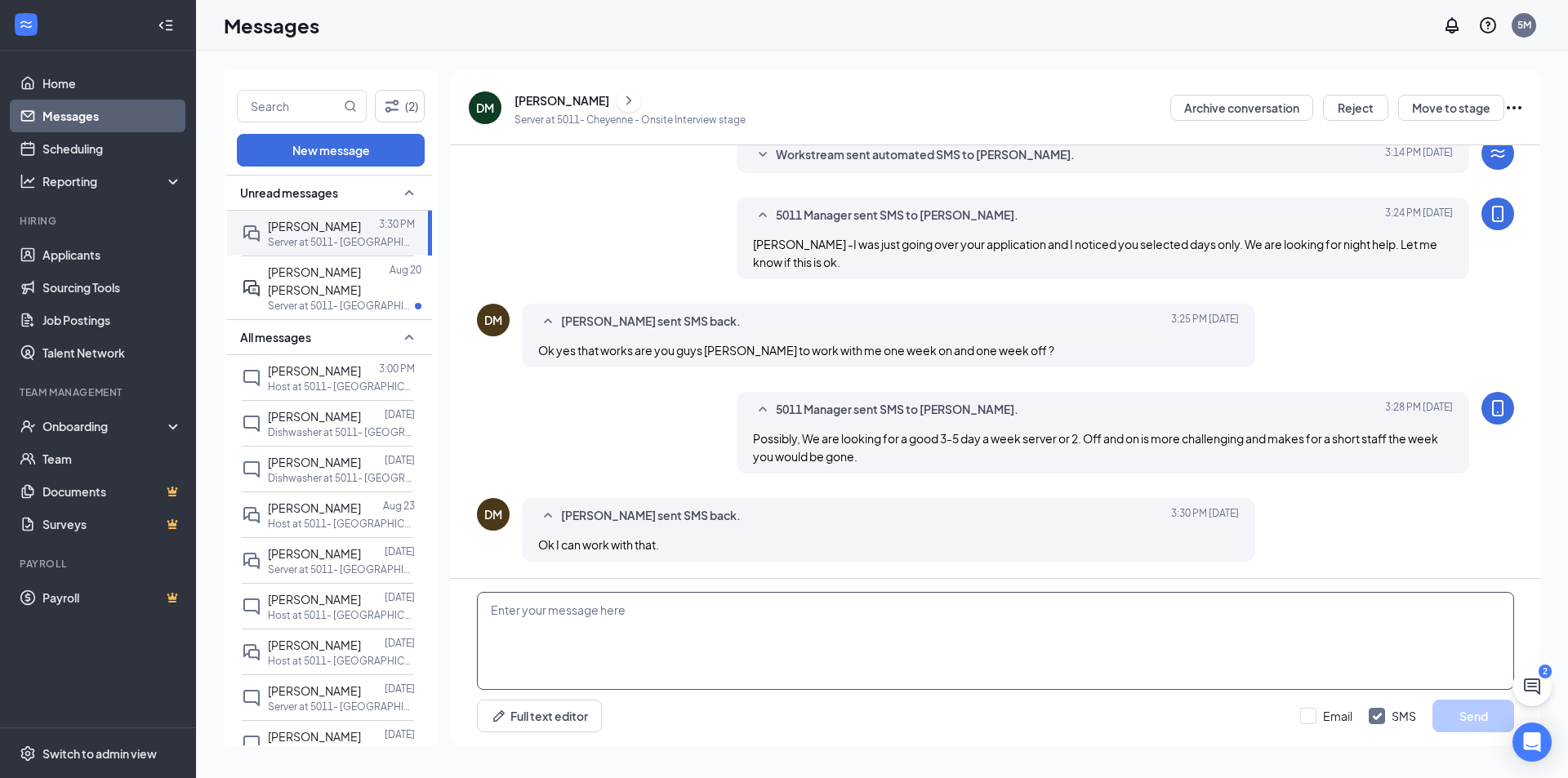
click at [585, 615] on textarea at bounding box center [995, 641] width 1037 height 98
type textarea "Ok. Lets chat [DATE]!"
click at [1486, 710] on button "Send" at bounding box center [1473, 715] width 81 height 33
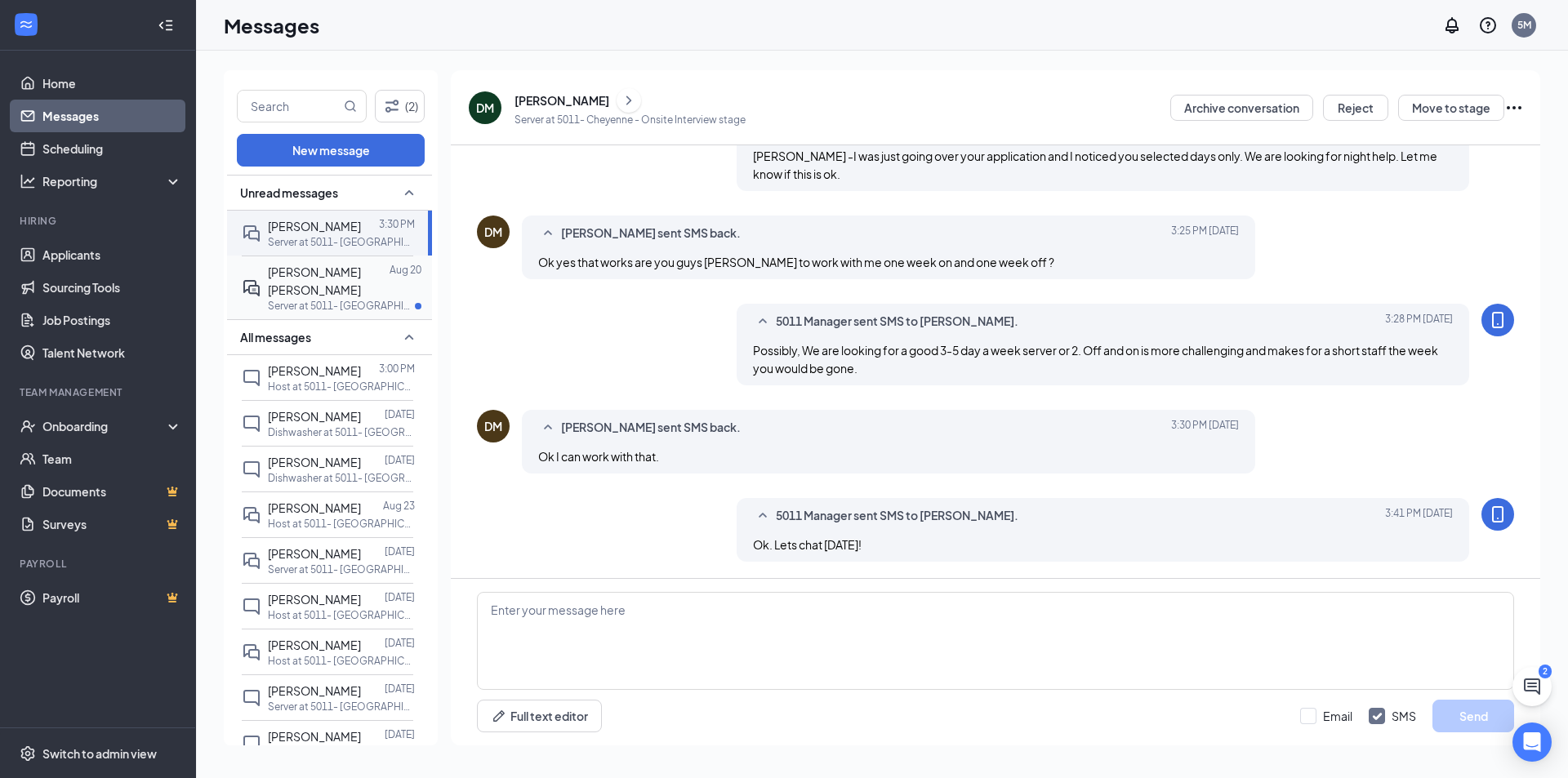
click at [290, 289] on span "[PERSON_NAME] [PERSON_NAME]" at bounding box center [315, 280] width 93 height 33
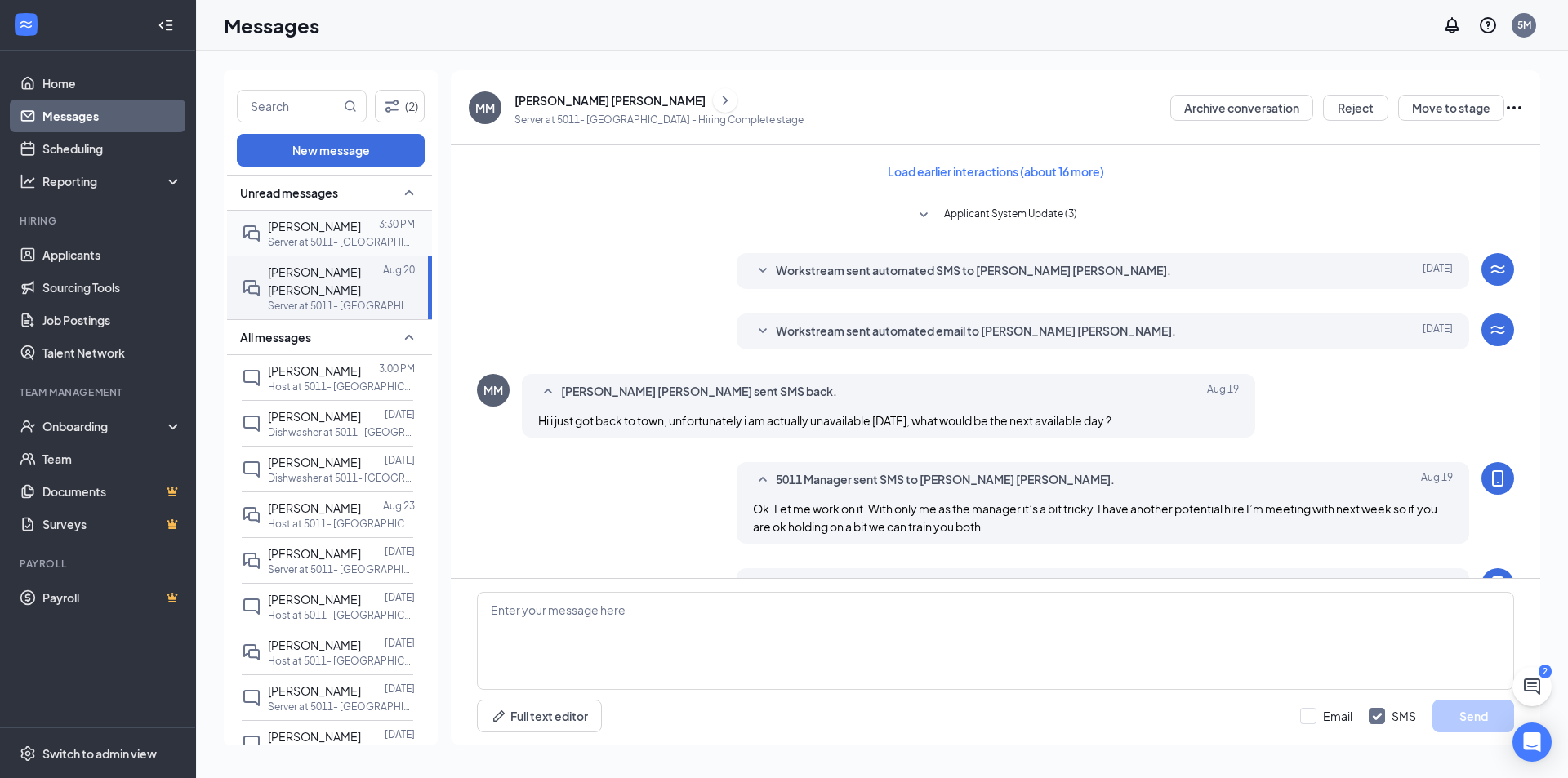
click at [307, 235] on p "Server at 5011- Cheyenne" at bounding box center [341, 242] width 147 height 14
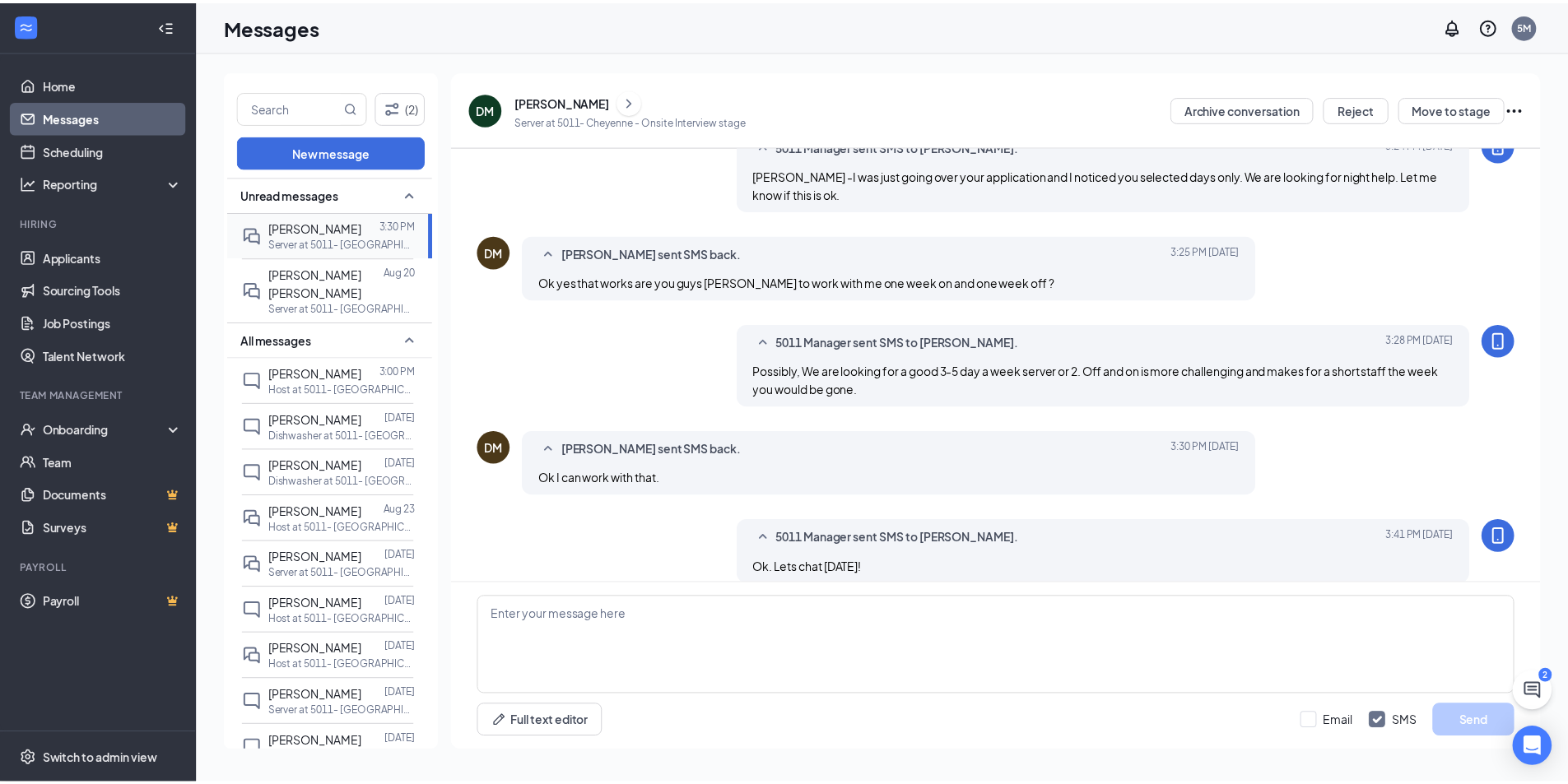
scroll to position [389, 0]
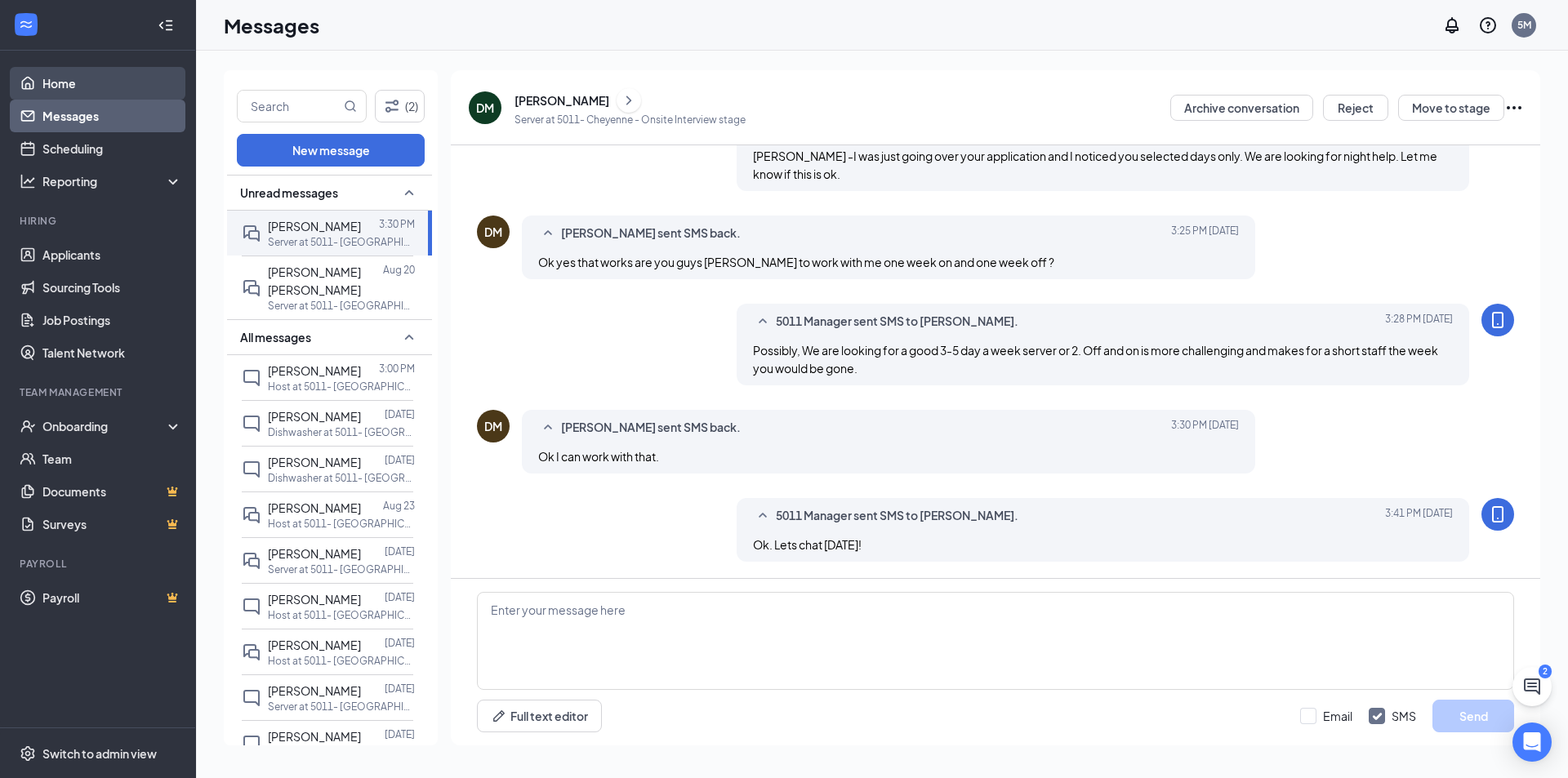
click at [76, 81] on link "Home" at bounding box center [111, 83] width 139 height 33
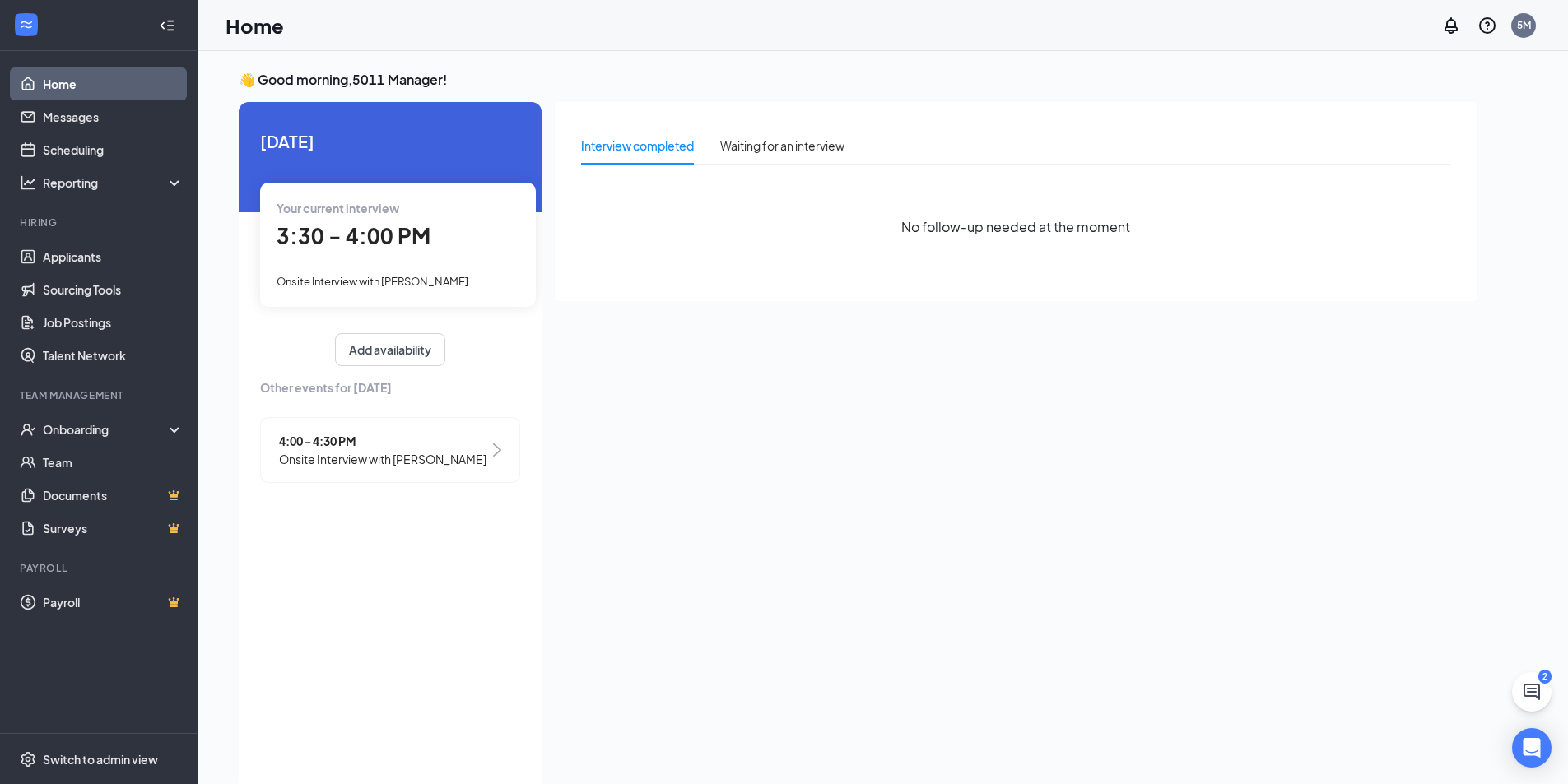
click at [400, 251] on div "3:30 - 4:00 PM" at bounding box center [398, 236] width 243 height 34
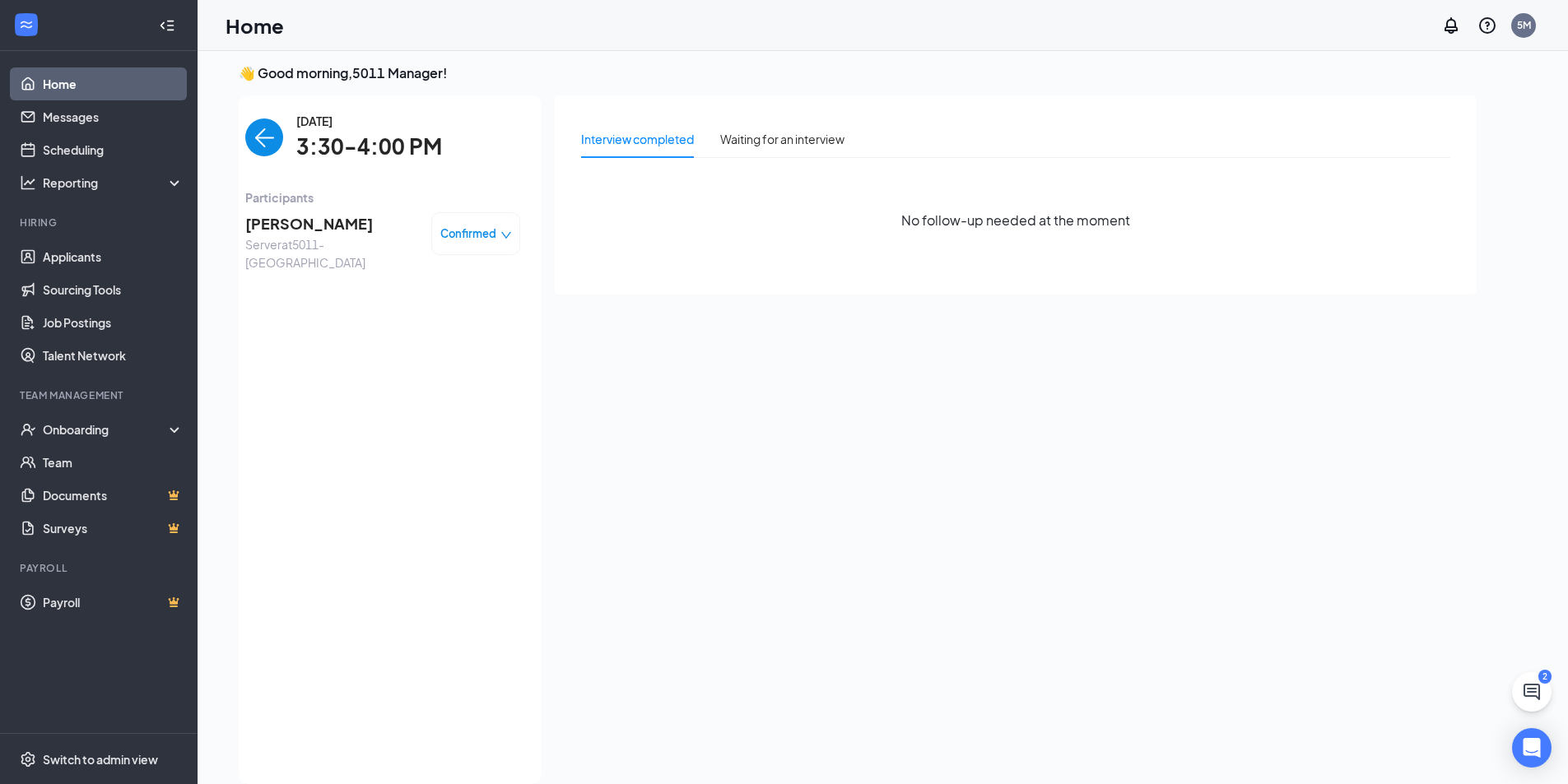
click at [265, 136] on img "back-button" at bounding box center [264, 137] width 38 height 38
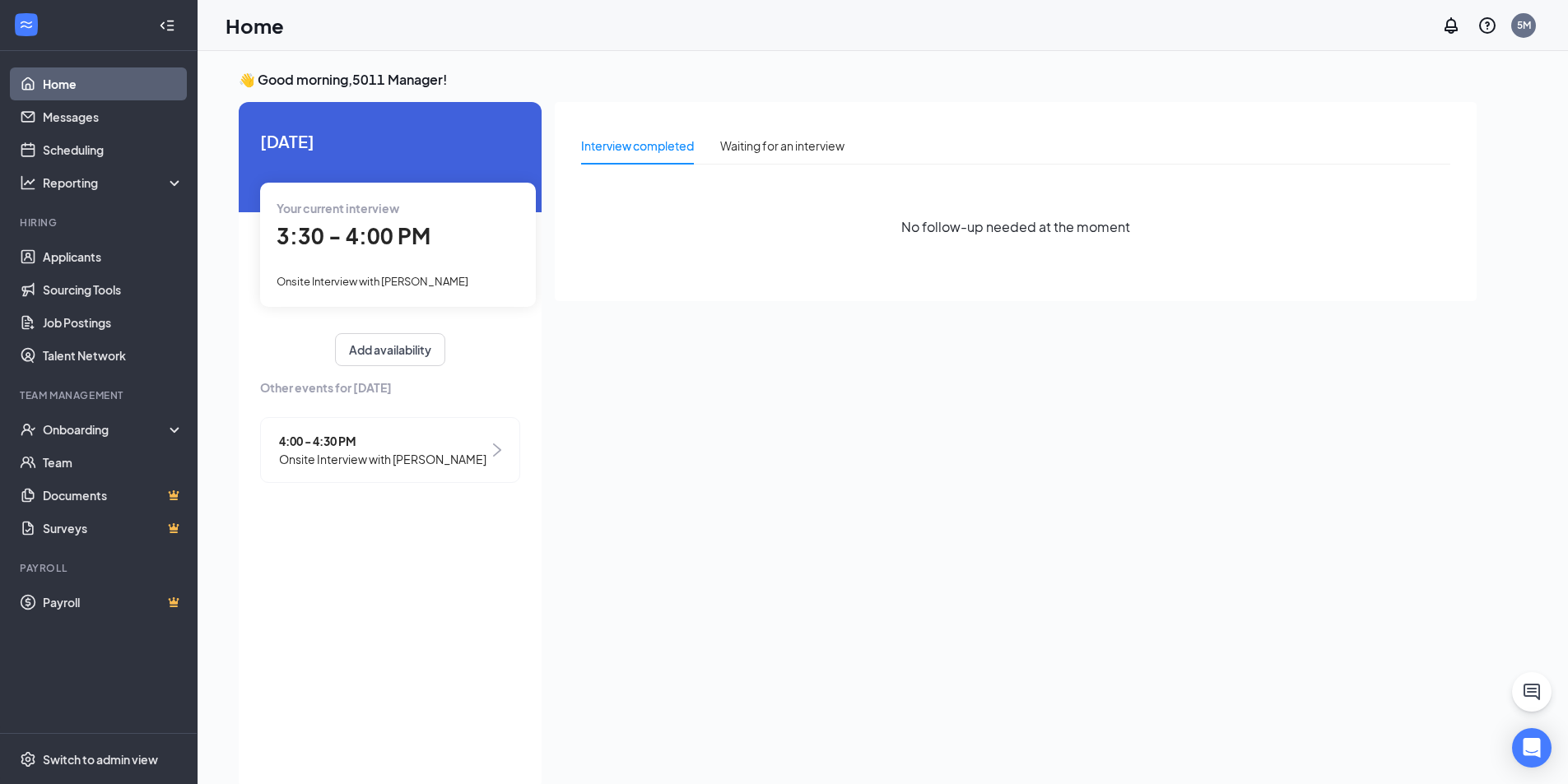
click at [343, 228] on span "3:30 - 4:00 PM" at bounding box center [353, 235] width 154 height 27
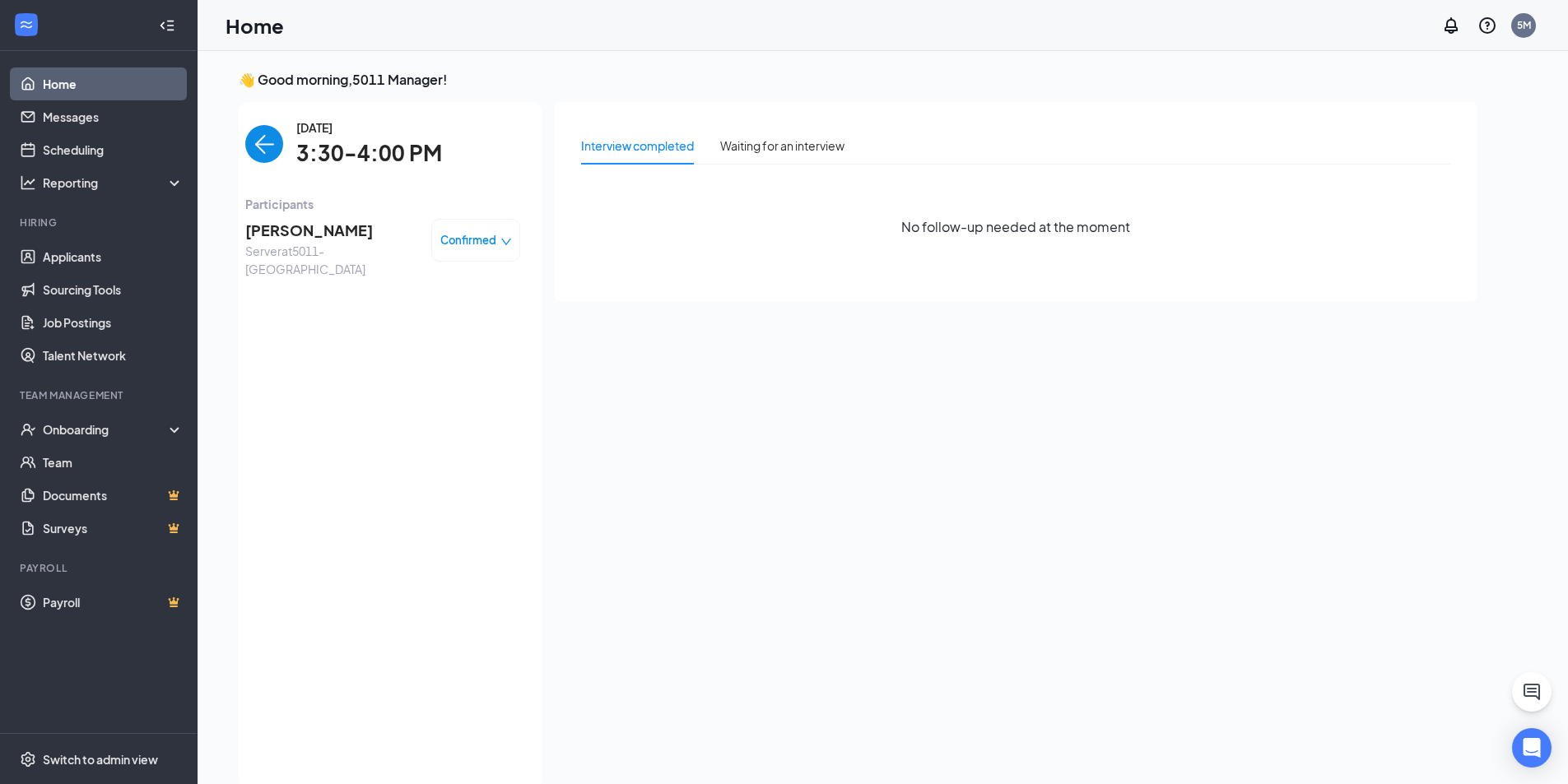
scroll to position [7, 0]
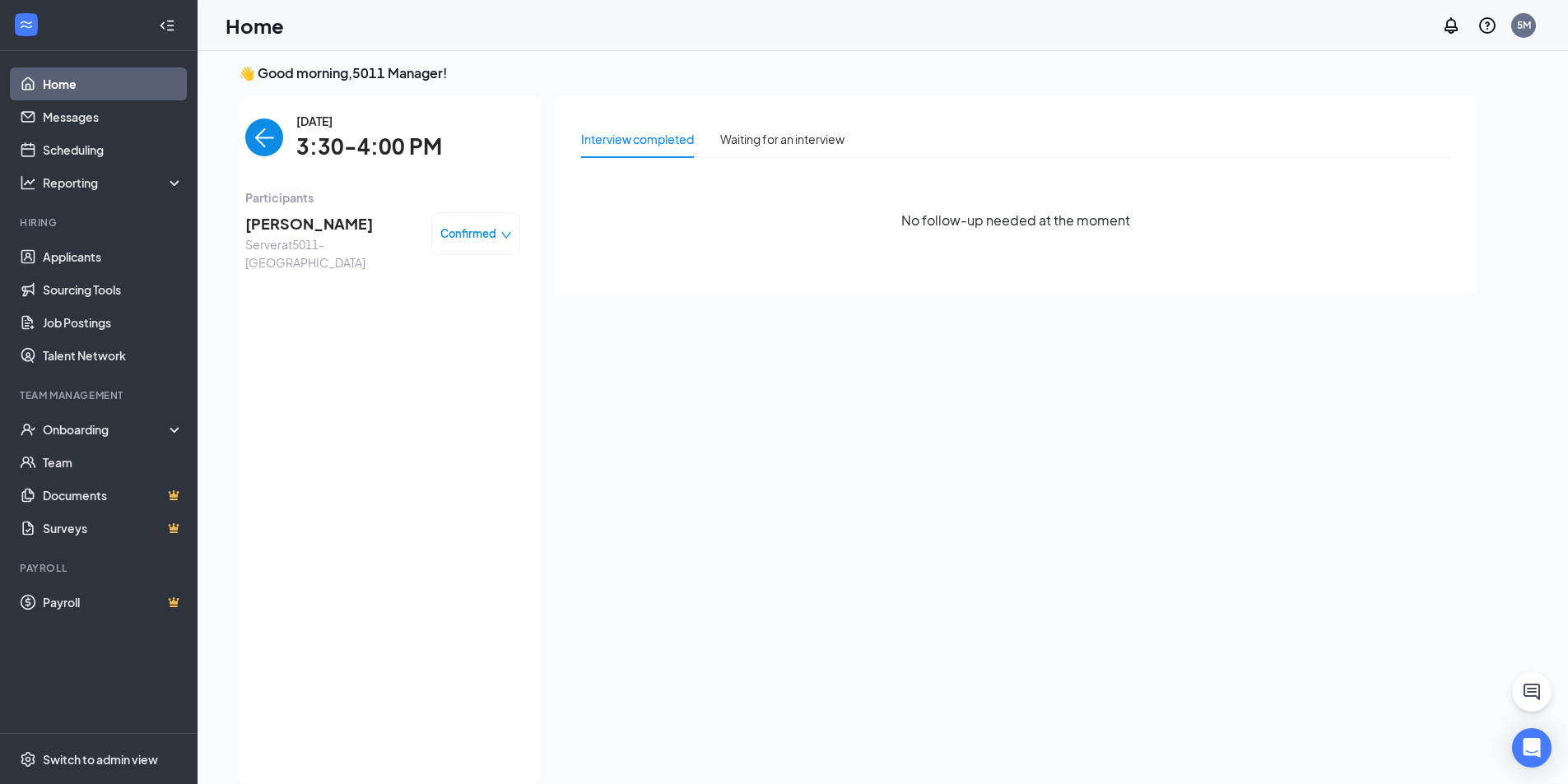
click at [503, 234] on icon "down" at bounding box center [506, 235] width 9 height 7
click at [448, 342] on span "Mark as no-show" at bounding box center [430, 336] width 91 height 18
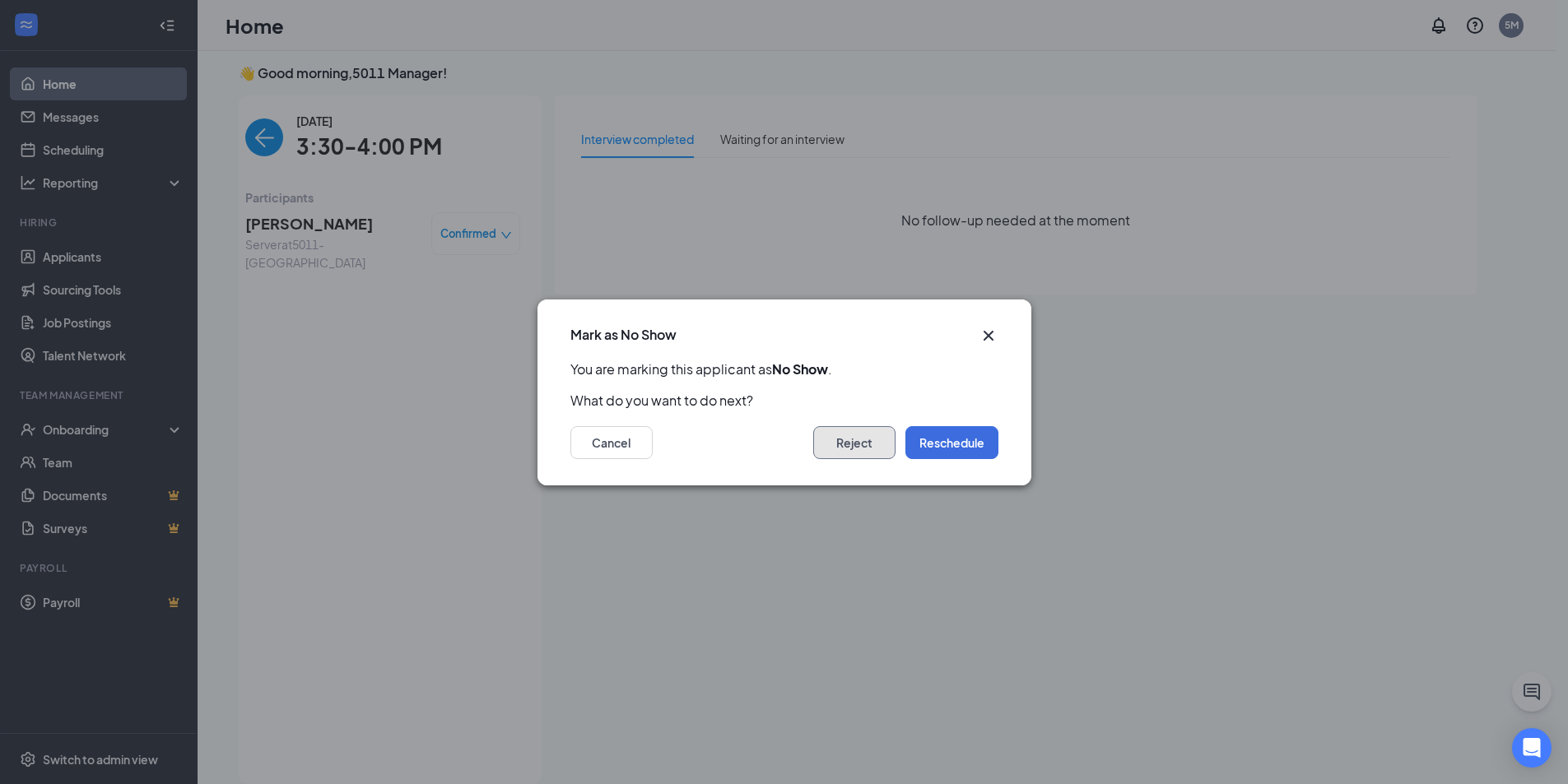
click at [869, 440] on button "Reject" at bounding box center [854, 442] width 82 height 33
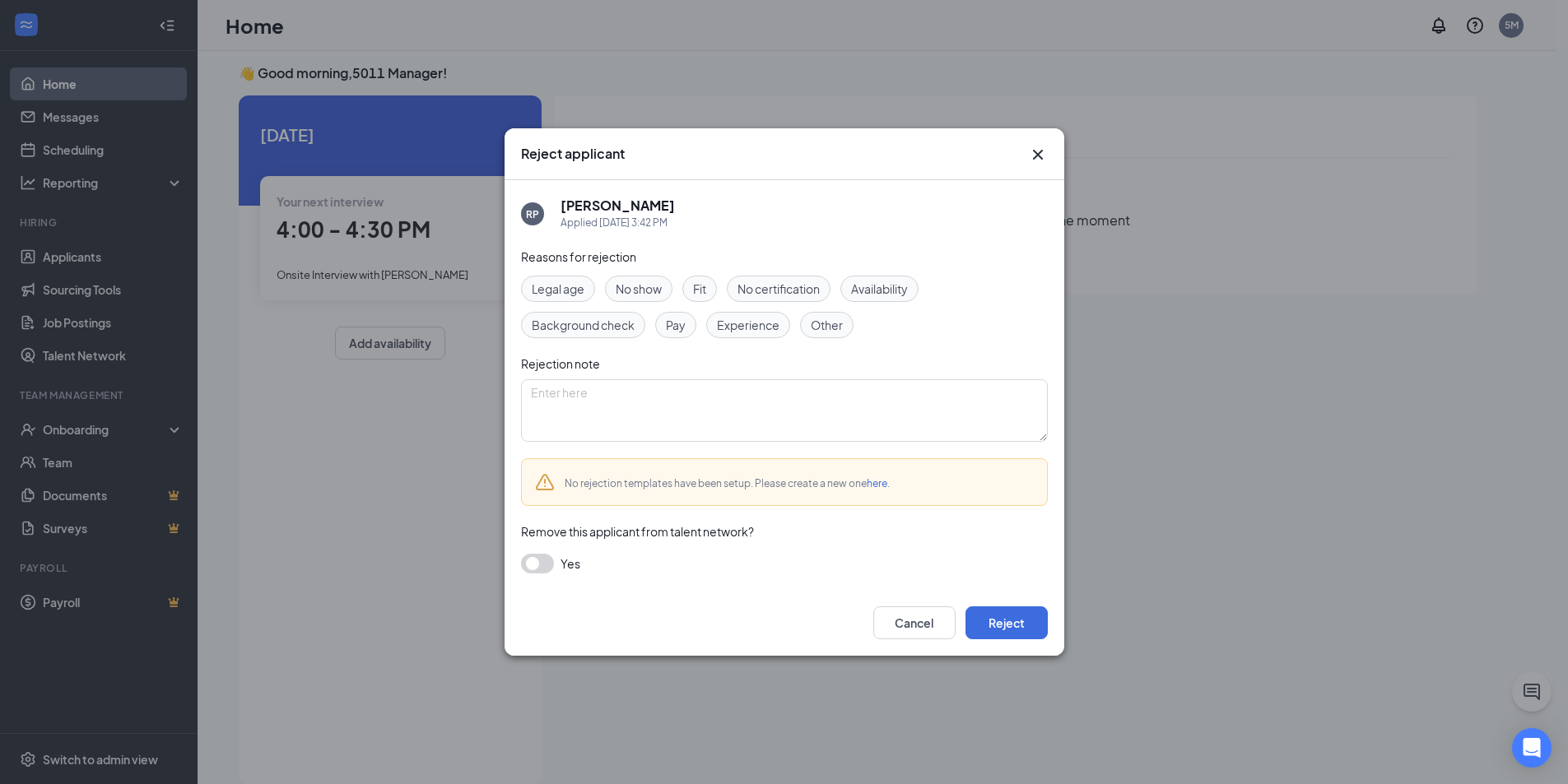
click at [647, 295] on span "No show" at bounding box center [639, 288] width 46 height 18
click at [994, 617] on button "Reject" at bounding box center [1006, 622] width 82 height 33
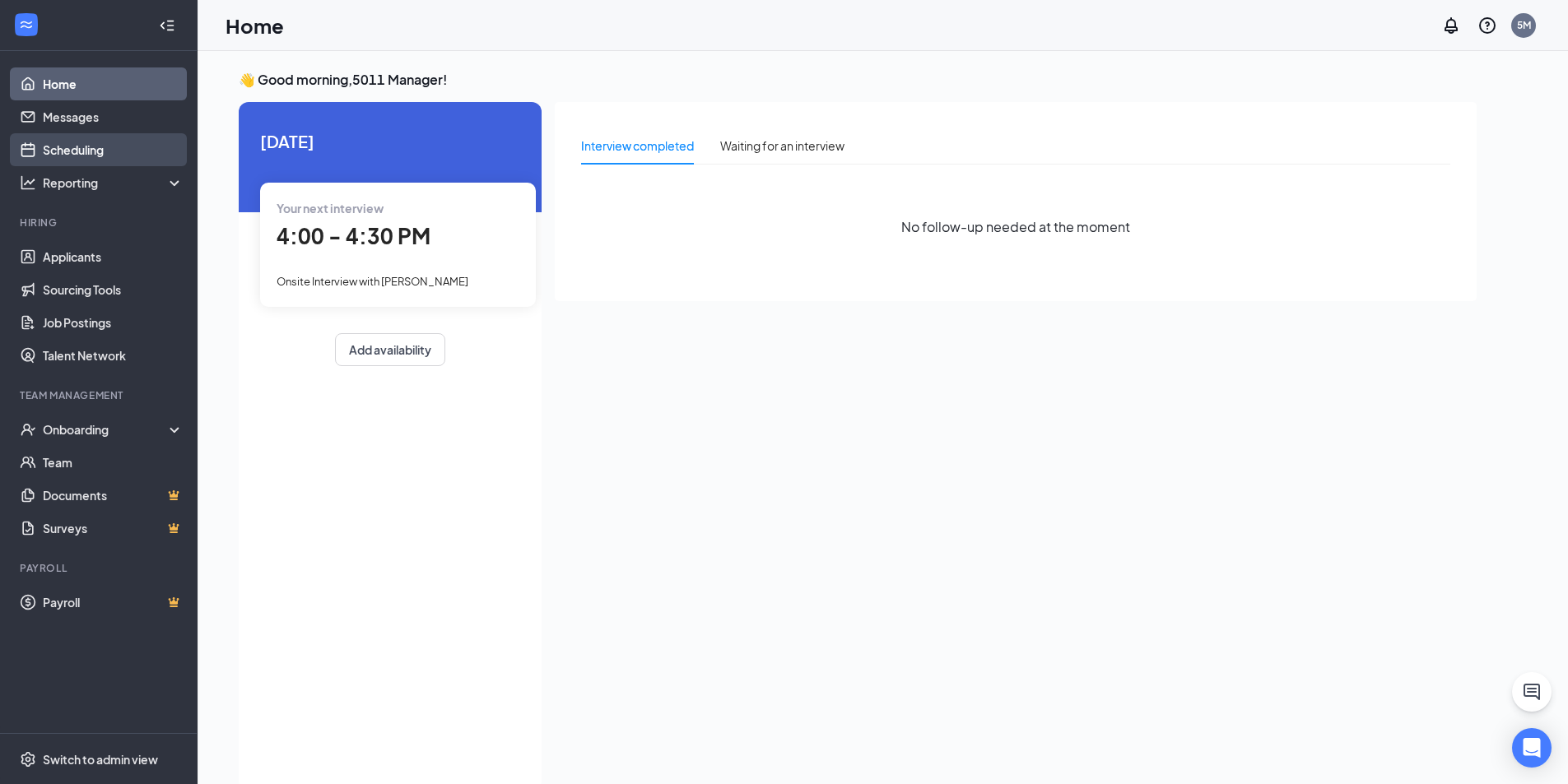
click at [105, 143] on link "Scheduling" at bounding box center [112, 150] width 140 height 33
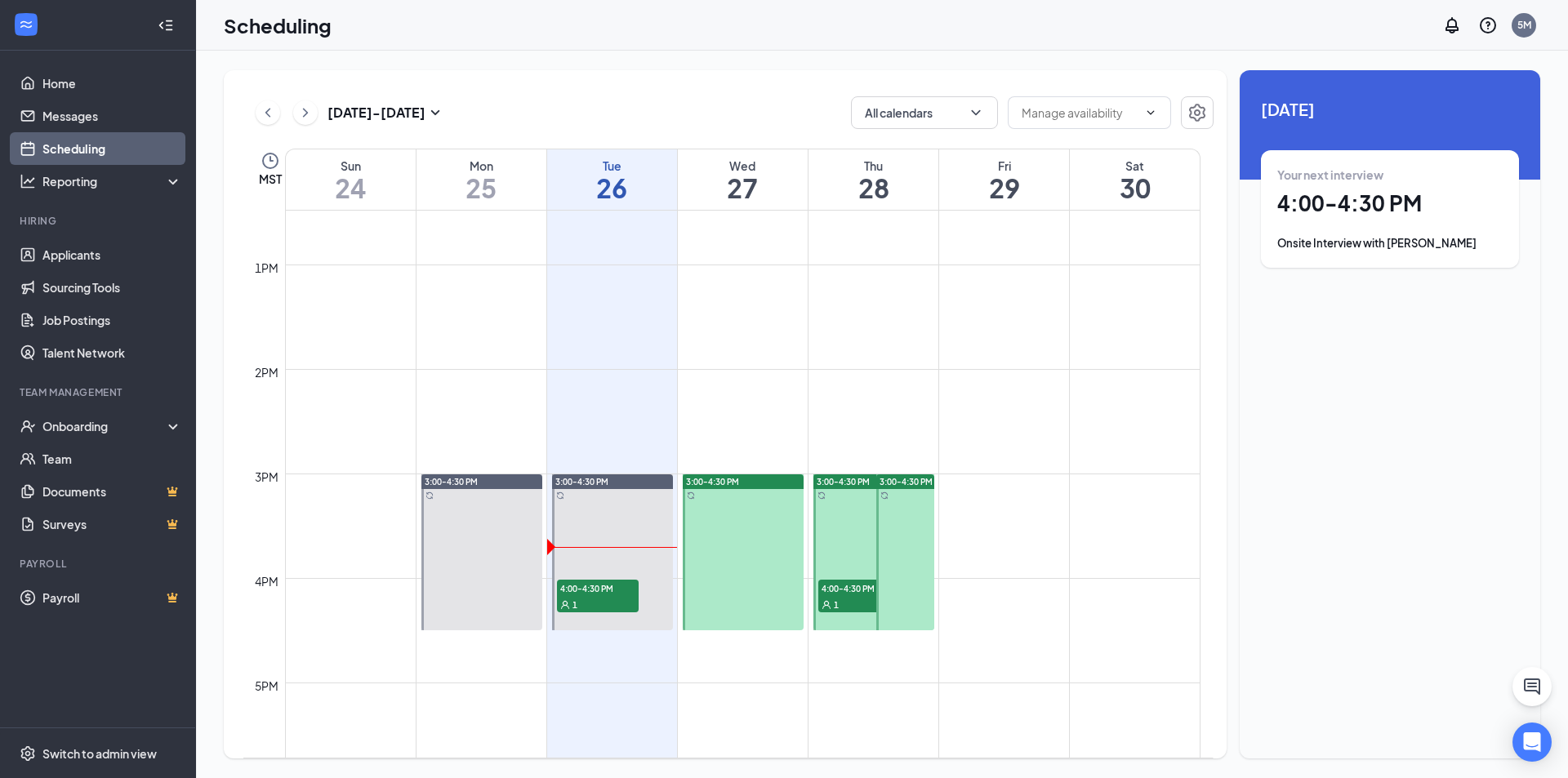
scroll to position [1308, 0]
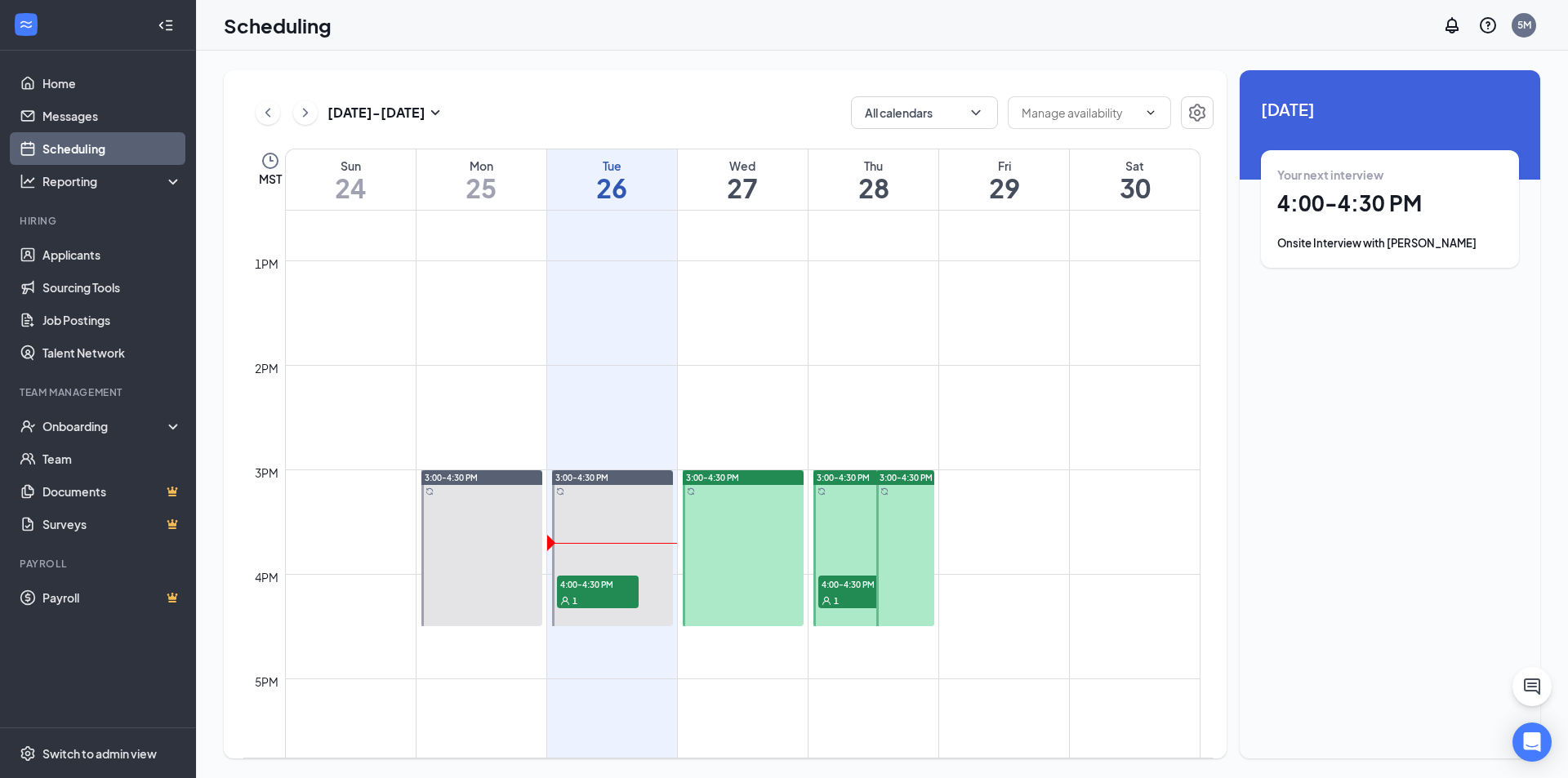
click at [860, 593] on div "1" at bounding box center [859, 600] width 81 height 16
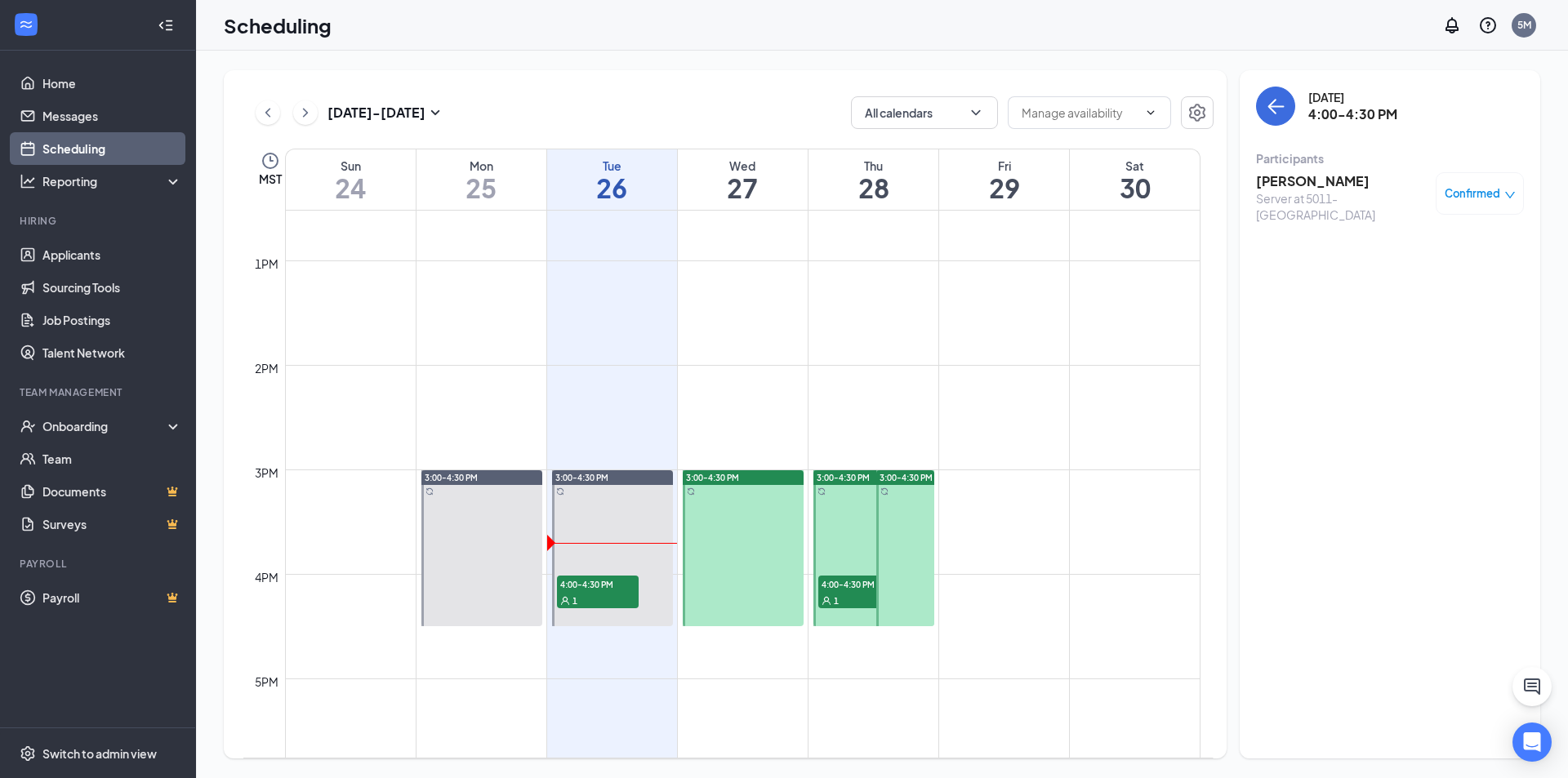
click at [1292, 180] on h3 "[PERSON_NAME]" at bounding box center [1342, 180] width 172 height 18
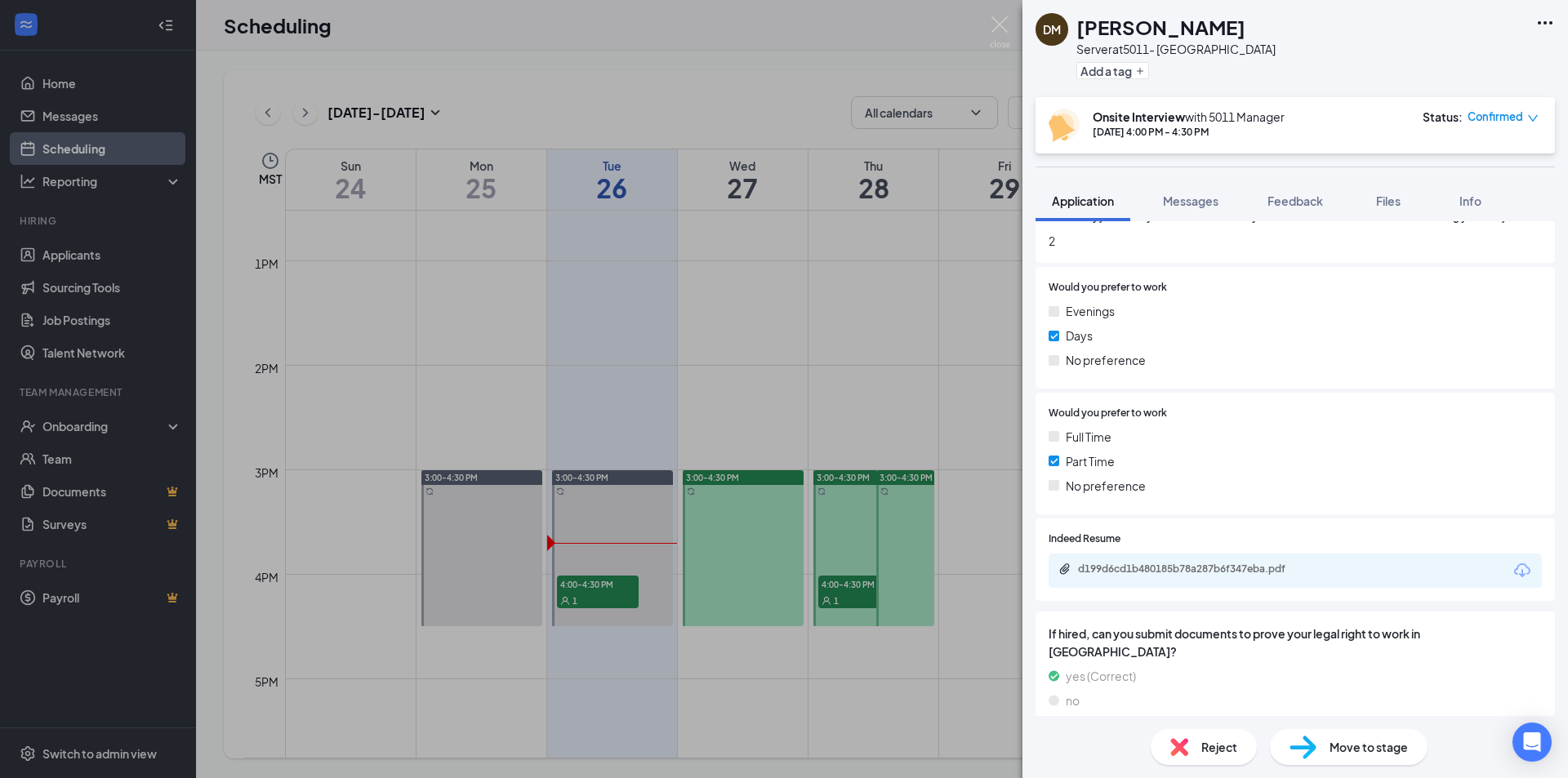
scroll to position [735, 0]
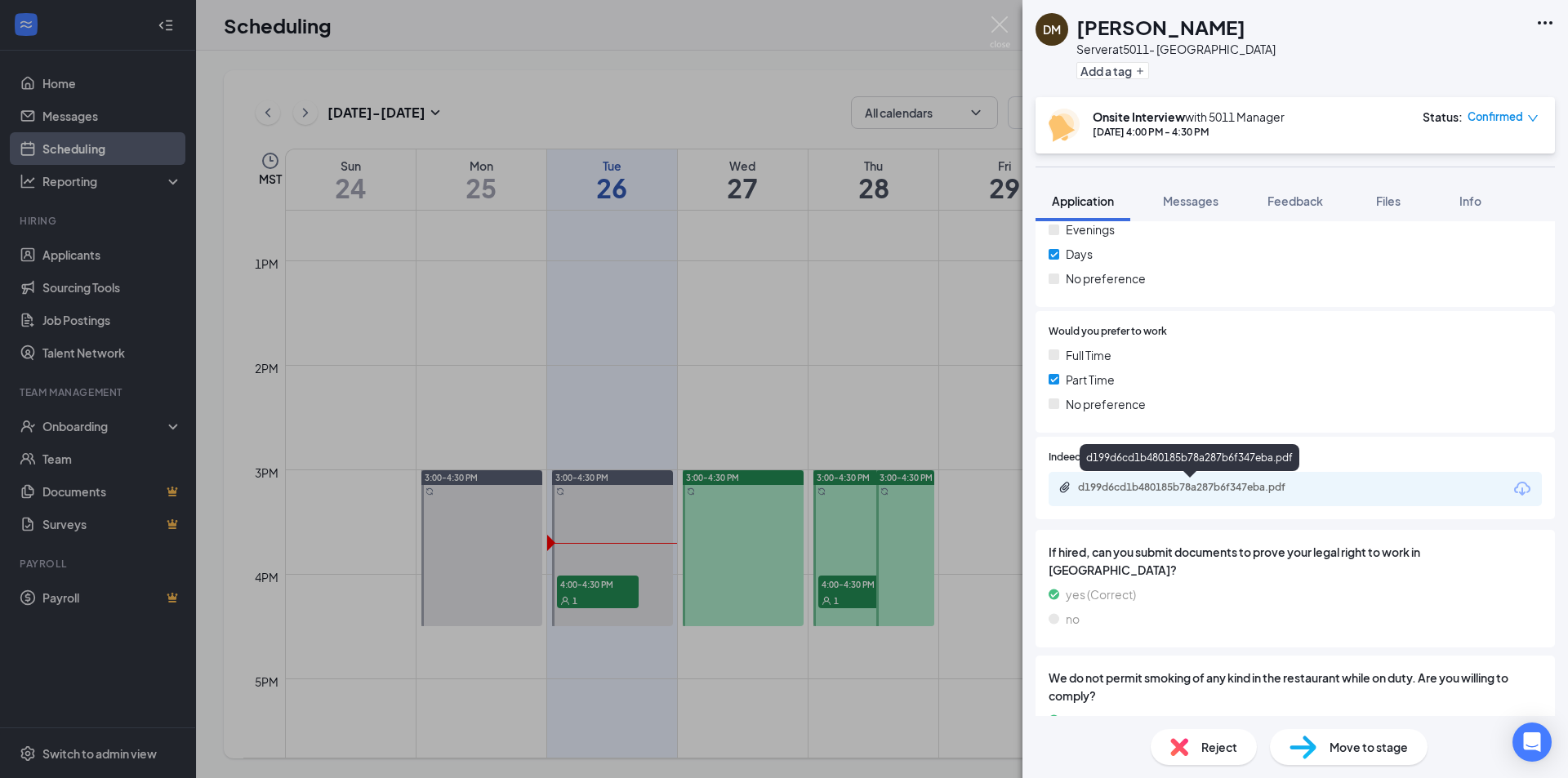
click at [1203, 489] on div "d199d6cd1b480185b78a287b6f347eba.pdf" at bounding box center [1192, 488] width 229 height 13
click at [999, 28] on img at bounding box center [1000, 32] width 21 height 32
